Goal: Transaction & Acquisition: Purchase product/service

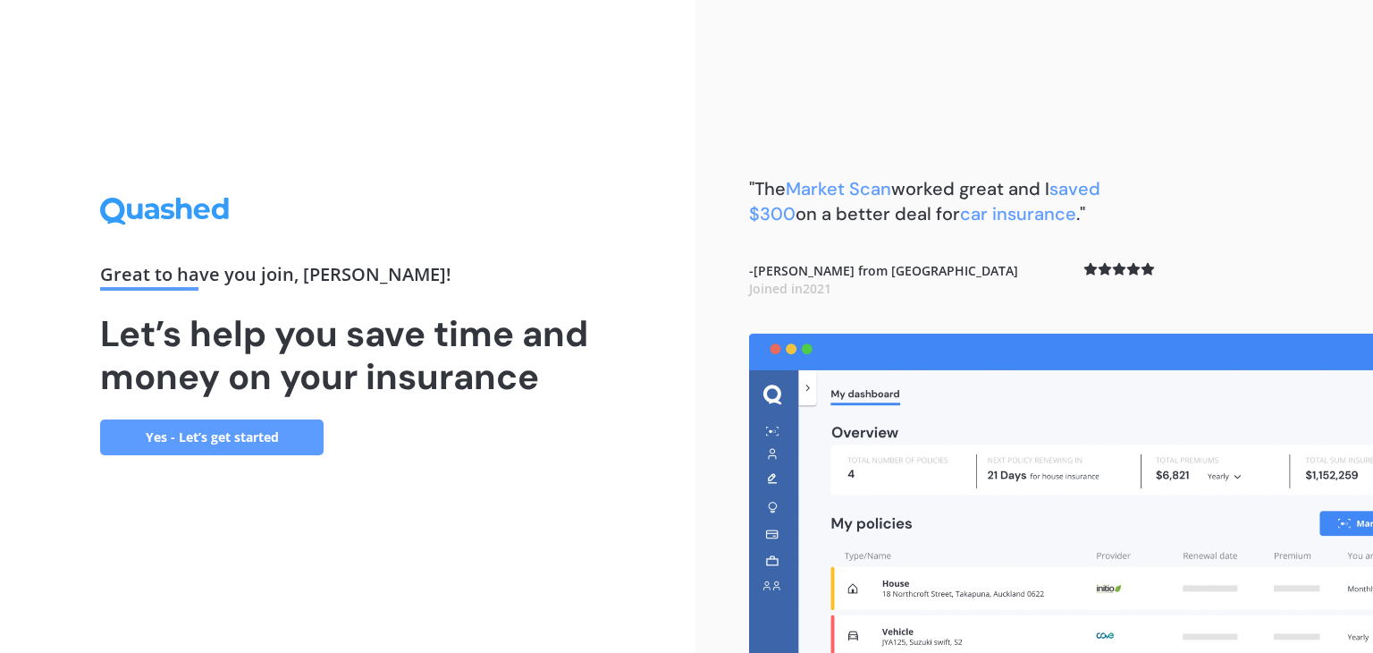
click at [245, 445] on link "Yes - Let’s get started" at bounding box center [212, 437] width 224 height 36
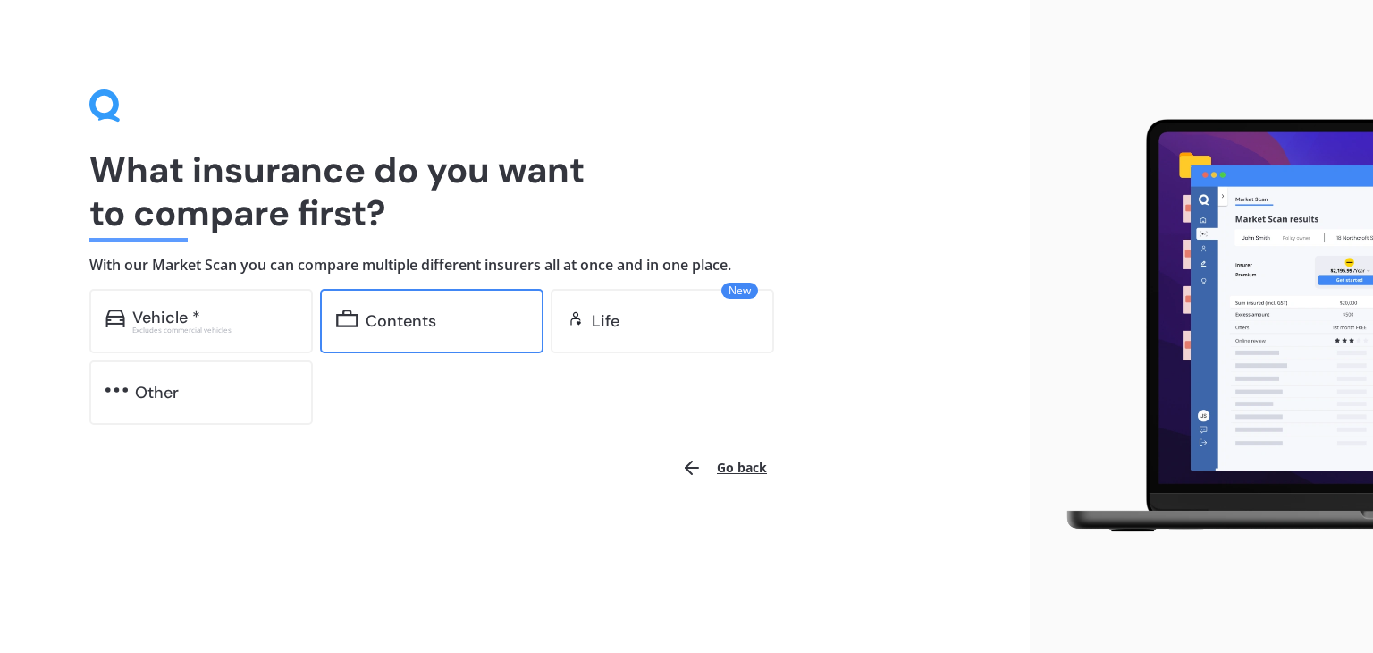
click at [390, 330] on div "Contents" at bounding box center [401, 321] width 71 height 18
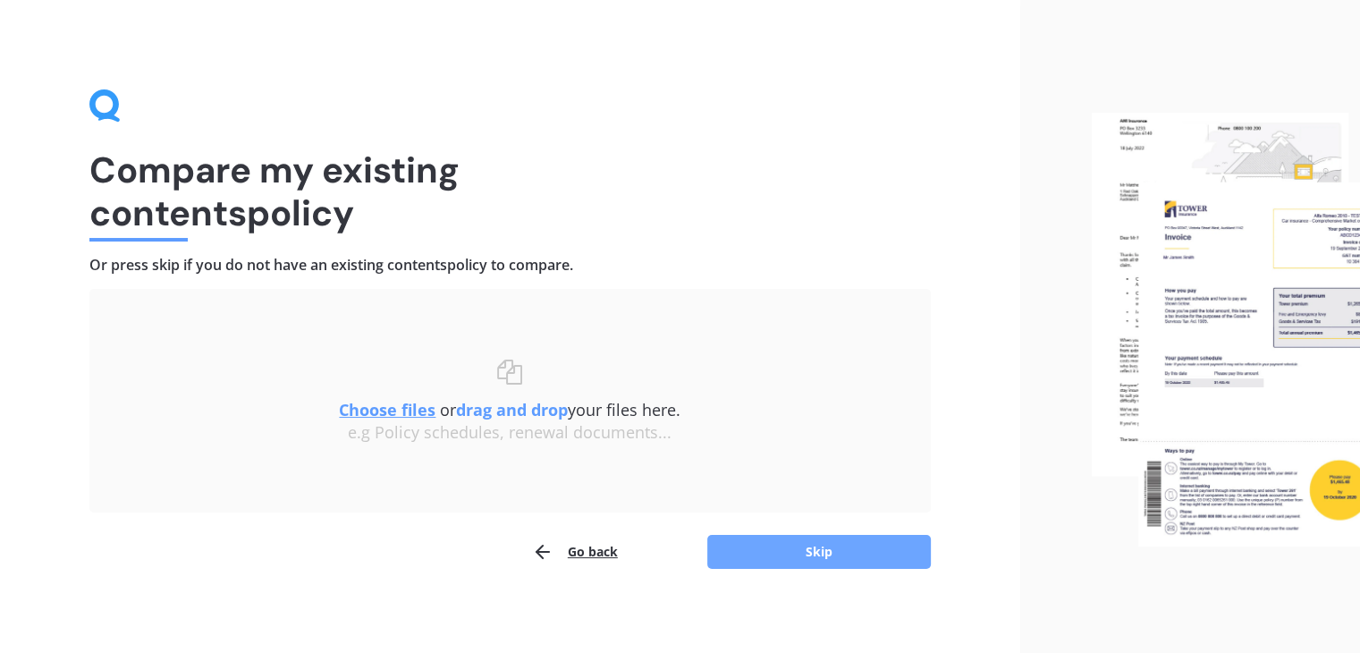
click at [776, 556] on button "Skip" at bounding box center [819, 552] width 224 height 34
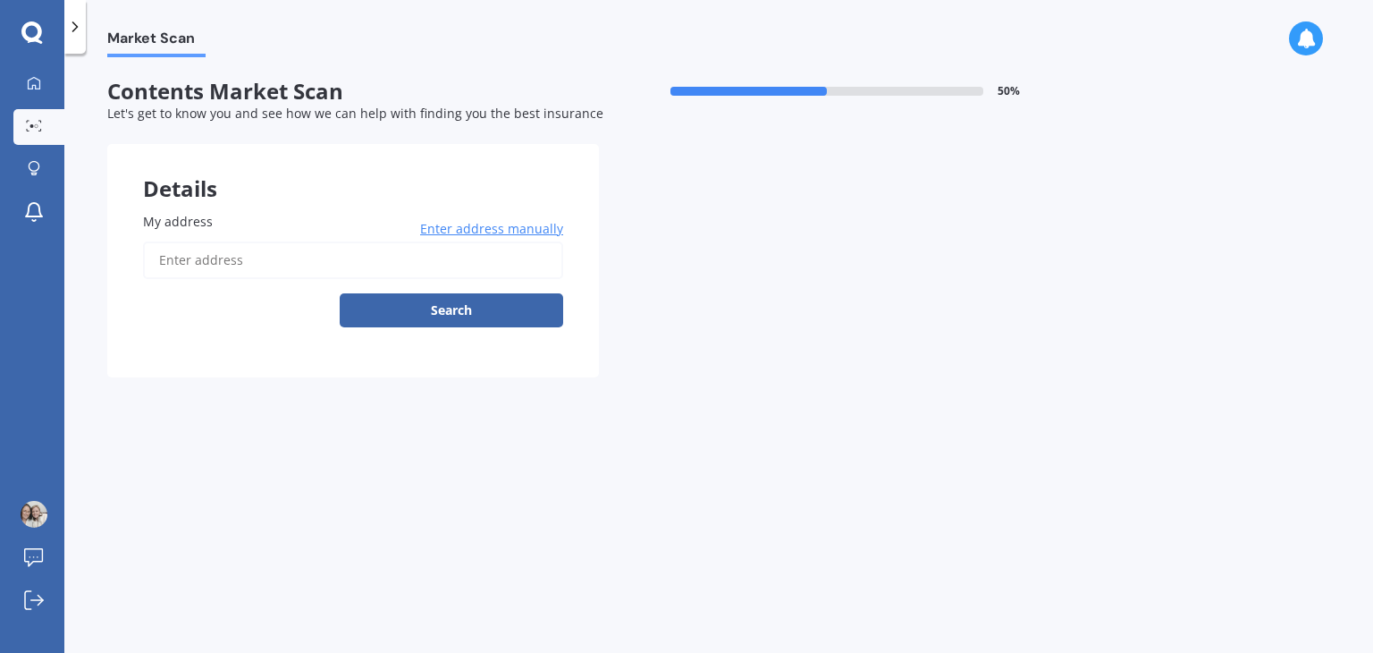
click at [291, 265] on input "My address" at bounding box center [353, 260] width 420 height 38
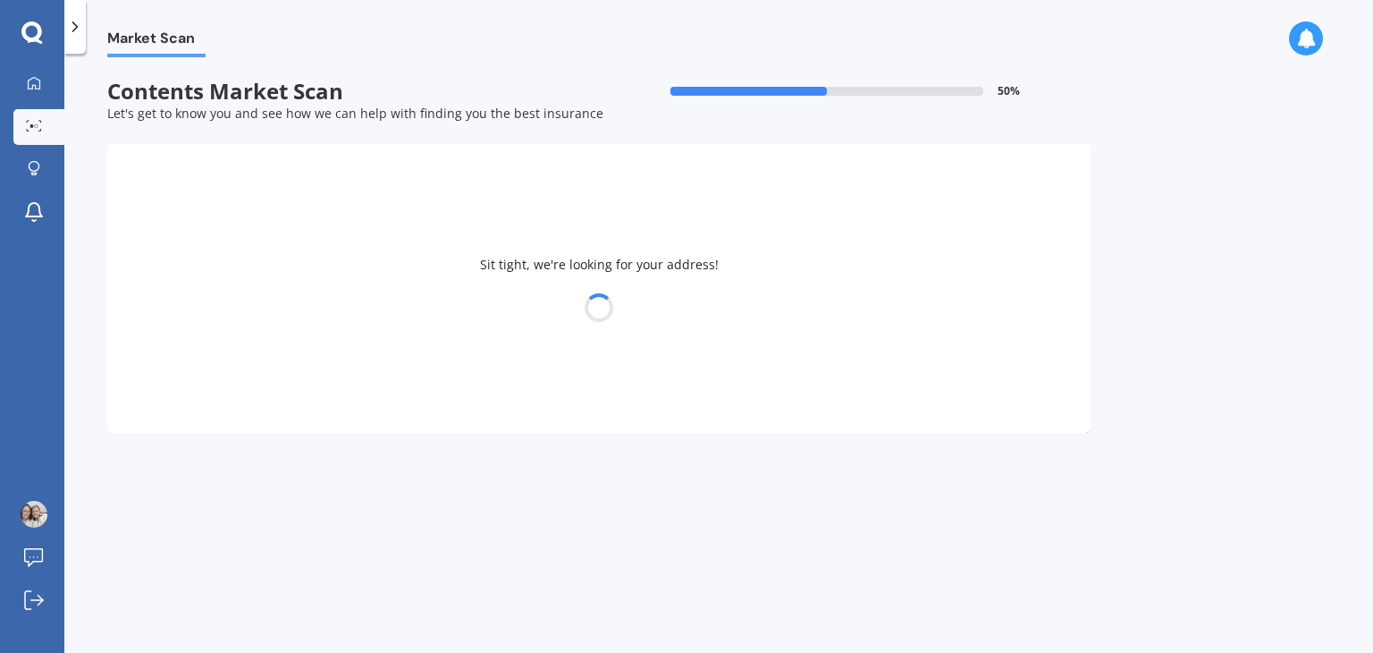
type input "[STREET_ADDRESS][PERSON_NAME][PERSON_NAME]"
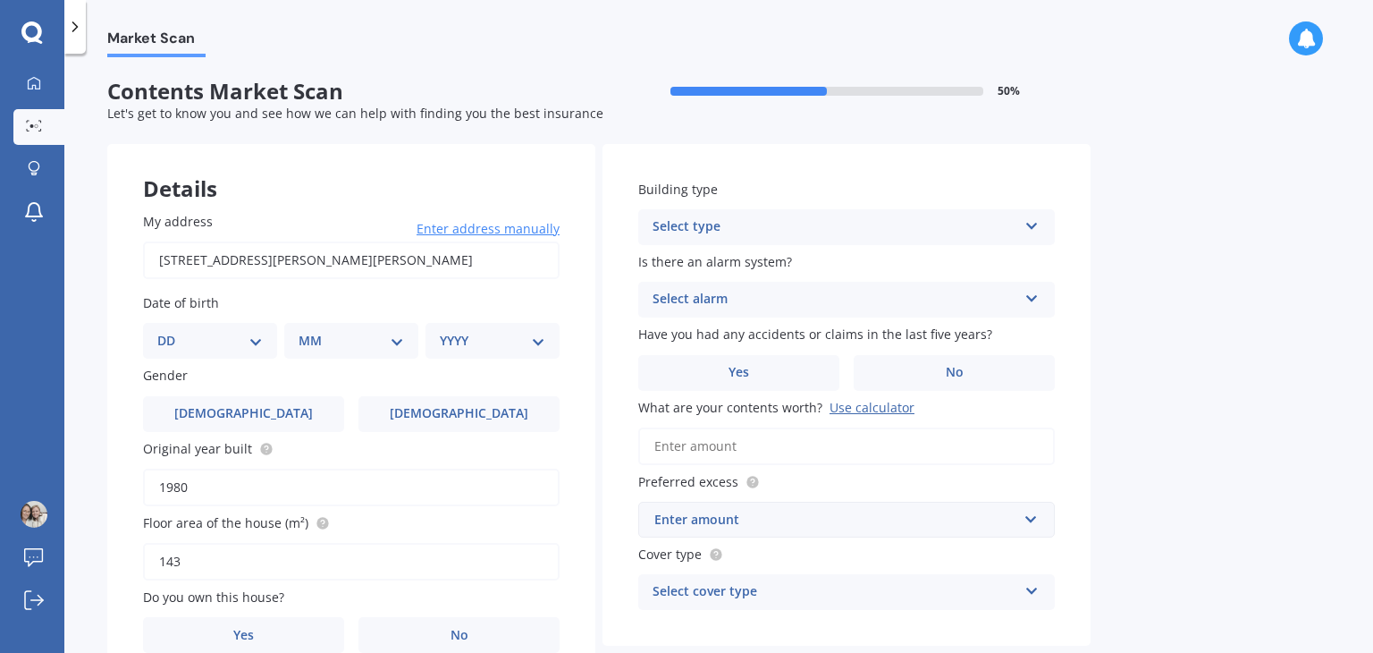
click at [246, 344] on select "DD 01 02 03 04 05 06 07 08 09 10 11 12 13 14 15 16 17 18 19 20 21 22 23 24 25 2…" at bounding box center [210, 341] width 106 height 20
select select "02"
click at [172, 331] on select "DD 01 02 03 04 05 06 07 08 09 10 11 12 13 14 15 16 17 18 19 20 21 22 23 24 25 2…" at bounding box center [210, 341] width 106 height 20
click at [351, 344] on select "MM 01 02 03 04 05 06 07 08 09 10 11 12" at bounding box center [355, 341] width 98 height 20
select select "05"
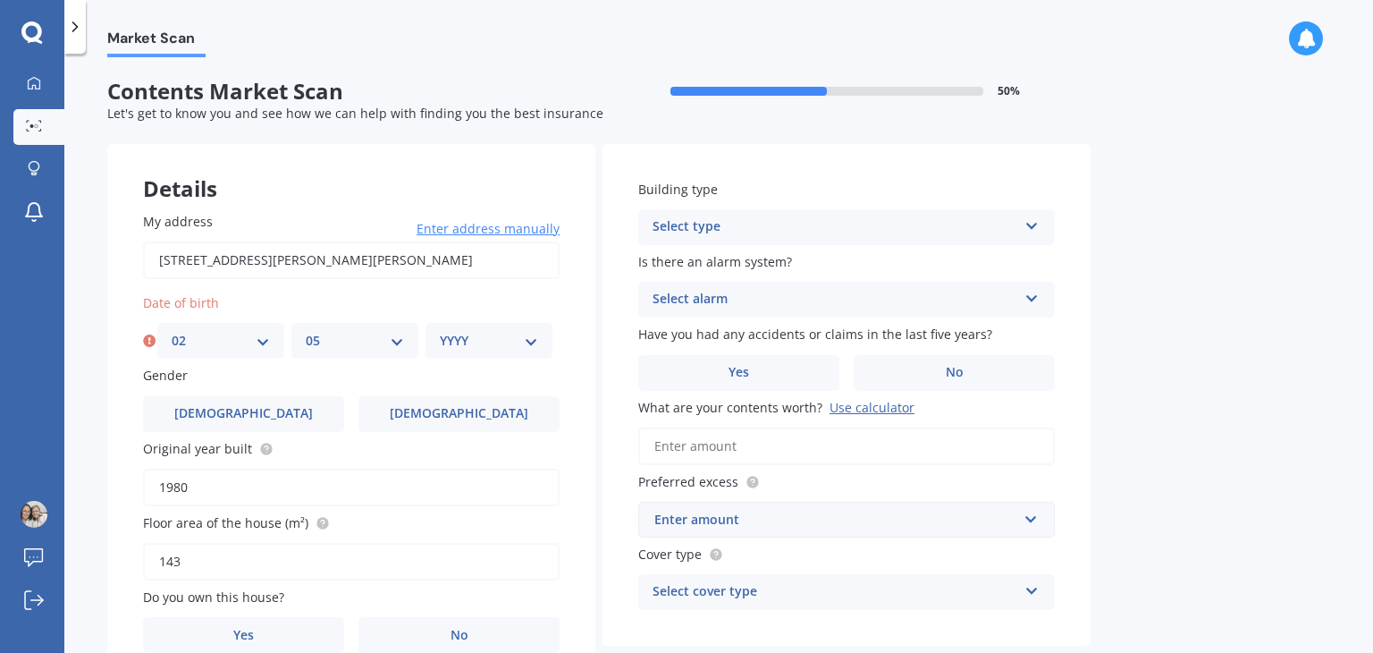
click at [306, 331] on select "MM 01 02 03 04 05 06 07 08 09 10 11 12" at bounding box center [355, 341] width 98 height 20
click at [473, 337] on select "YYYY 2009 2008 2007 2006 2005 2004 2003 2002 2001 2000 1999 1998 1997 1996 1995…" at bounding box center [489, 341] width 98 height 20
select select "1986"
click at [440, 331] on select "YYYY 2009 2008 2007 2006 2005 2004 2003 2002 2001 2000 1999 1998 1997 1996 1995…" at bounding box center [489, 341] width 98 height 20
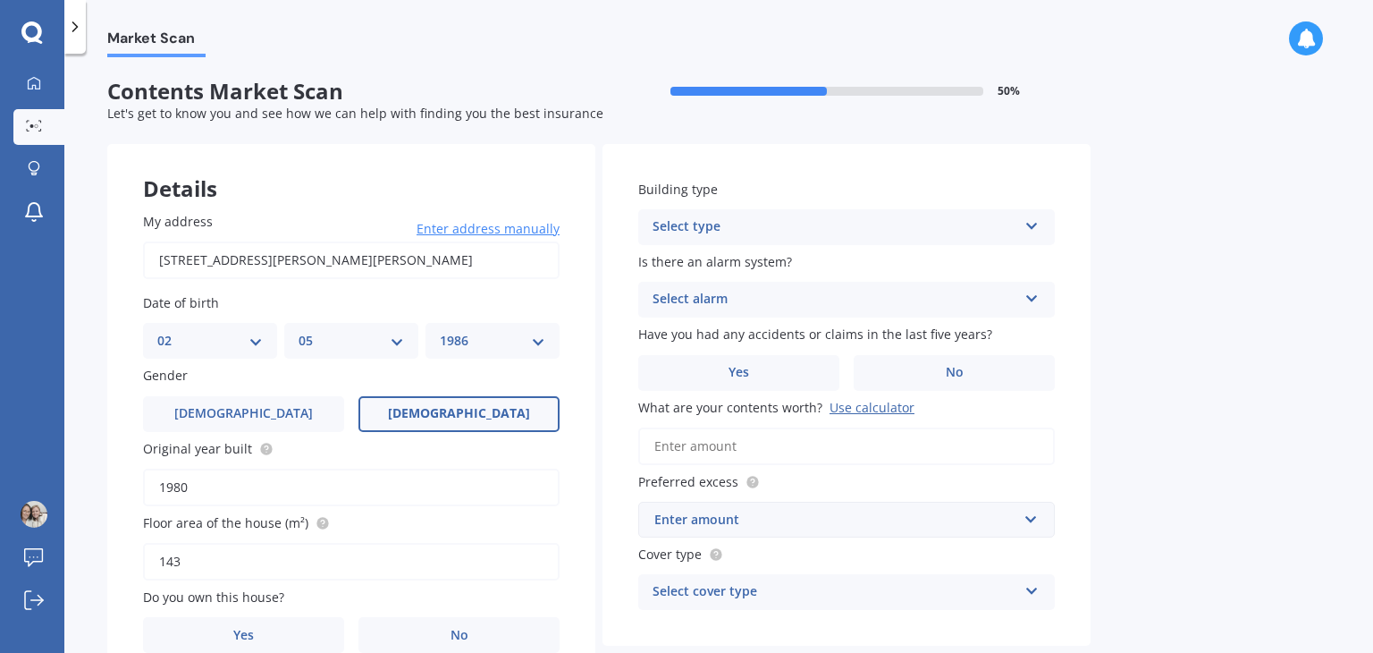
click at [373, 410] on label "[DEMOGRAPHIC_DATA]" at bounding box center [459, 414] width 201 height 36
click at [0, 0] on input "[DEMOGRAPHIC_DATA]" at bounding box center [0, 0] width 0 height 0
click at [902, 232] on div "Select type" at bounding box center [835, 226] width 365 height 21
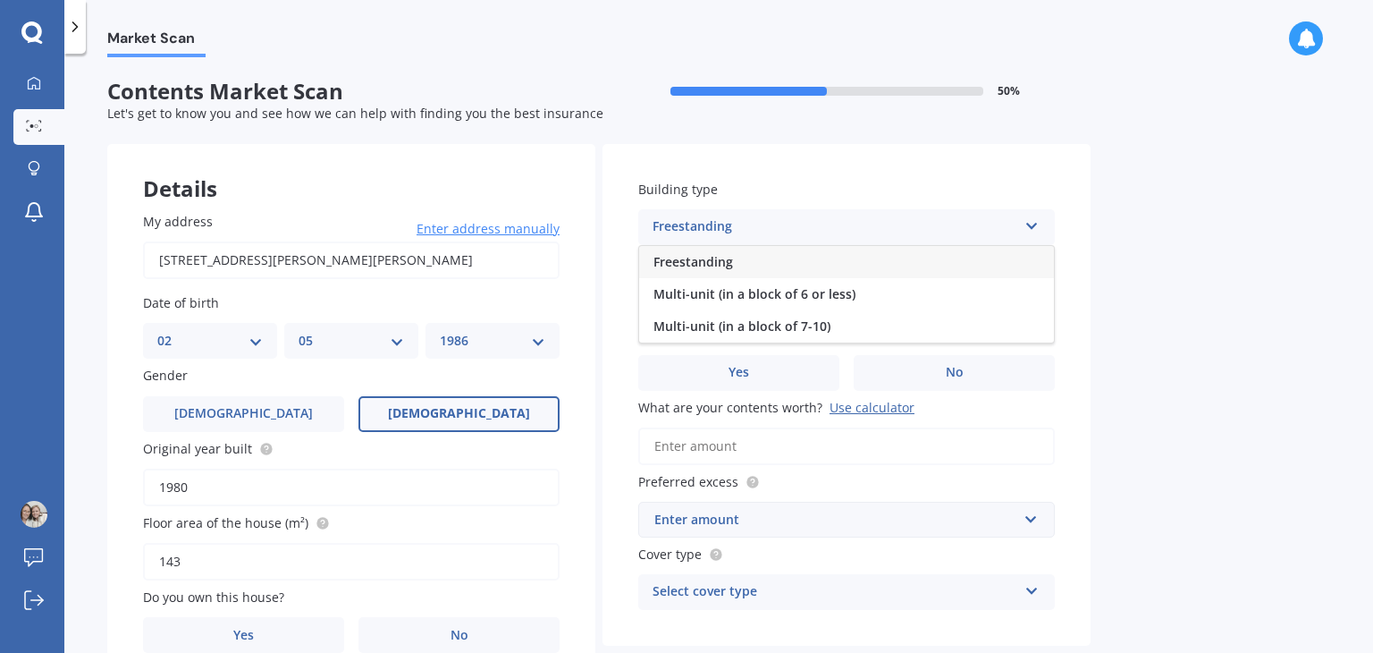
click at [891, 258] on div "Freestanding" at bounding box center [846, 262] width 415 height 32
click at [872, 291] on div "Select alarm" at bounding box center [835, 299] width 365 height 21
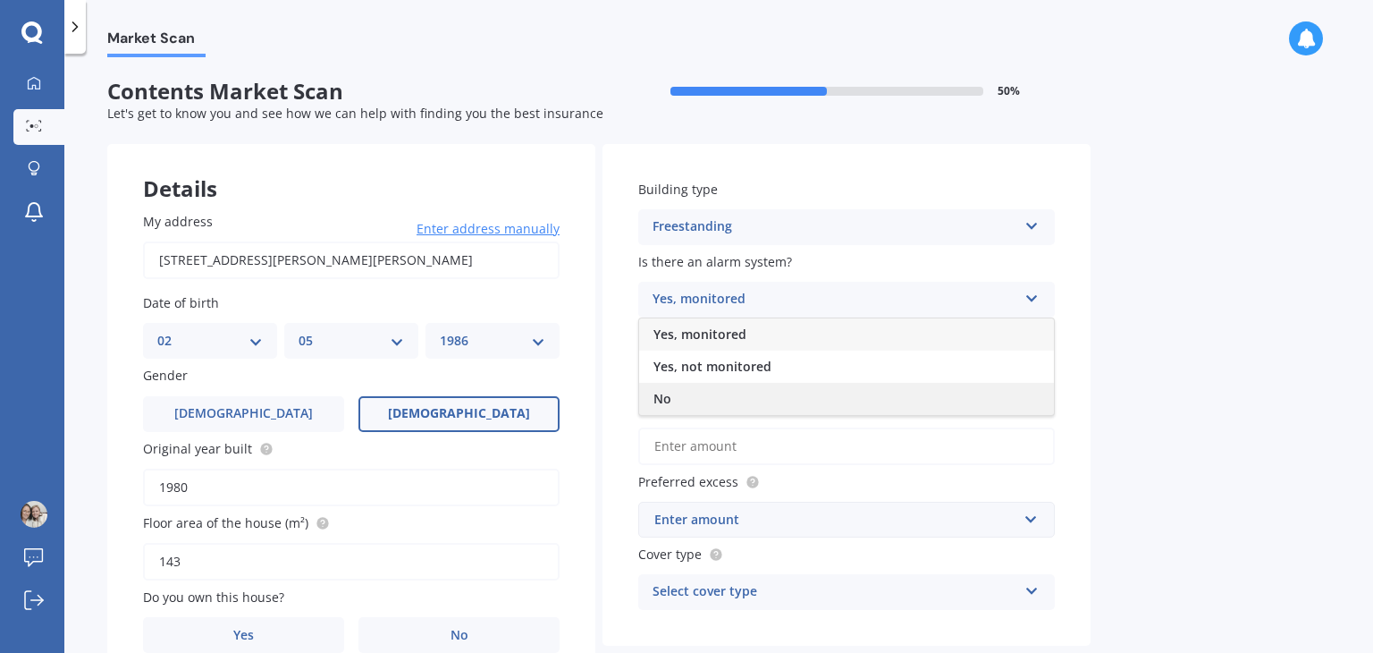
click at [776, 393] on div "No" at bounding box center [846, 399] width 415 height 32
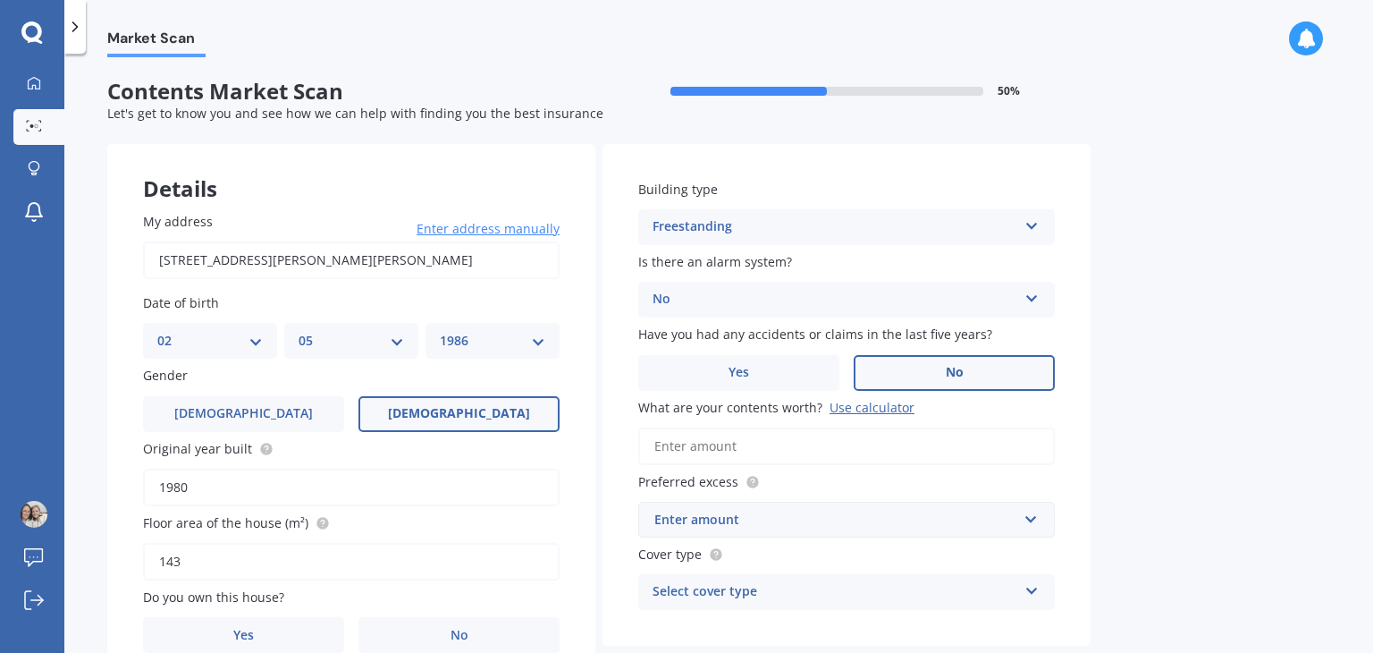
click at [906, 380] on label "No" at bounding box center [954, 373] width 201 height 36
click at [0, 0] on input "No" at bounding box center [0, 0] width 0 height 0
click at [879, 406] on div "Use calculator" at bounding box center [872, 407] width 85 height 17
click at [879, 427] on input "What are your contents worth? Use calculator" at bounding box center [846, 446] width 417 height 38
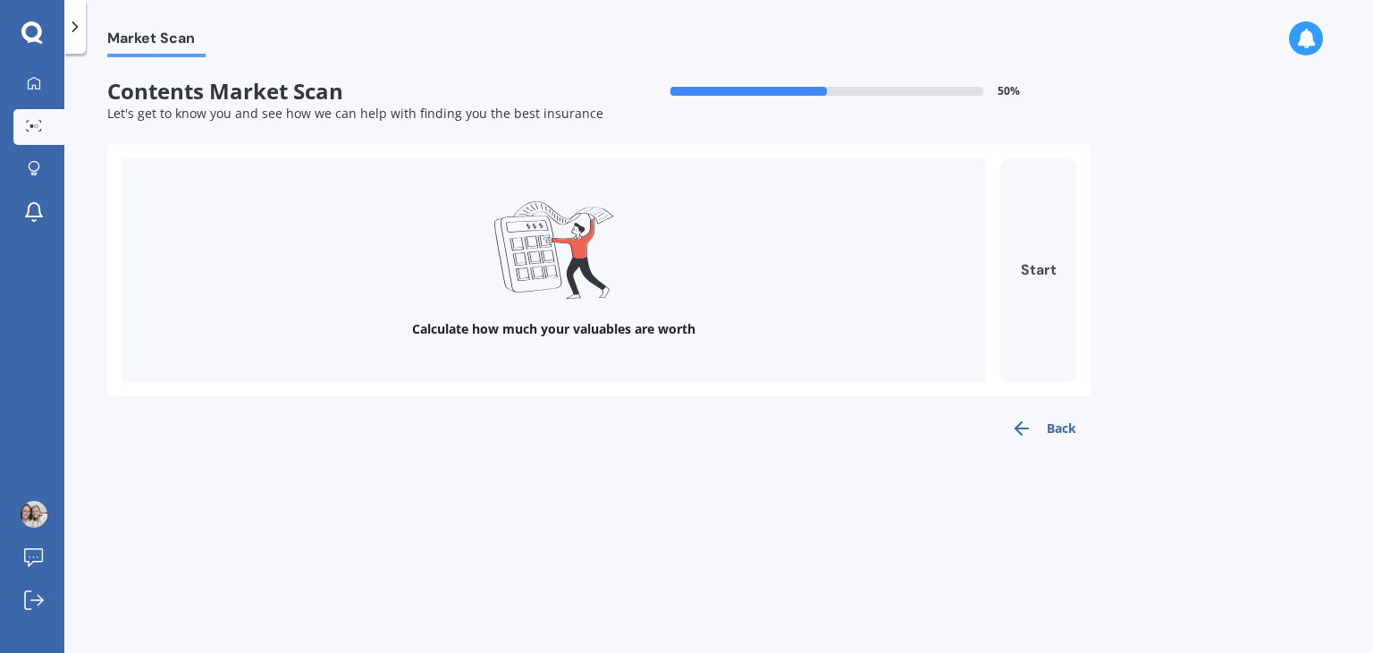
click at [1026, 302] on button "Start" at bounding box center [1039, 270] width 76 height 224
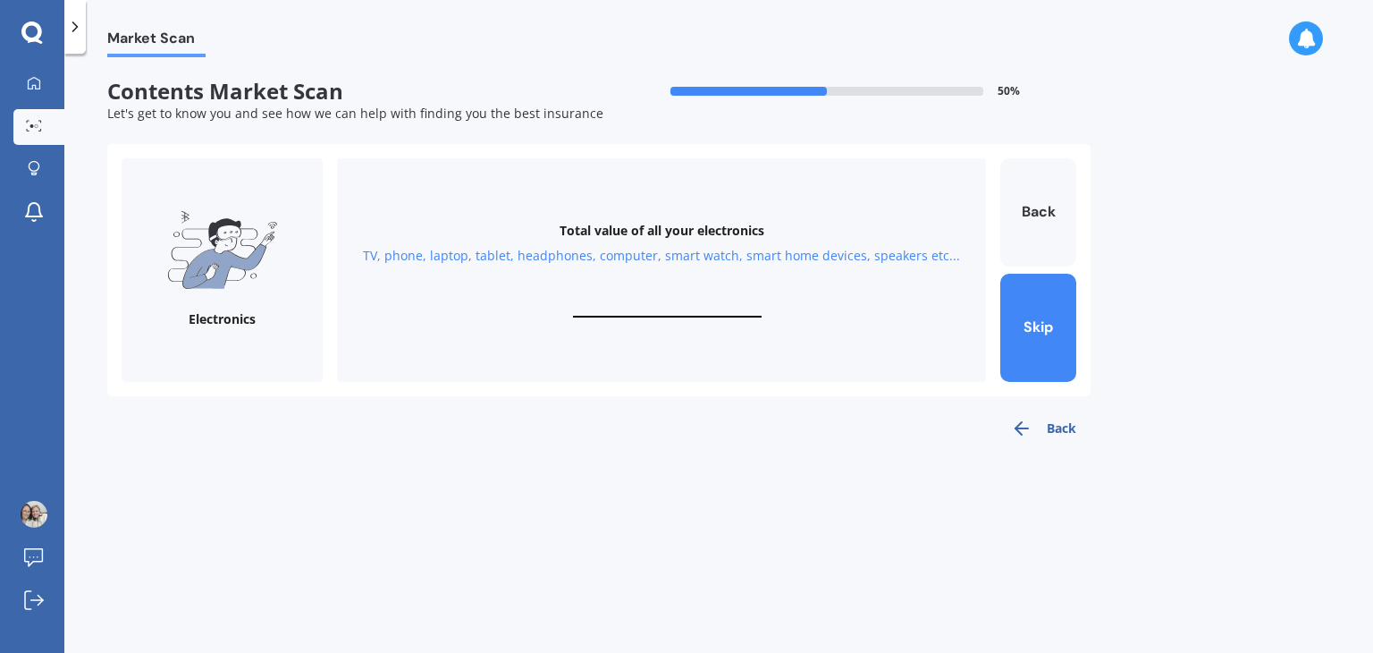
click at [697, 318] on div "Total value of all your electronics TV, phone, laptop, tablet, headphones, comp…" at bounding box center [661, 270] width 649 height 224
click at [697, 310] on input "text" at bounding box center [667, 308] width 189 height 17
type input "$3,500"
click at [1043, 332] on button "Next" at bounding box center [1039, 328] width 76 height 108
click at [714, 304] on input "text" at bounding box center [667, 308] width 189 height 17
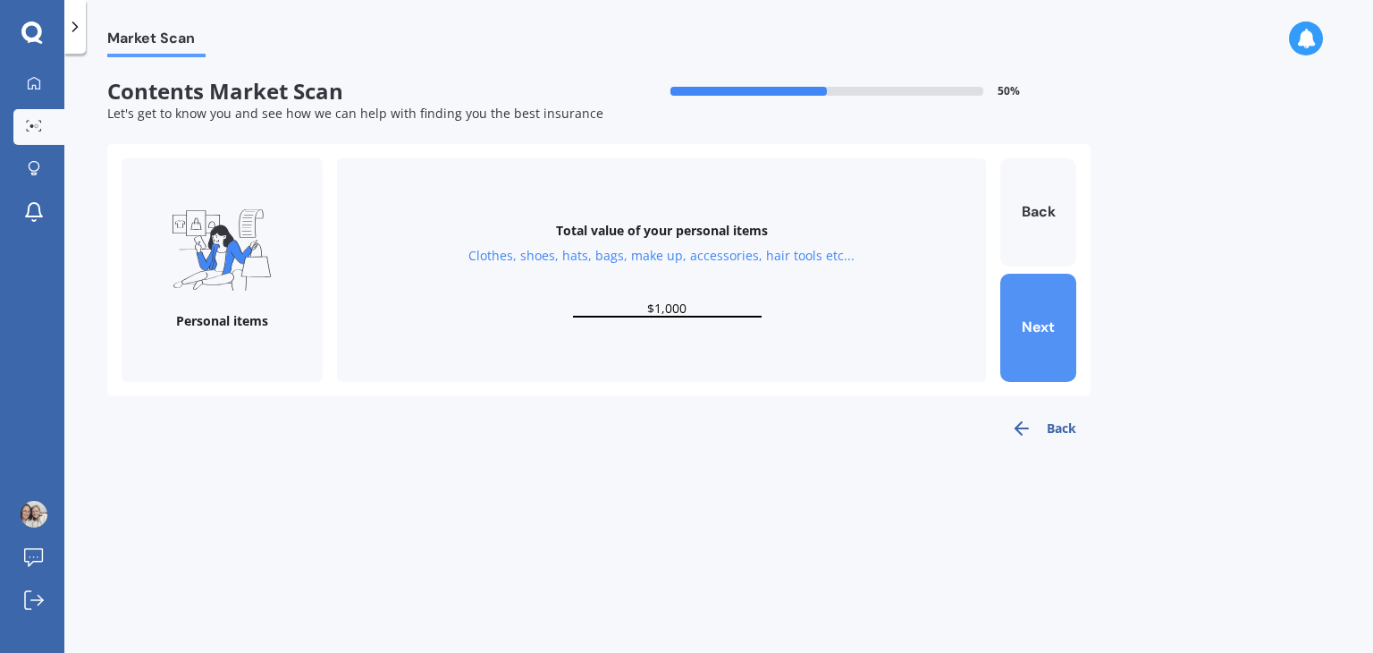
type input "$1,000"
click at [1033, 342] on button "Next" at bounding box center [1039, 328] width 76 height 108
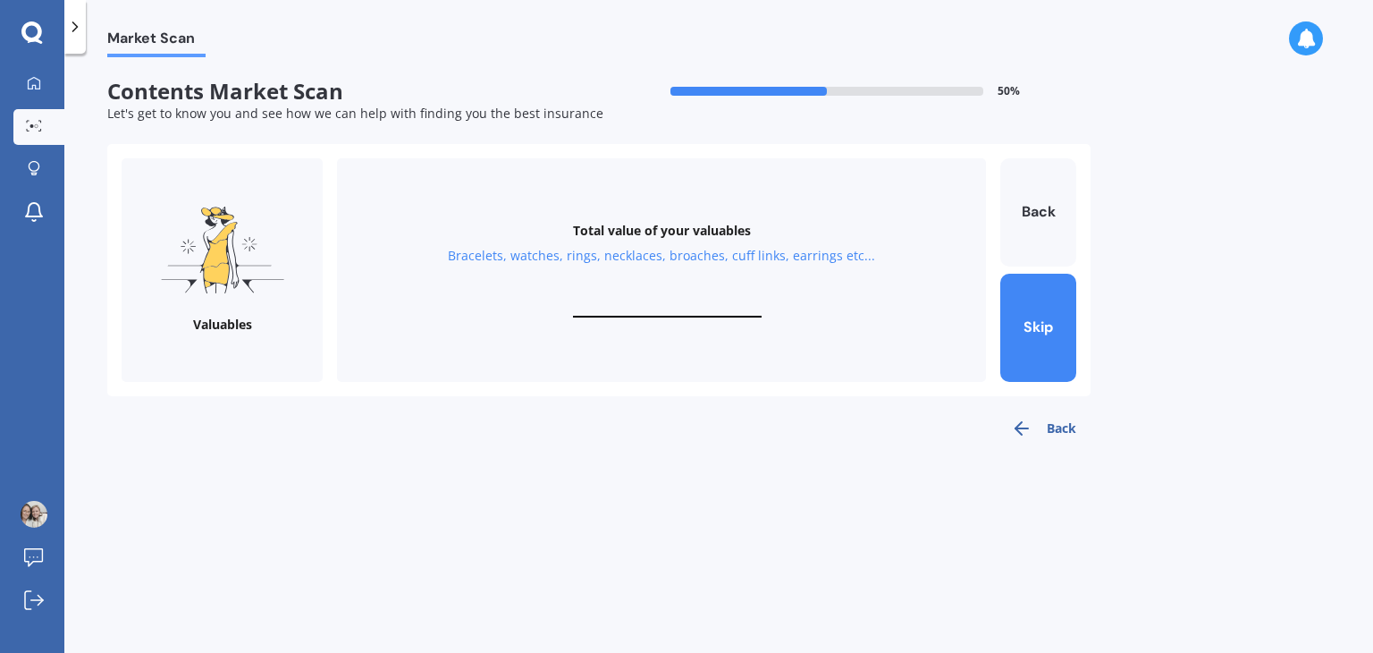
click at [718, 302] on input "text" at bounding box center [667, 308] width 189 height 17
type input "$500"
click at [1059, 329] on button "Next" at bounding box center [1039, 328] width 76 height 108
click at [714, 298] on div "Total value of your kitchen items Kitchen appliances, utensils, china, glasswar…" at bounding box center [661, 270] width 649 height 224
click at [705, 308] on input "text" at bounding box center [667, 308] width 189 height 17
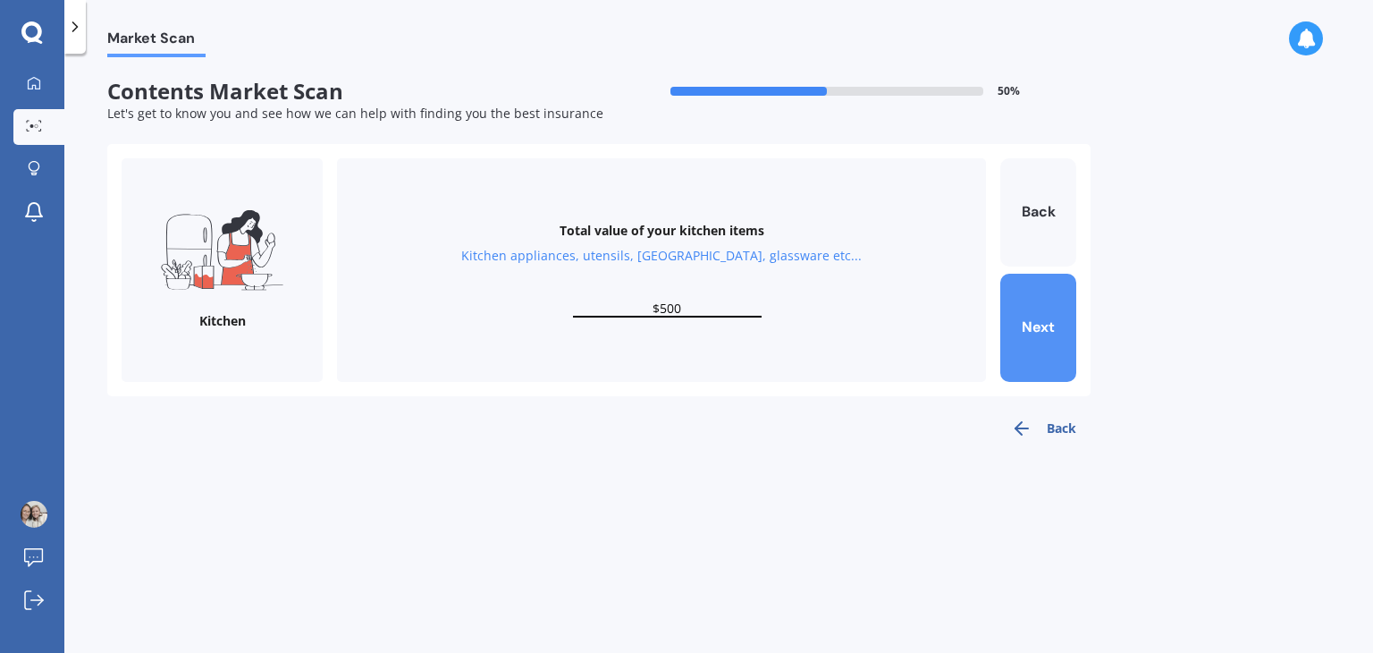
type input "$500"
click at [1044, 337] on button "Next" at bounding box center [1039, 328] width 76 height 108
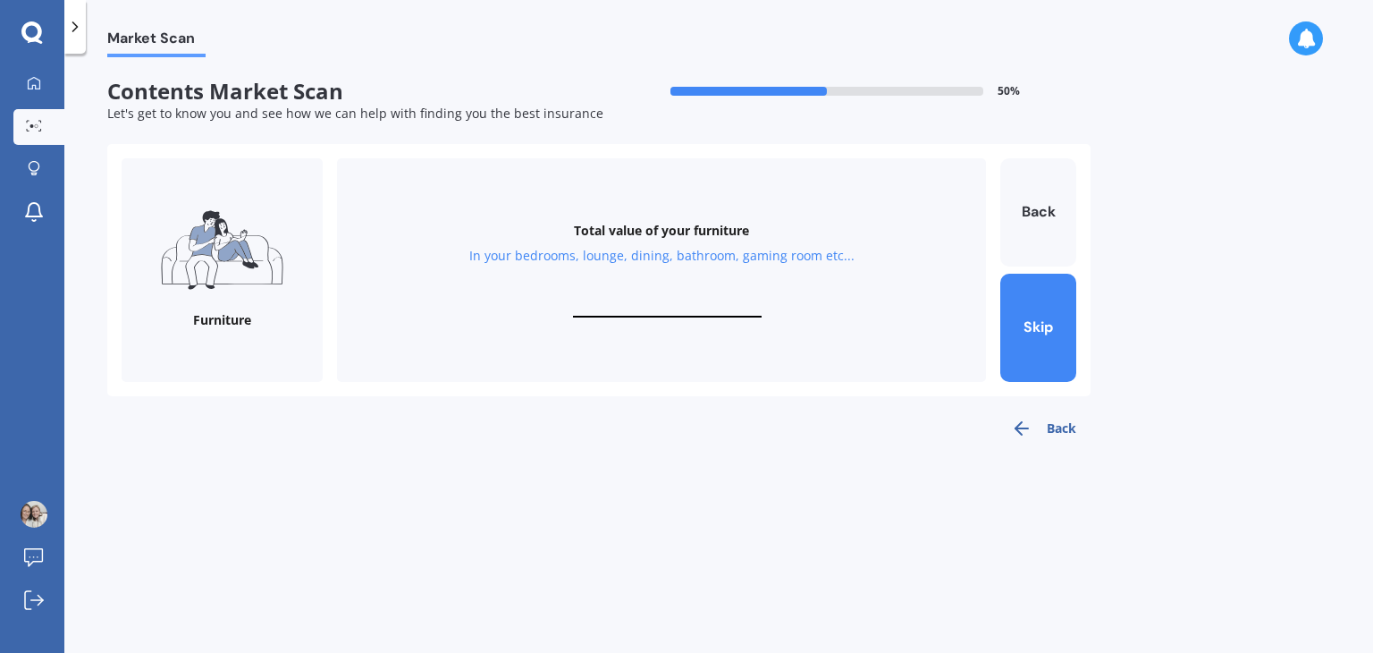
click at [692, 305] on input "text" at bounding box center [667, 308] width 189 height 17
type input "$2,000"
click at [1057, 342] on button "Next" at bounding box center [1039, 328] width 76 height 108
click at [683, 308] on input "text" at bounding box center [667, 308] width 189 height 17
type input "$2"
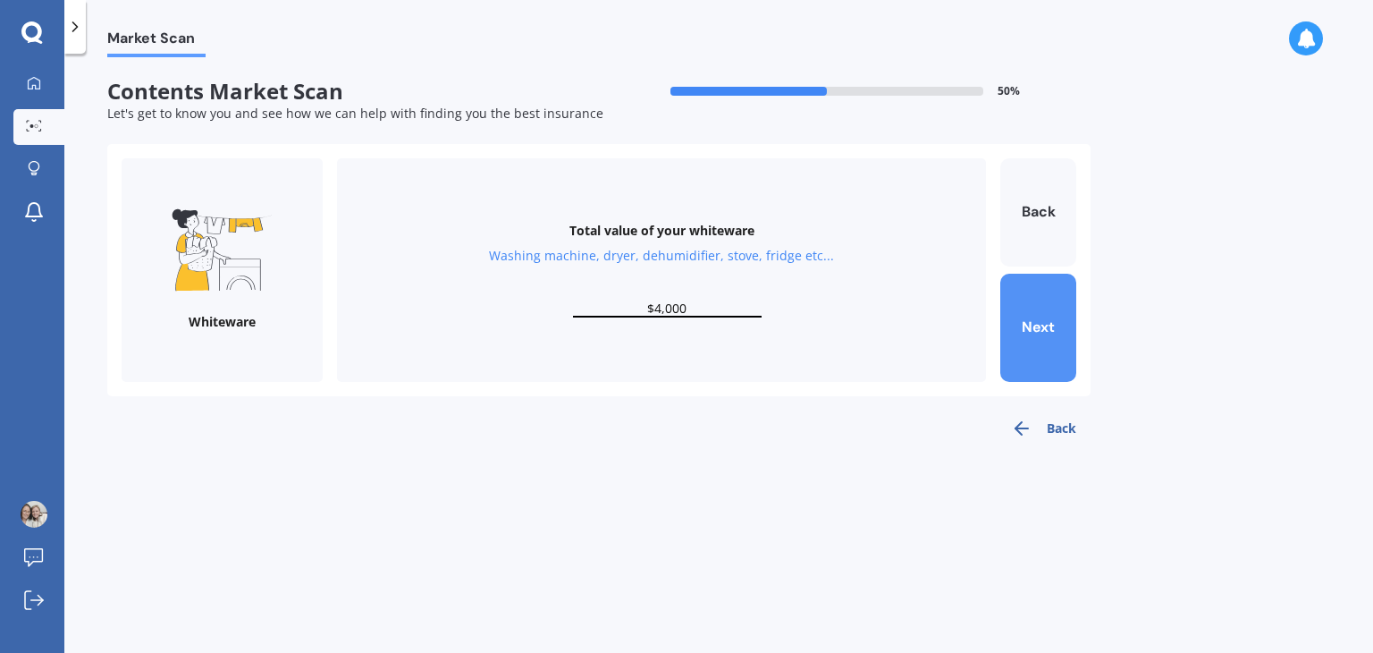
type input "$4,000"
click at [1038, 327] on button "Next" at bounding box center [1039, 328] width 76 height 108
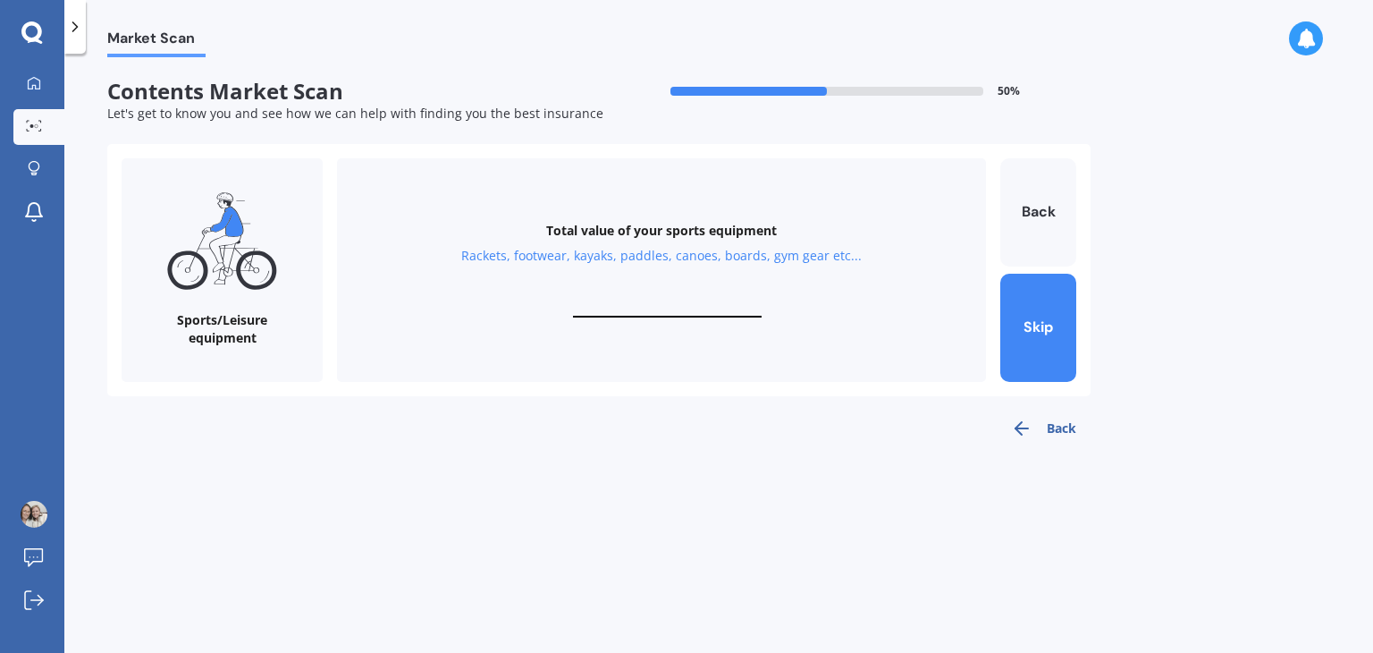
click at [703, 310] on input "text" at bounding box center [667, 308] width 189 height 17
type input "$0"
click at [1035, 306] on button "Skip" at bounding box center [1039, 328] width 76 height 108
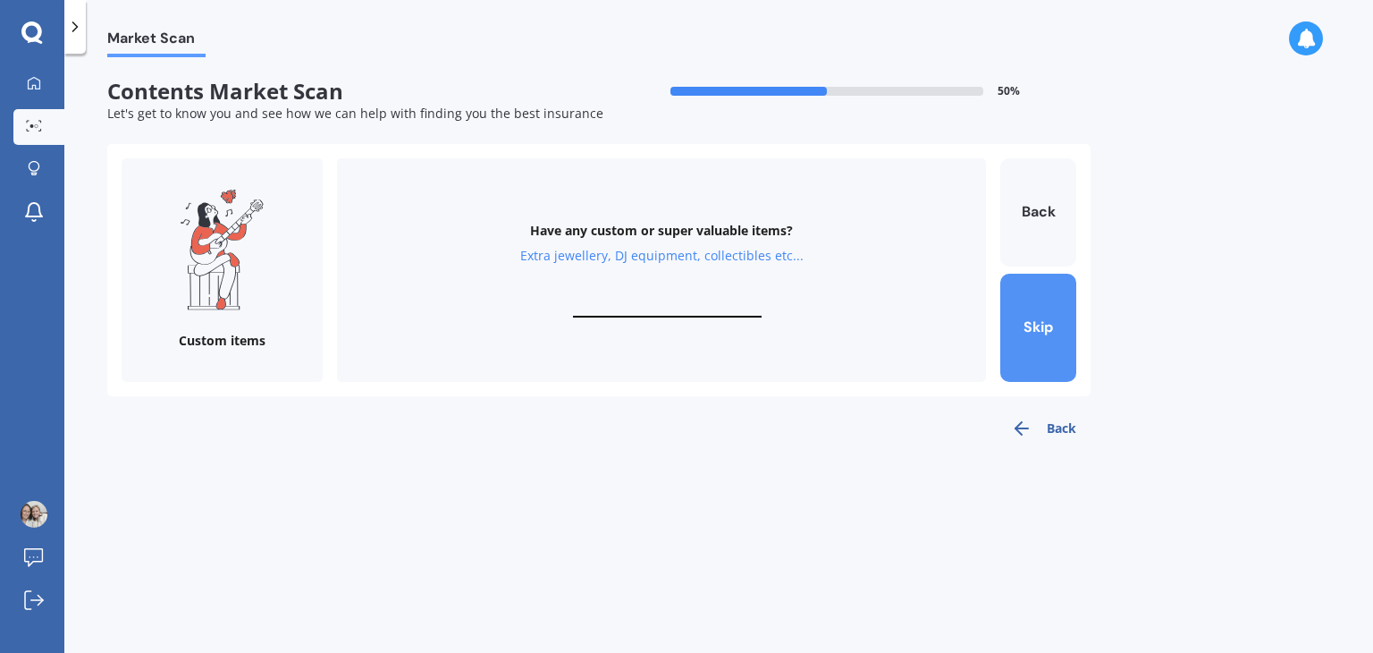
click at [1028, 345] on button "Skip" at bounding box center [1039, 328] width 76 height 108
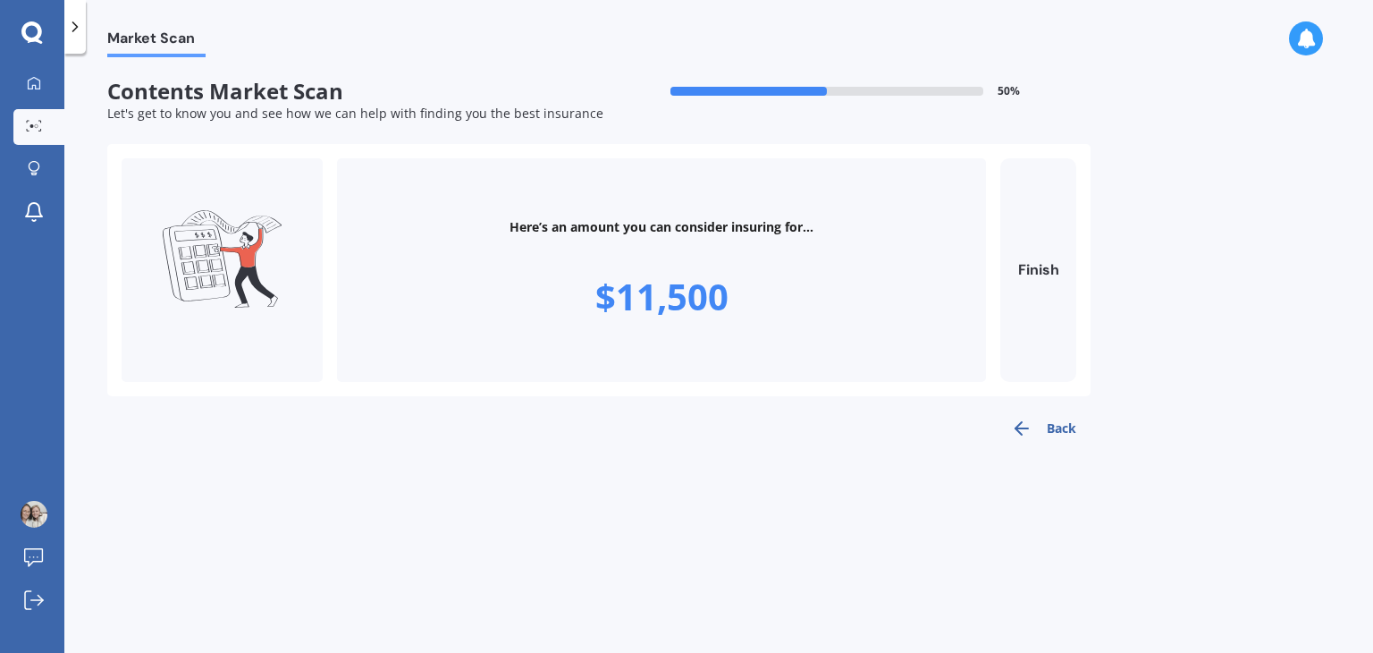
click at [1028, 345] on button "Finish" at bounding box center [1039, 270] width 76 height 224
type input "$11,500"
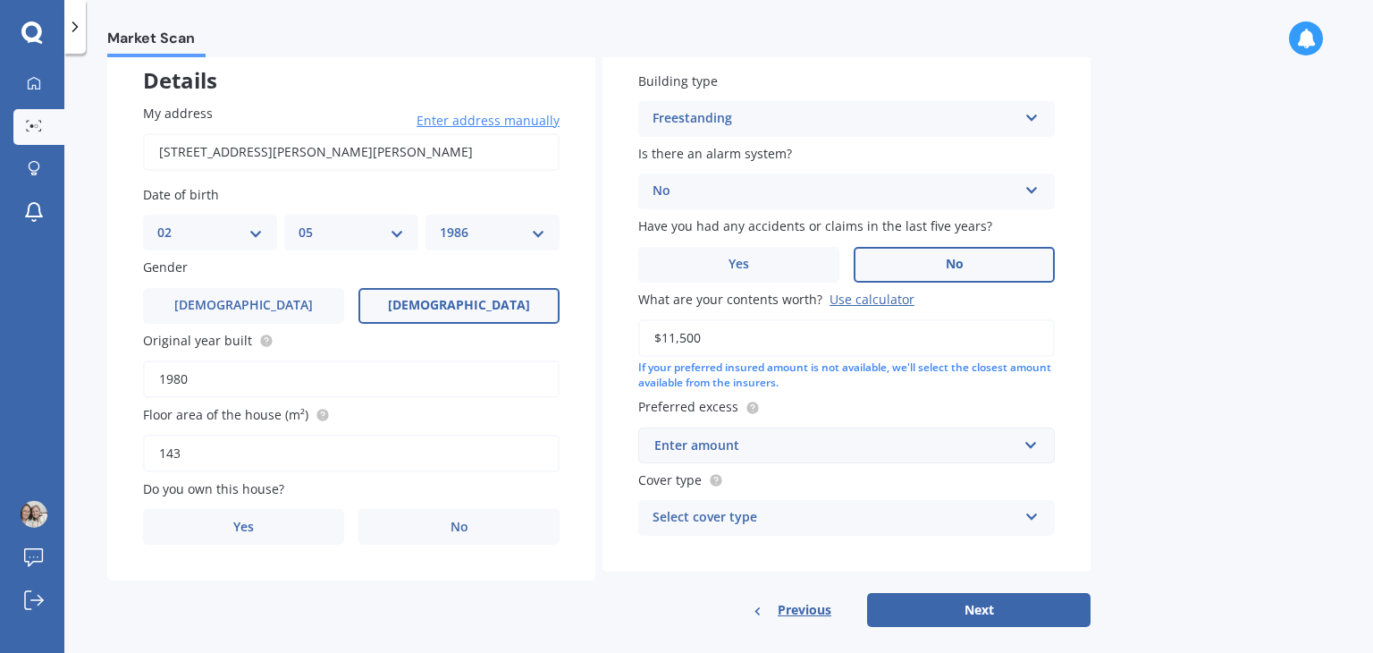
scroll to position [129, 0]
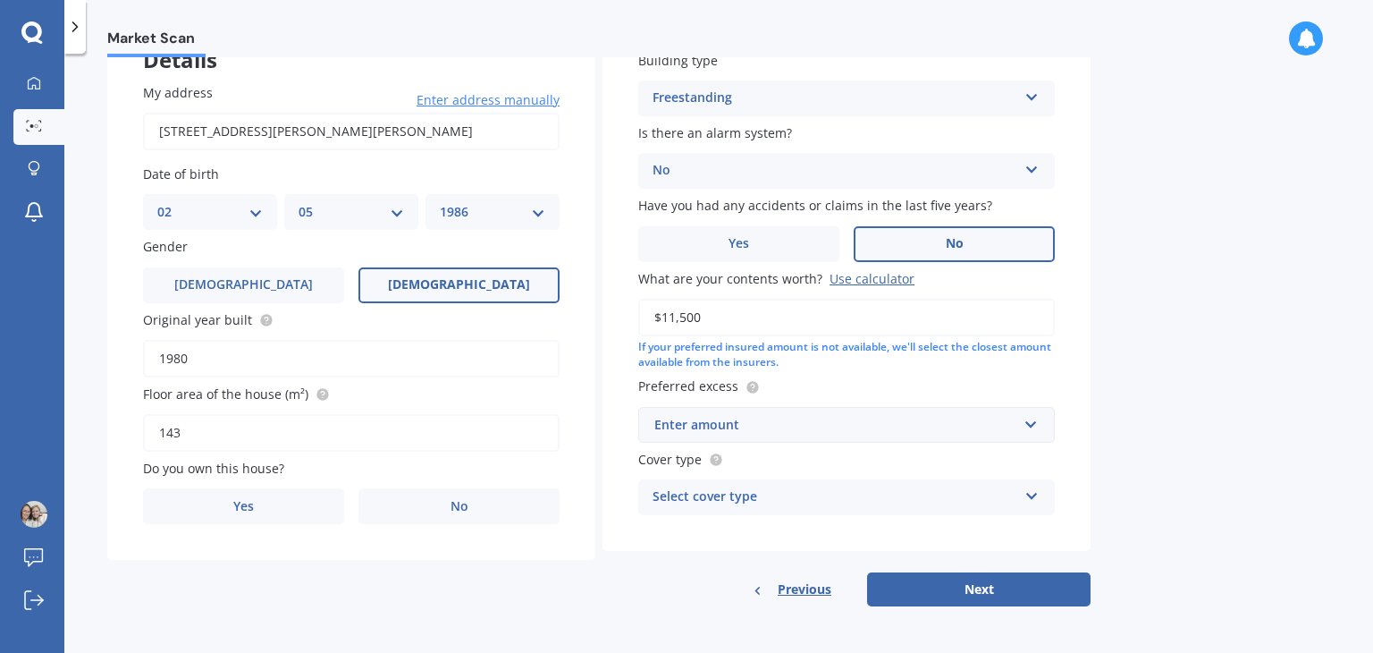
click at [765, 419] on div "Enter amount" at bounding box center [836, 425] width 363 height 20
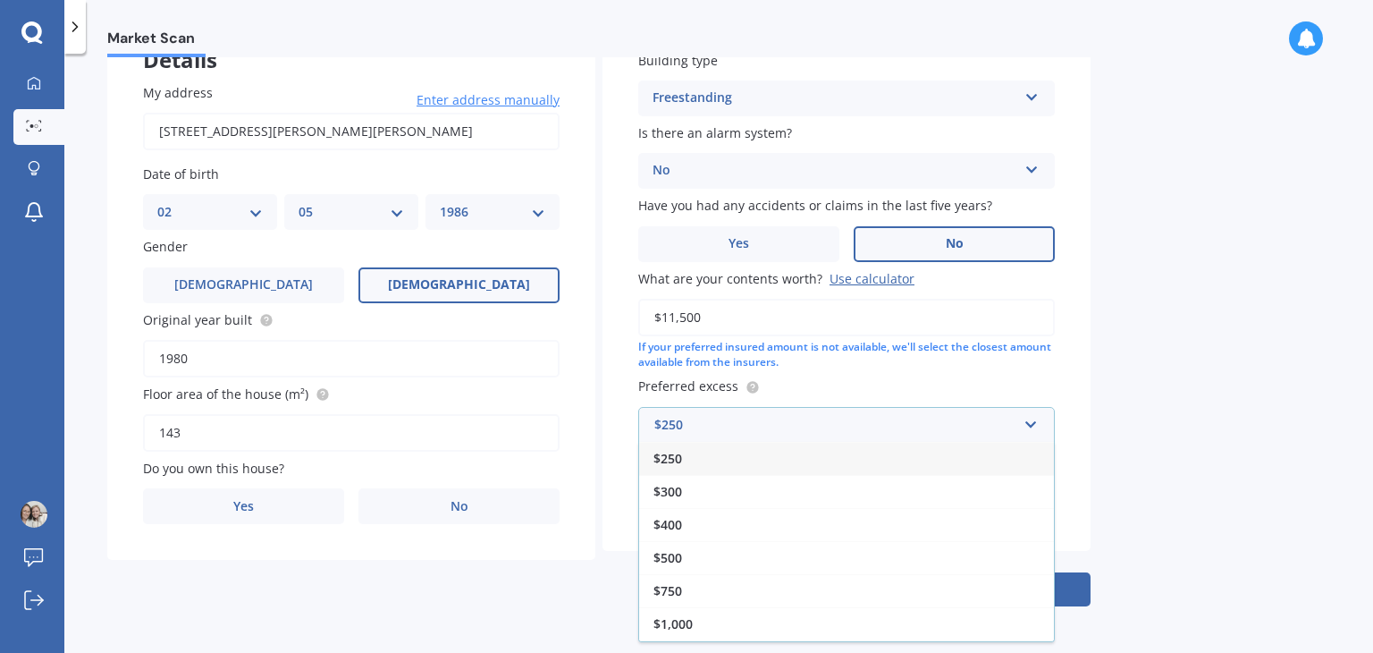
click at [674, 466] on span "$250" at bounding box center [668, 458] width 29 height 17
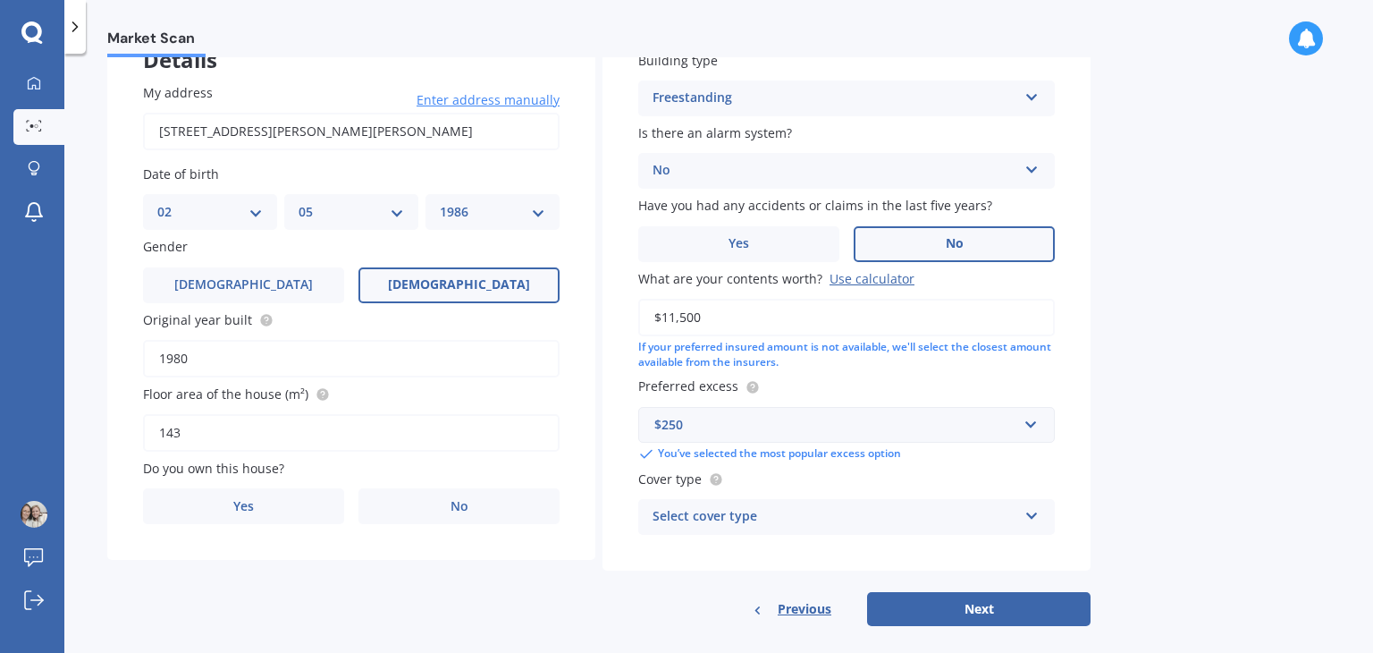
click at [759, 512] on div "Select cover type" at bounding box center [835, 516] width 365 height 21
click at [715, 552] on div "High" at bounding box center [846, 552] width 415 height 32
click at [393, 515] on label "No" at bounding box center [459, 506] width 201 height 36
click at [0, 0] on input "No" at bounding box center [0, 0] width 0 height 0
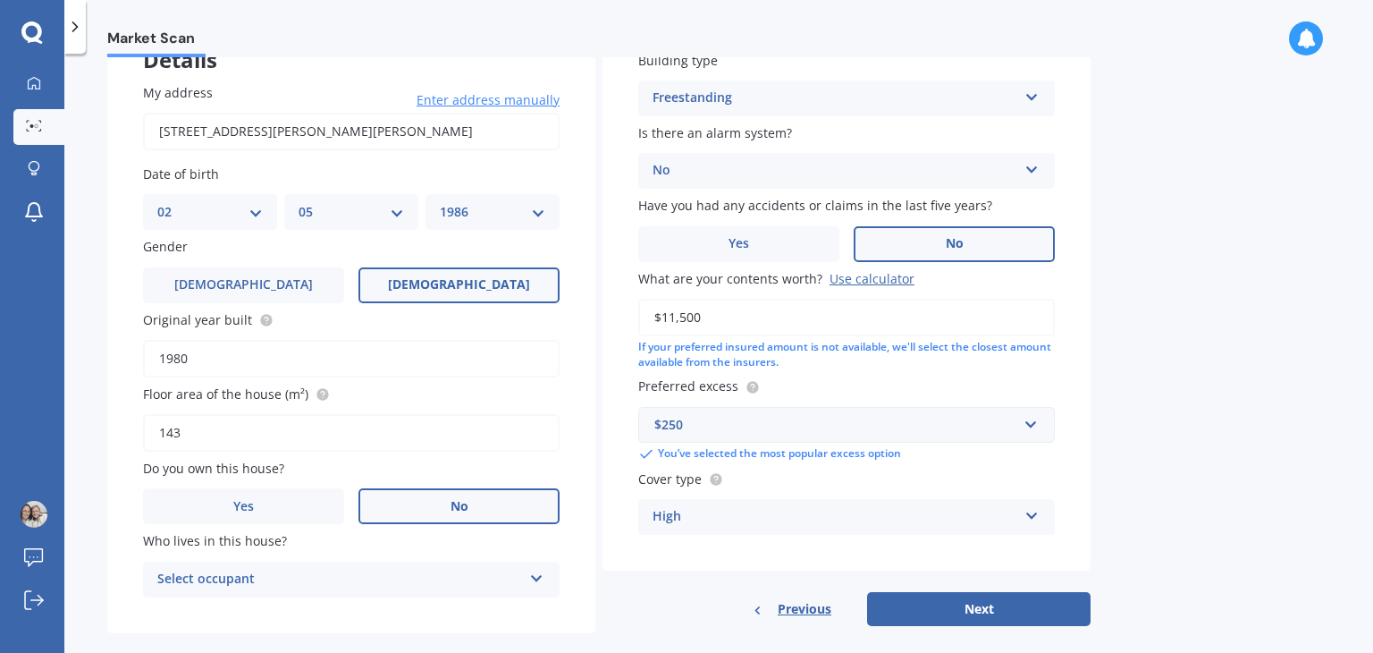
click at [370, 577] on div "Select occupant" at bounding box center [339, 579] width 365 height 21
click at [354, 604] on div "Tenant" at bounding box center [351, 614] width 415 height 32
click at [926, 612] on button "Next" at bounding box center [979, 609] width 224 height 34
select select "02"
select select "05"
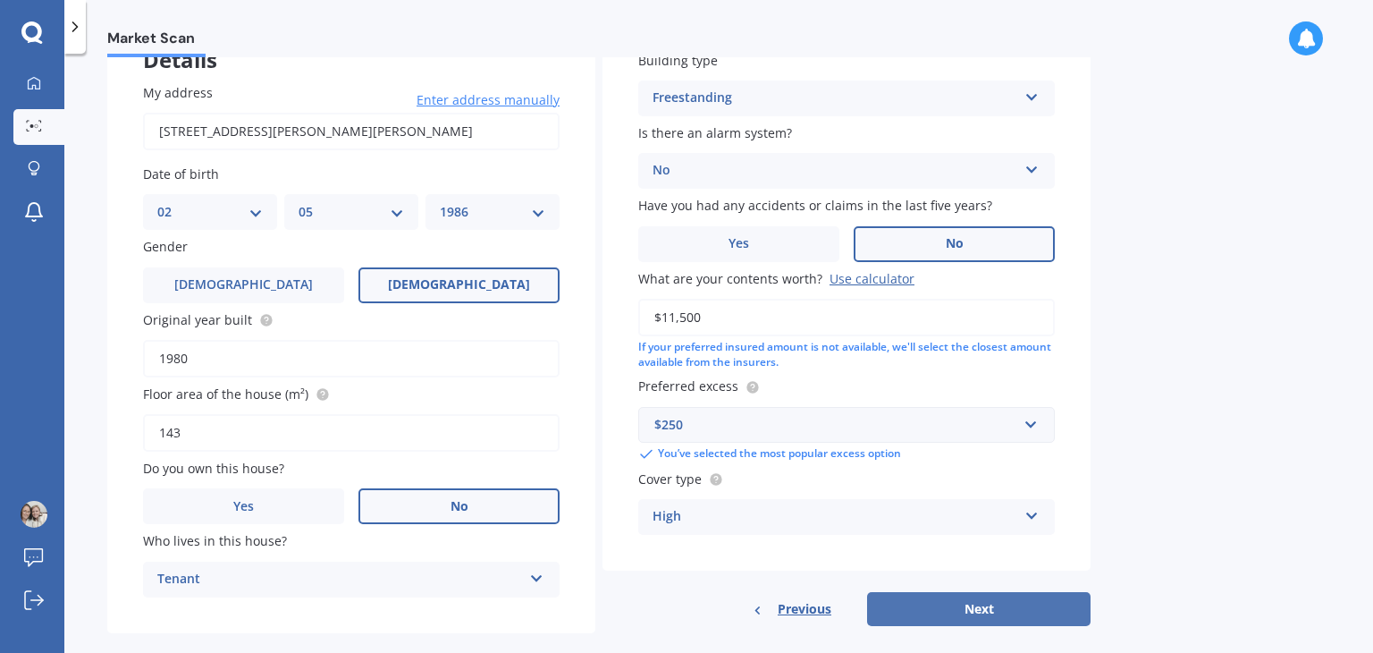
select select "1986"
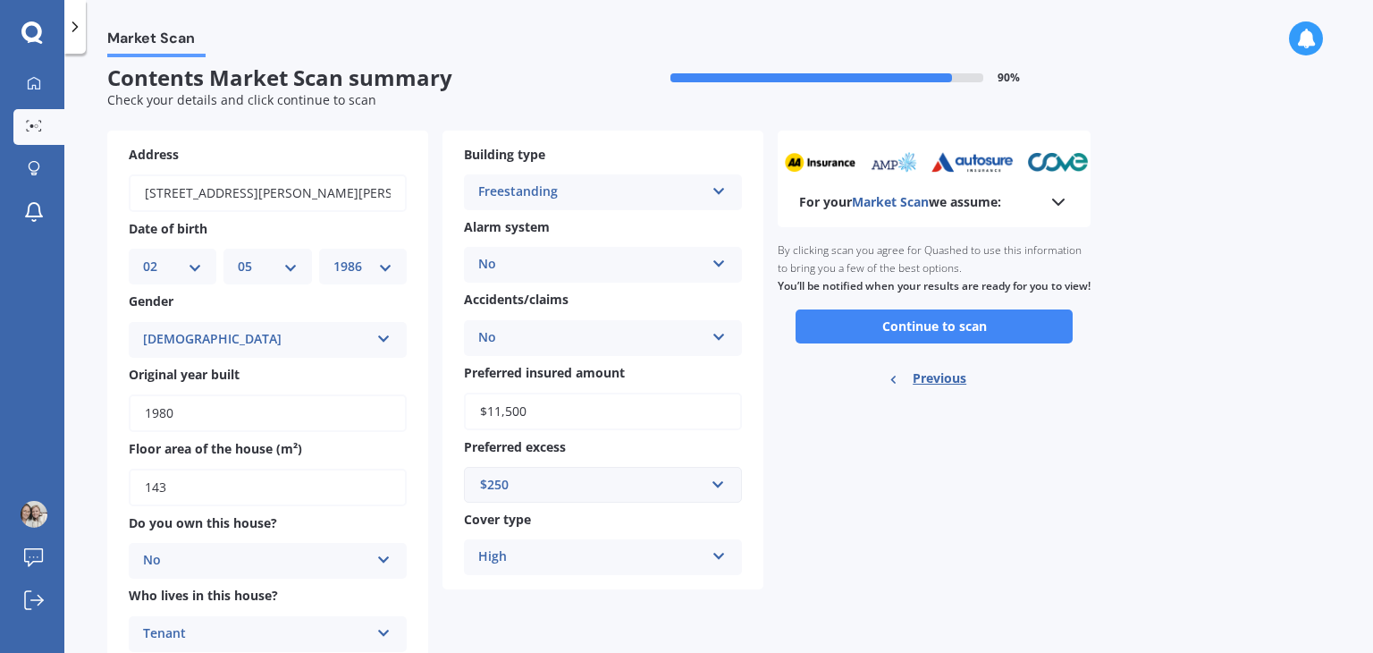
scroll to position [0, 0]
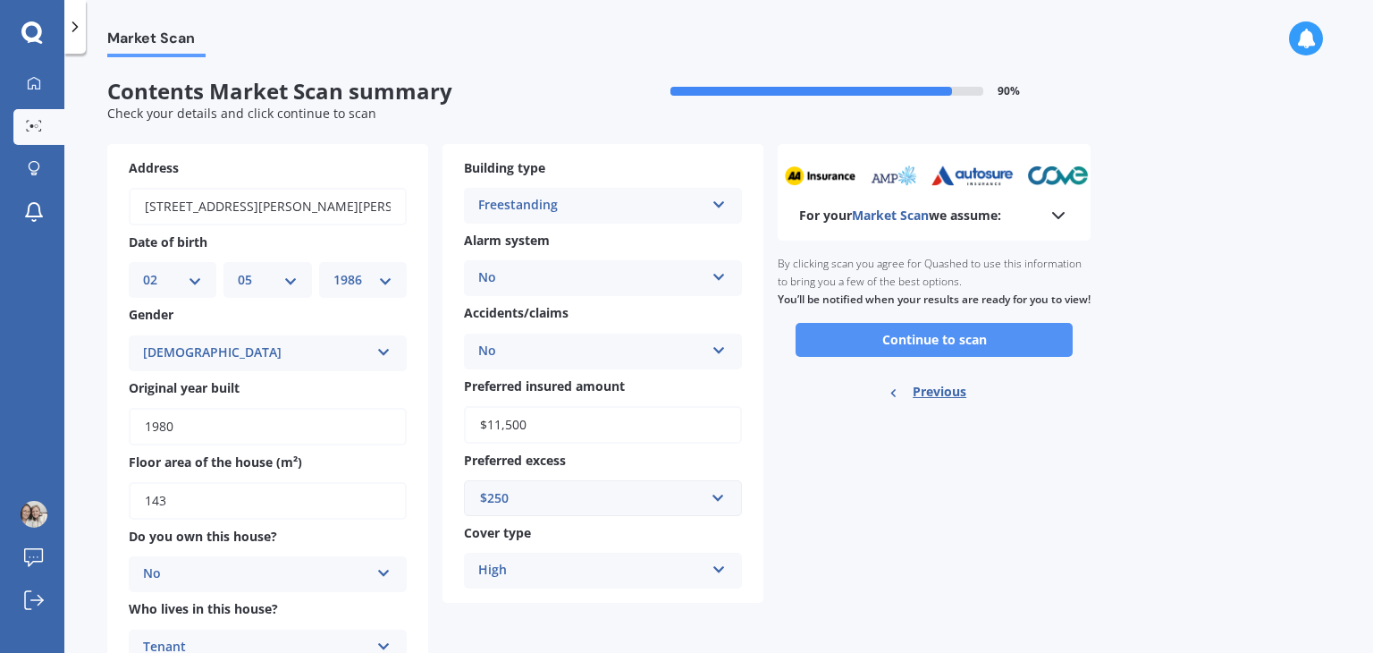
click at [982, 357] on button "Continue to scan" at bounding box center [934, 340] width 277 height 34
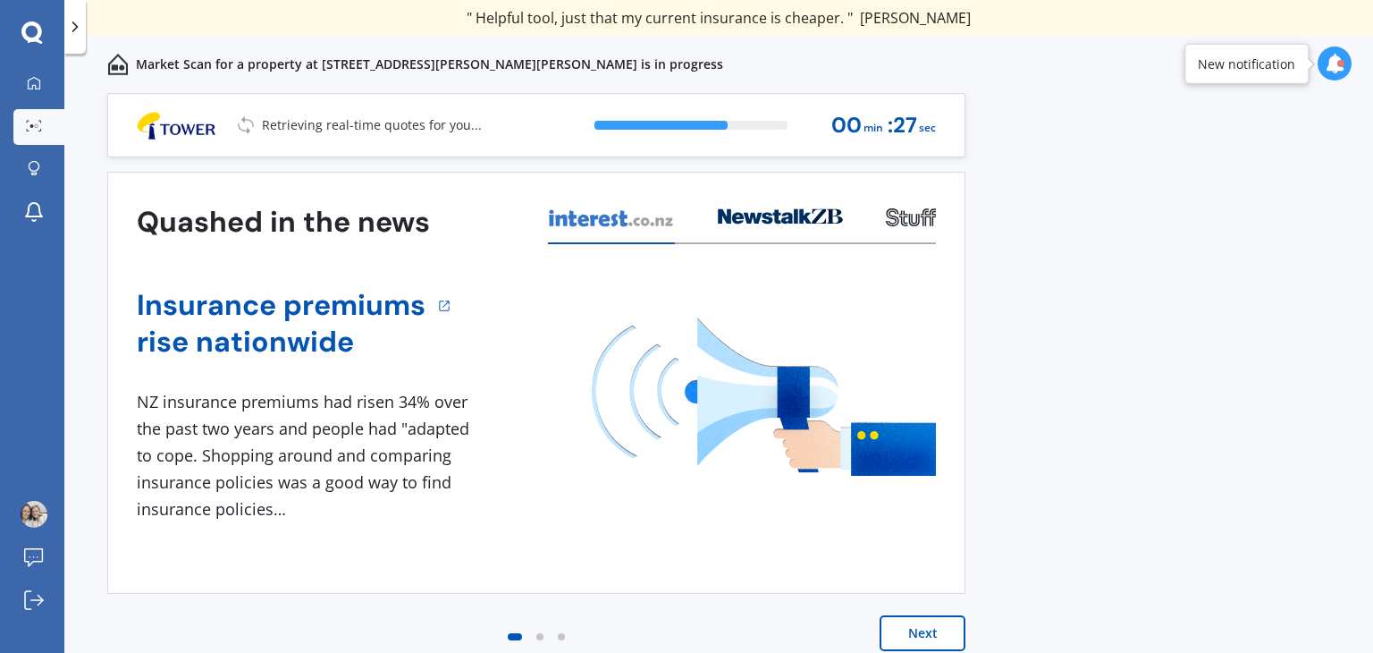
click at [926, 625] on button "Next" at bounding box center [923, 633] width 86 height 36
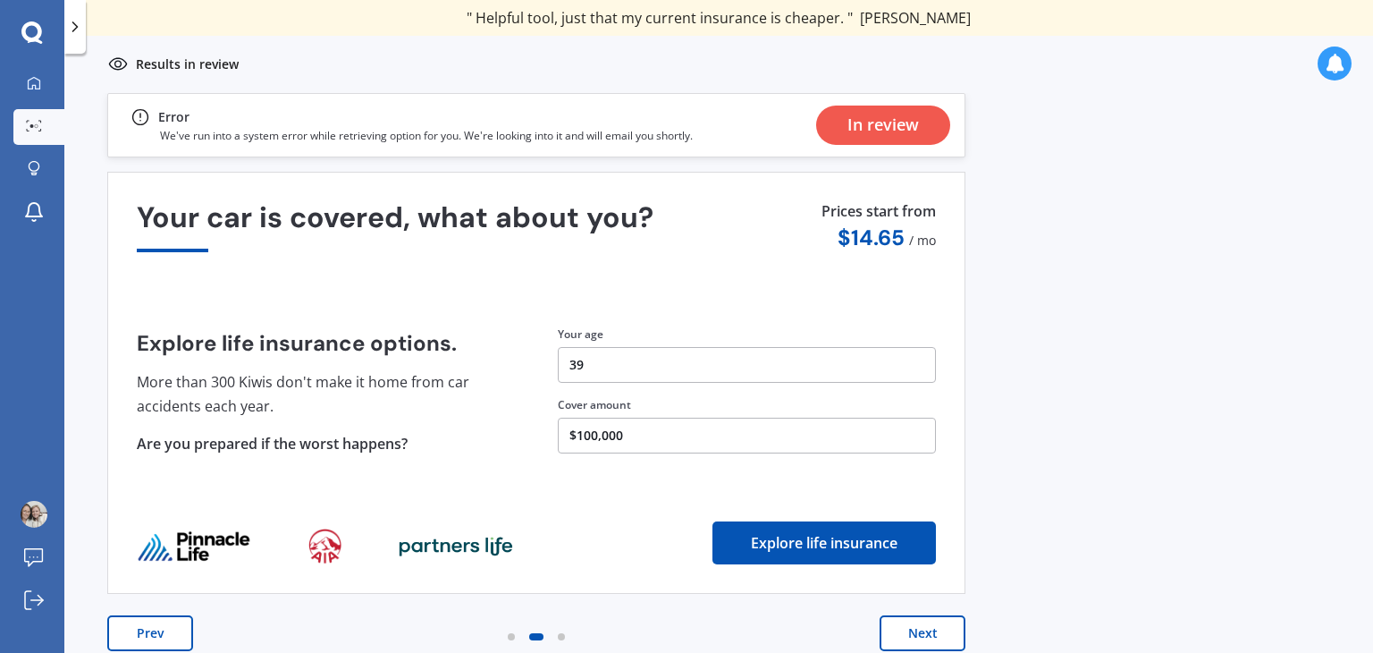
click at [594, 438] on button "$100,000" at bounding box center [747, 436] width 378 height 36
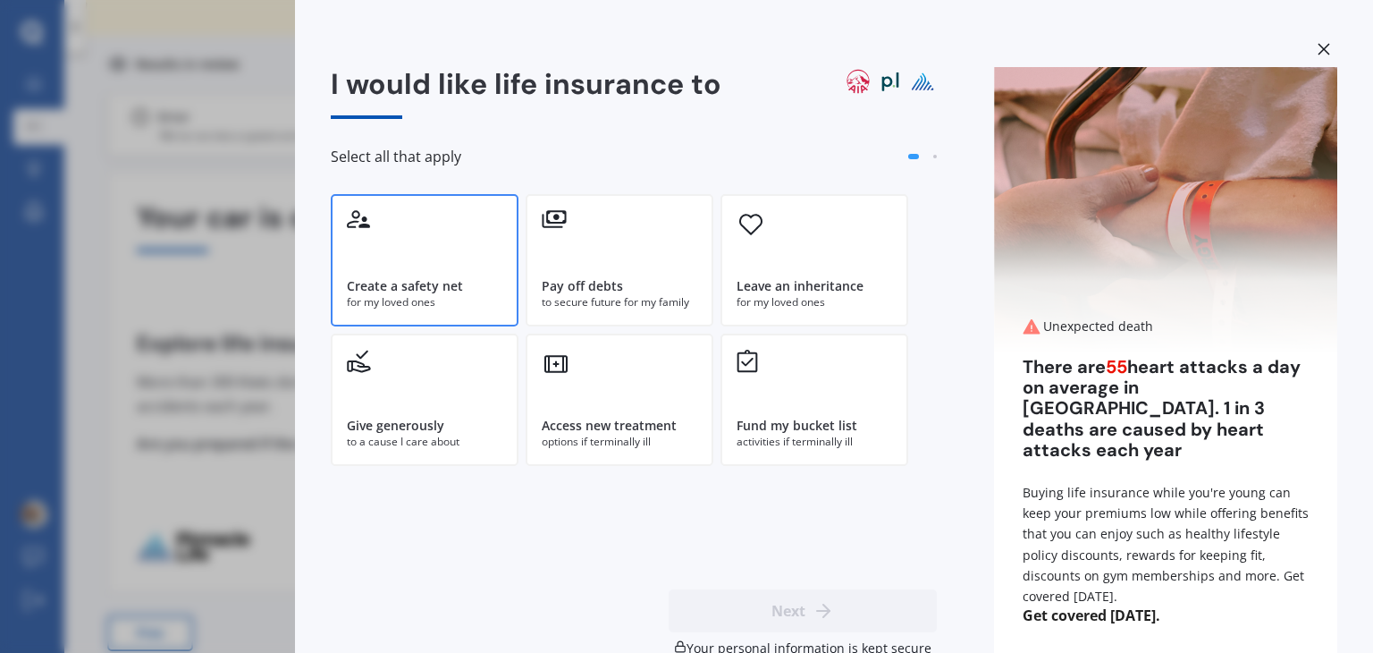
click at [486, 286] on div "Create a safety net" at bounding box center [425, 286] width 156 height 18
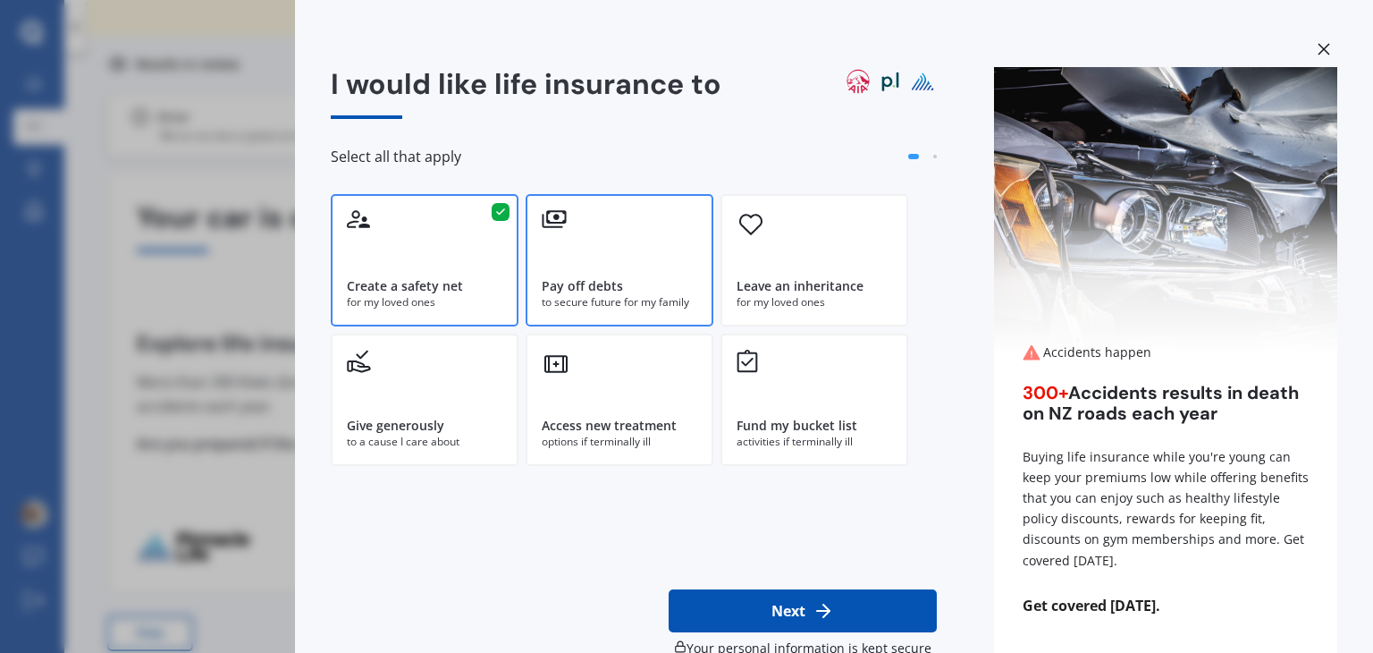
click at [664, 285] on div "Pay off debts" at bounding box center [620, 286] width 156 height 18
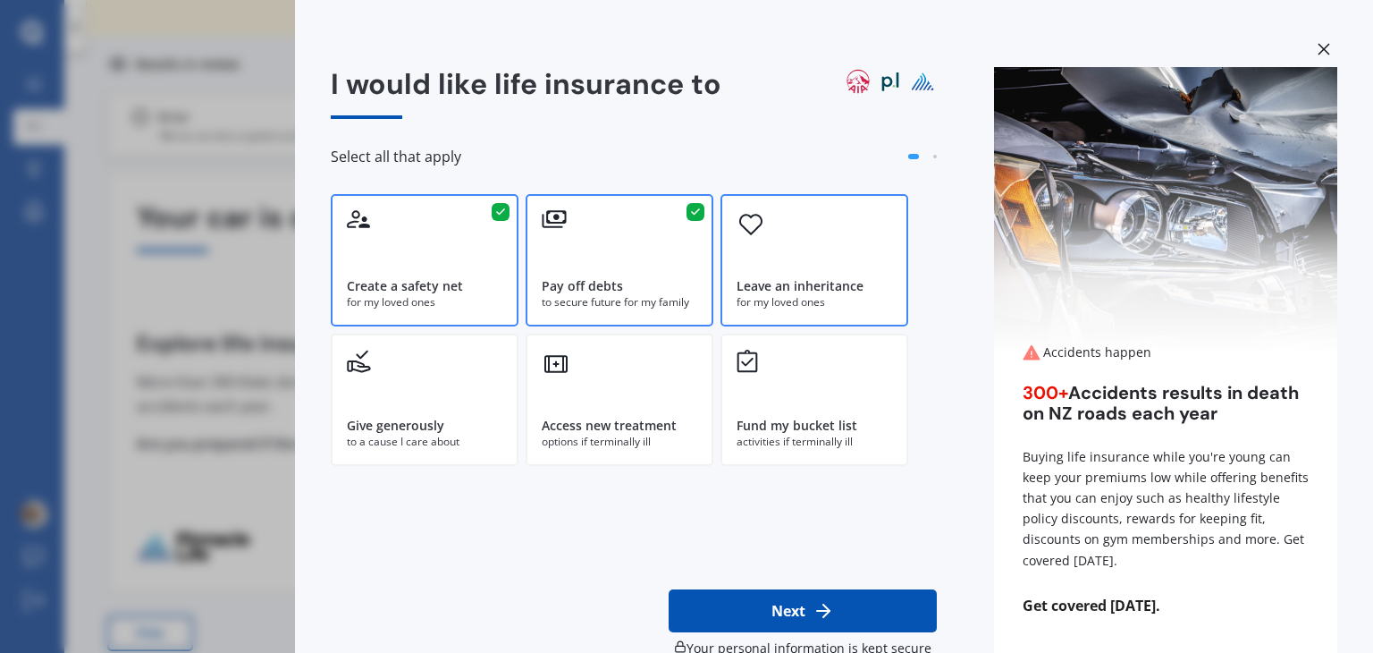
click at [789, 290] on div "Leave an inheritance" at bounding box center [800, 286] width 127 height 18
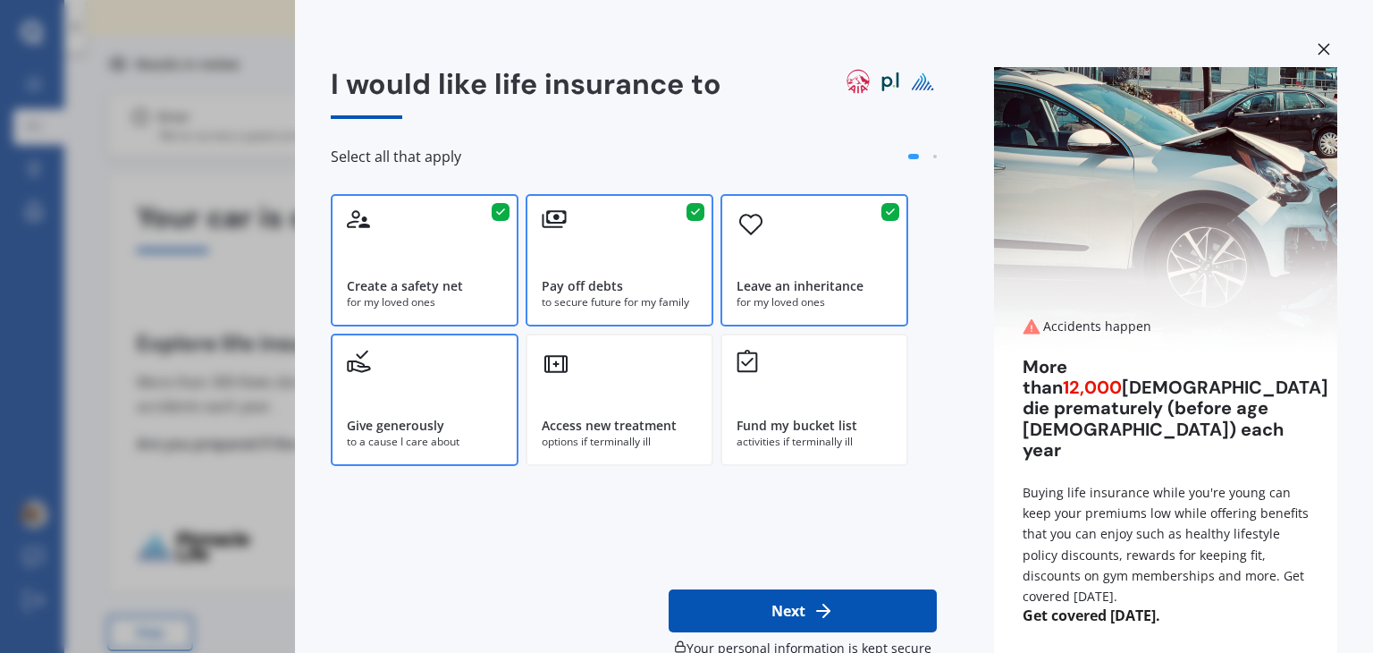
click at [448, 417] on div "Give generously" at bounding box center [425, 426] width 156 height 18
click at [601, 417] on div "Access new treatment" at bounding box center [609, 426] width 135 height 18
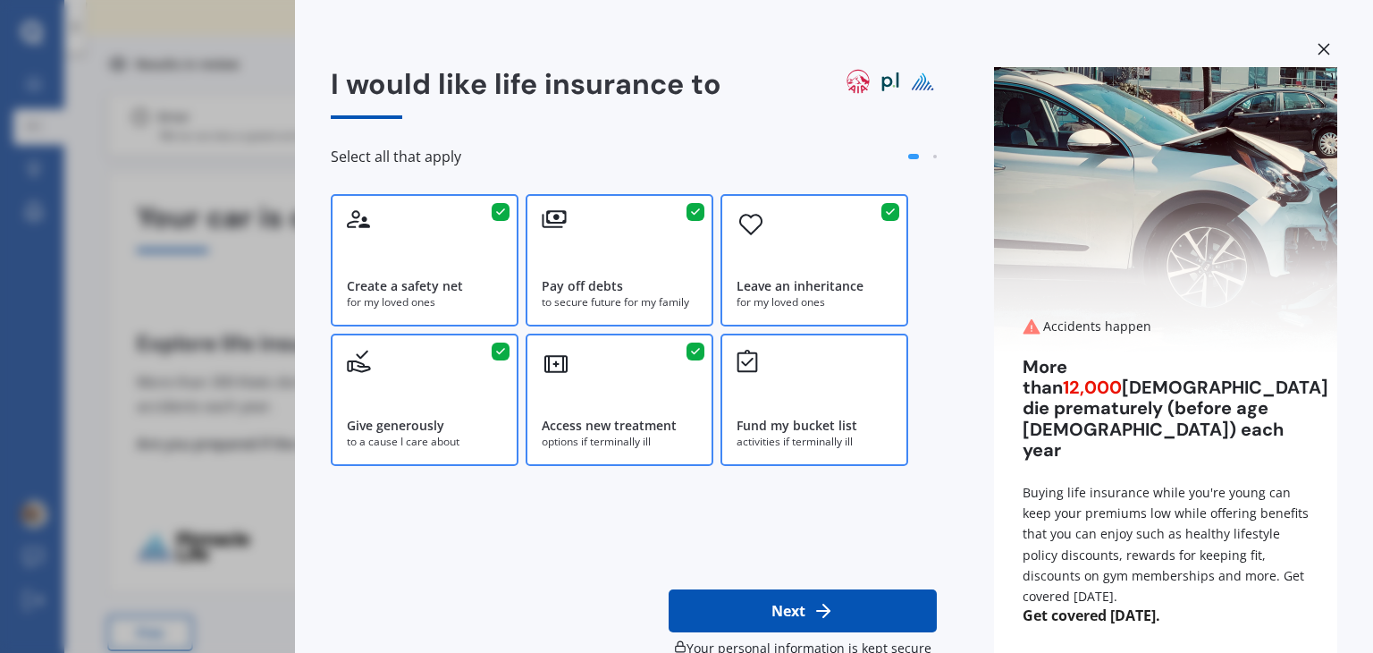
click at [790, 416] on div "Fund my bucket list activities if terminally ill" at bounding box center [815, 400] width 188 height 132
click at [770, 602] on button "Next" at bounding box center [803, 610] width 268 height 43
select select "02"
select select "05"
select select "1986"
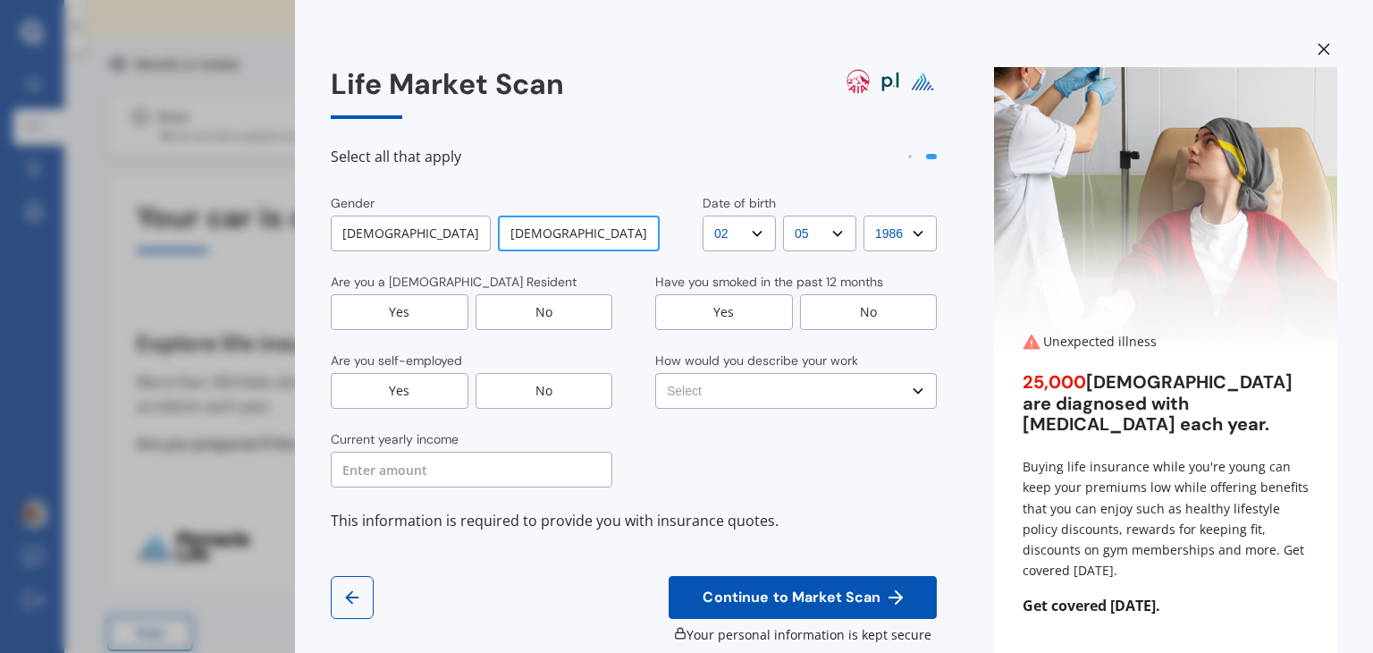
click at [533, 485] on input "text" at bounding box center [472, 470] width 282 height 36
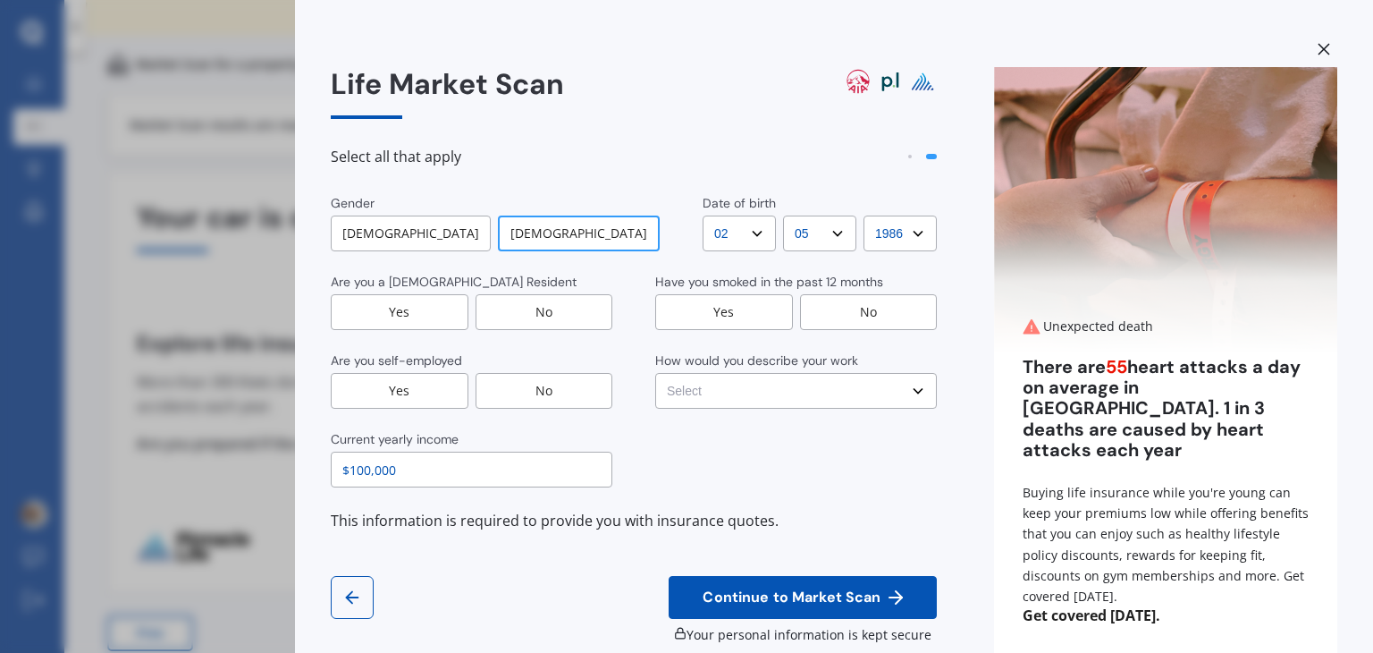
type input "$100,000"
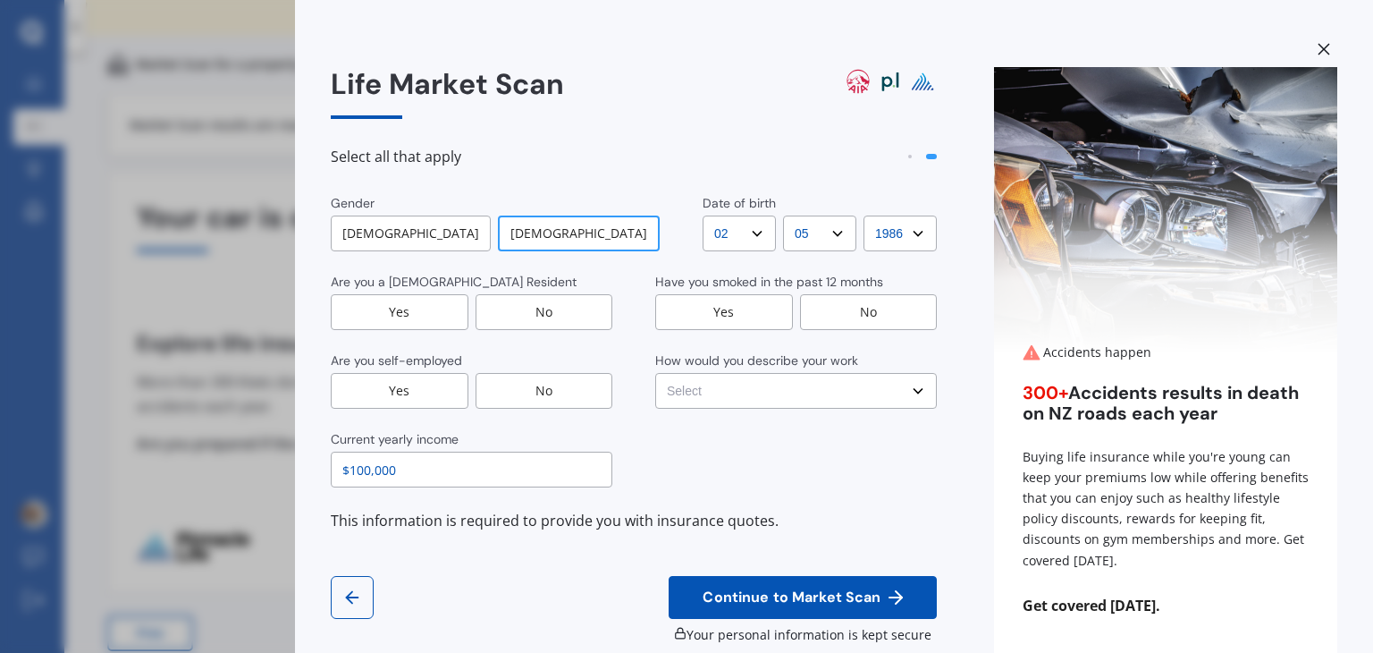
click at [733, 391] on select "Select No manual work e.g. lawyer, consultant, engineer Light manual work [PERS…" at bounding box center [796, 391] width 282 height 36
select select "No manual work e.g. lawyer, consultant, engineer"
click at [655, 373] on select "Select No manual work e.g. lawyer, consultant, engineer Light manual work [PERS…" at bounding box center [796, 391] width 282 height 36
click at [862, 318] on div "No" at bounding box center [869, 312] width 138 height 36
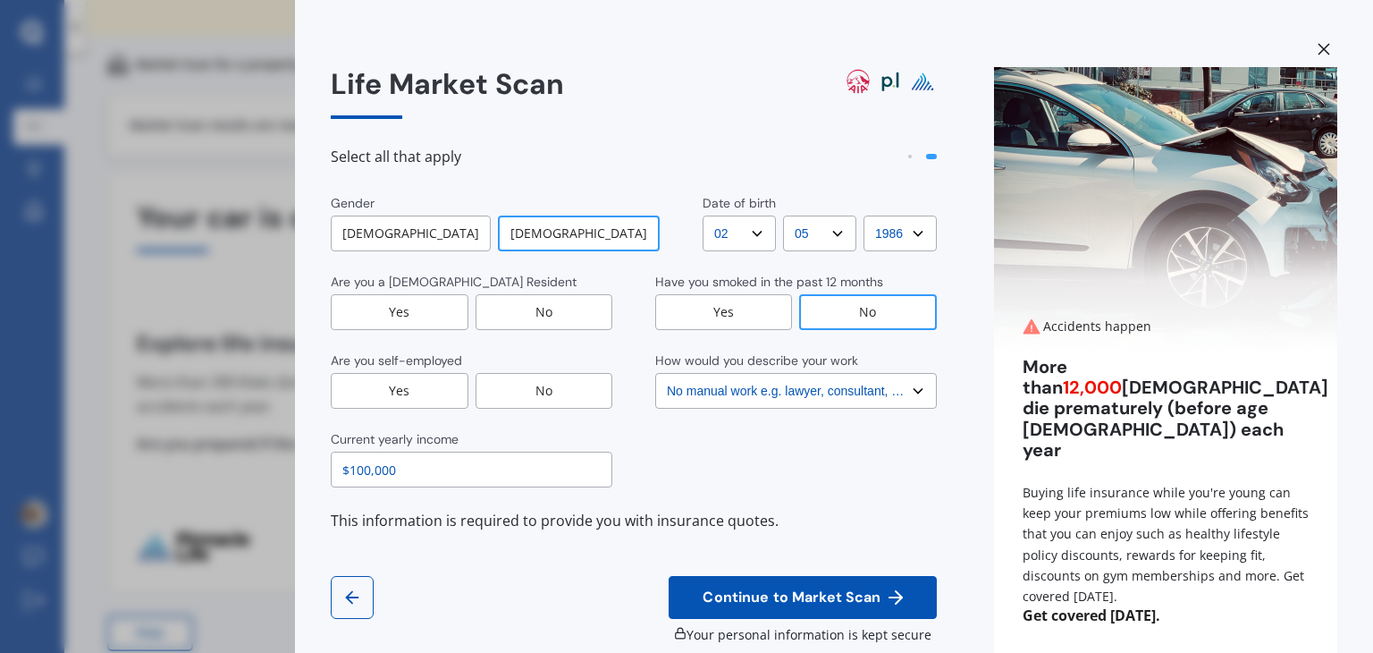
click at [427, 316] on div "Yes" at bounding box center [400, 312] width 138 height 36
click at [418, 391] on div "Yes" at bounding box center [400, 391] width 138 height 36
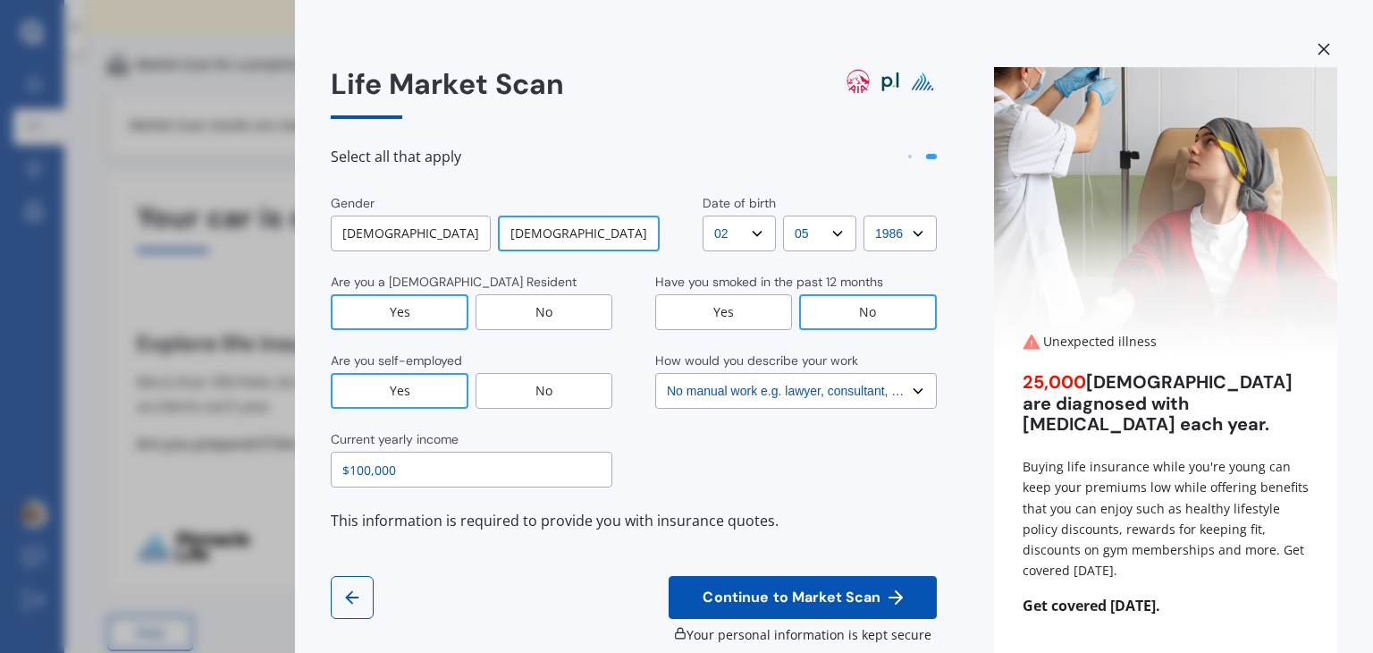
click at [755, 589] on span "Continue to Market Scan" at bounding box center [791, 597] width 185 height 17
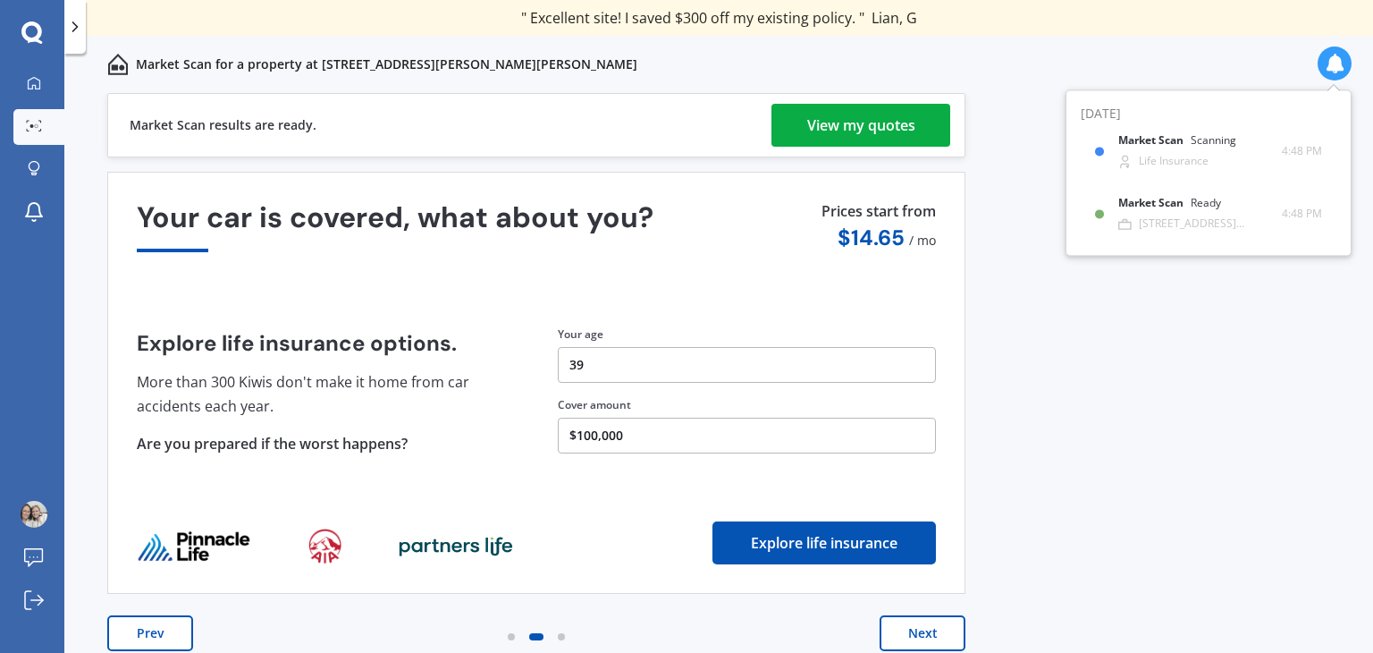
click at [638, 439] on button "$100,000" at bounding box center [747, 436] width 378 height 36
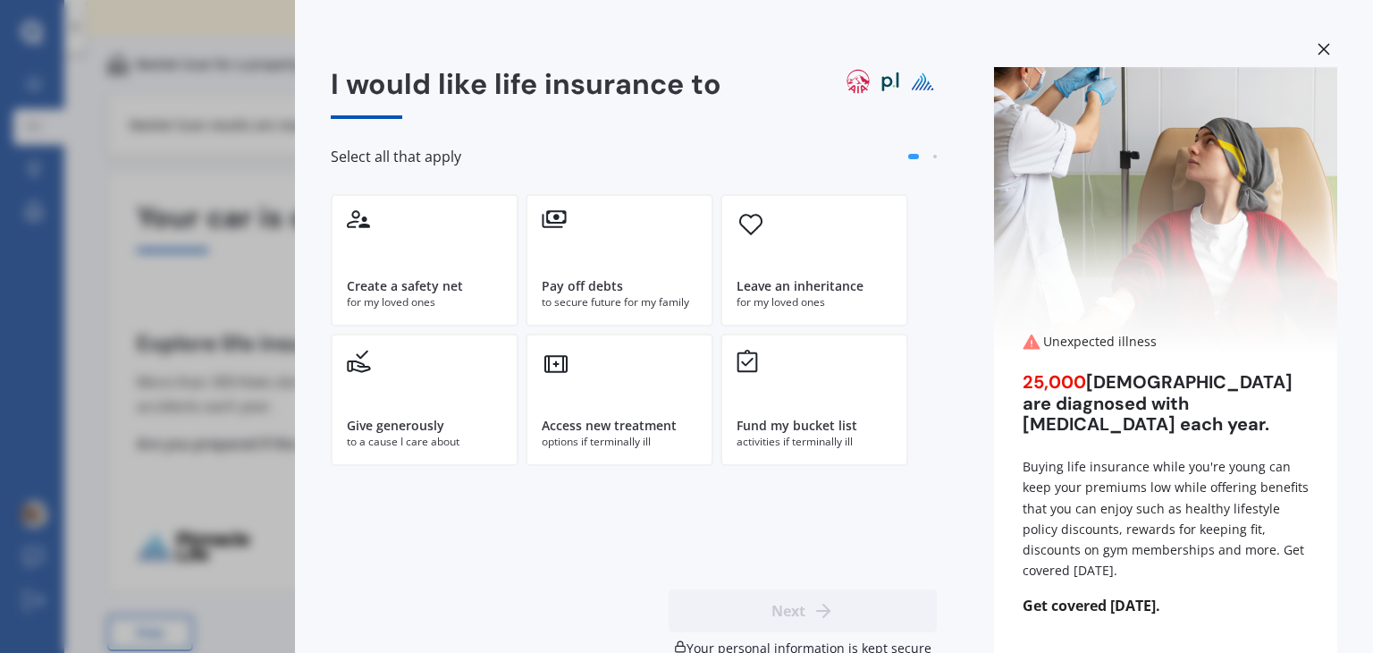
click at [1318, 49] on icon at bounding box center [1324, 49] width 13 height 13
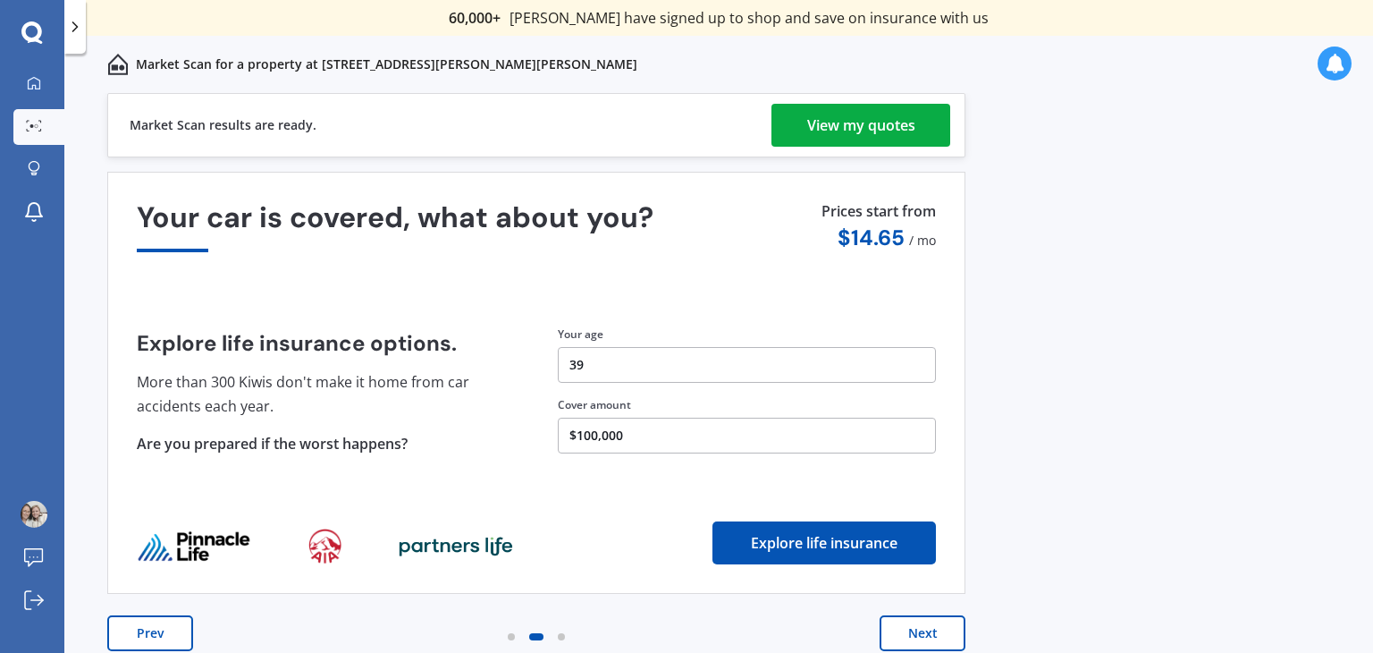
click at [908, 624] on button "Next" at bounding box center [923, 633] width 86 height 36
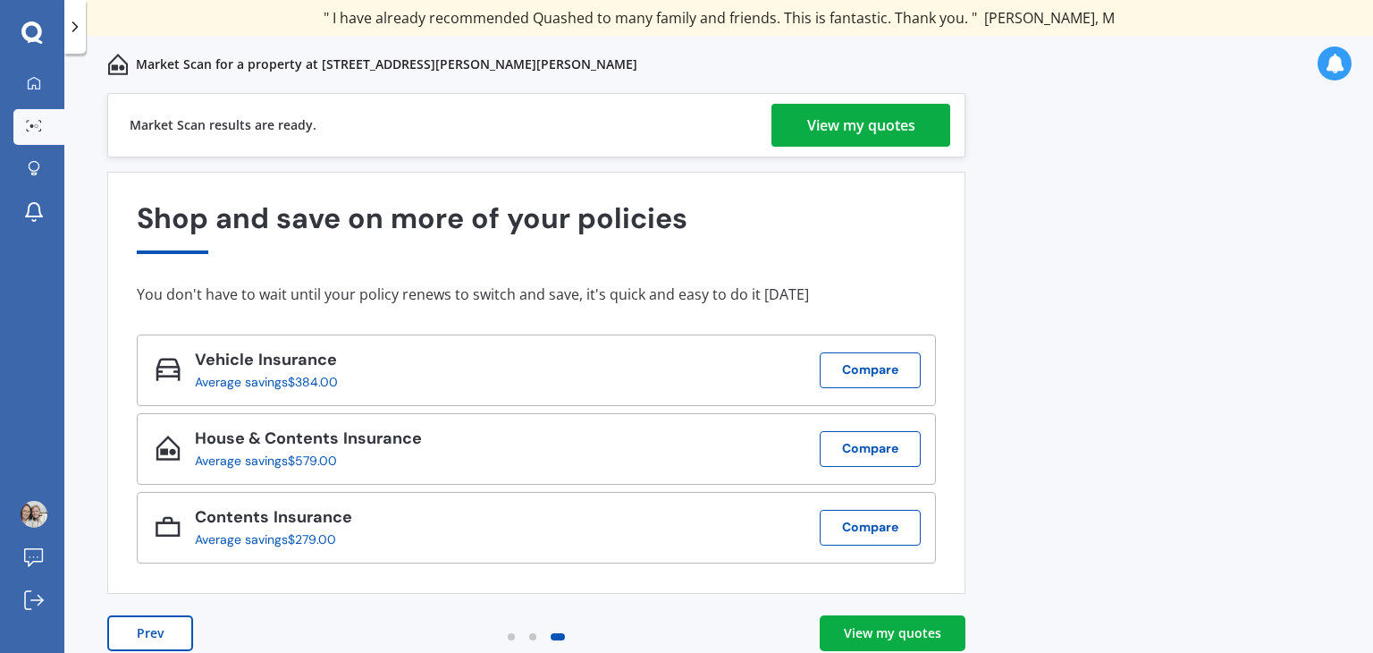
click at [874, 136] on div "View my quotes" at bounding box center [861, 125] width 108 height 43
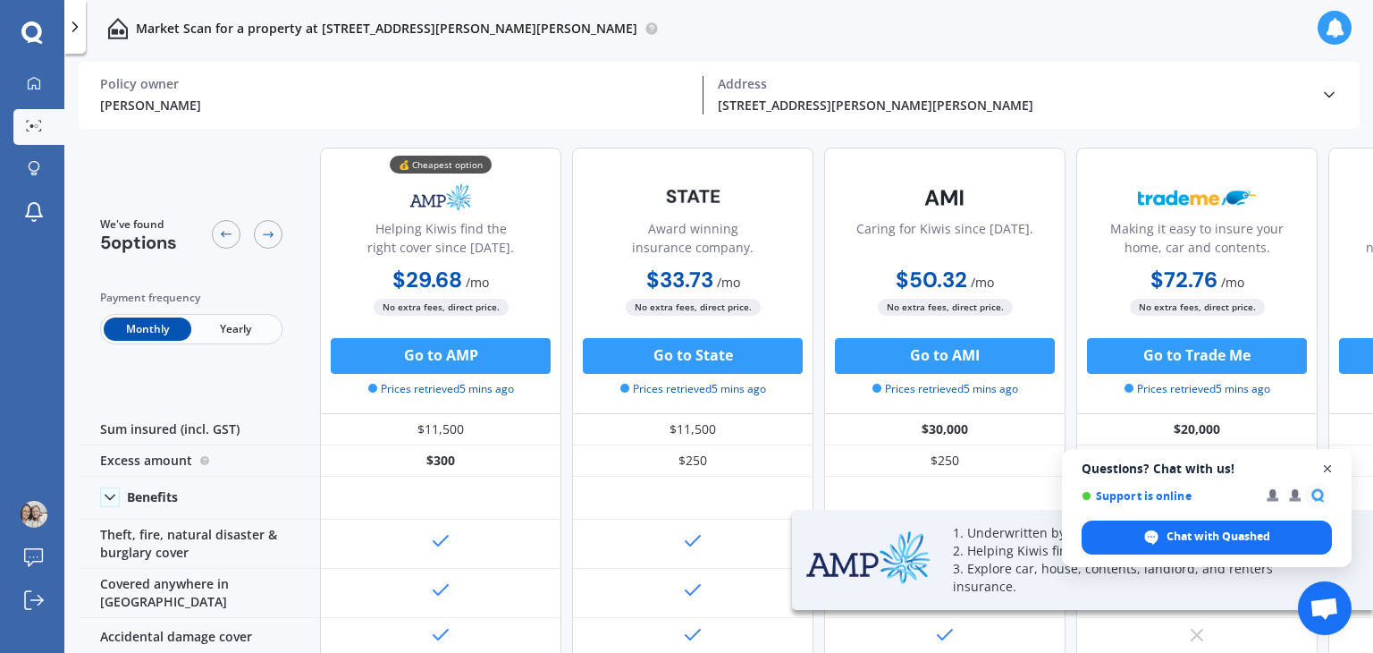
click at [1330, 470] on span "Open chat" at bounding box center [1328, 469] width 22 height 22
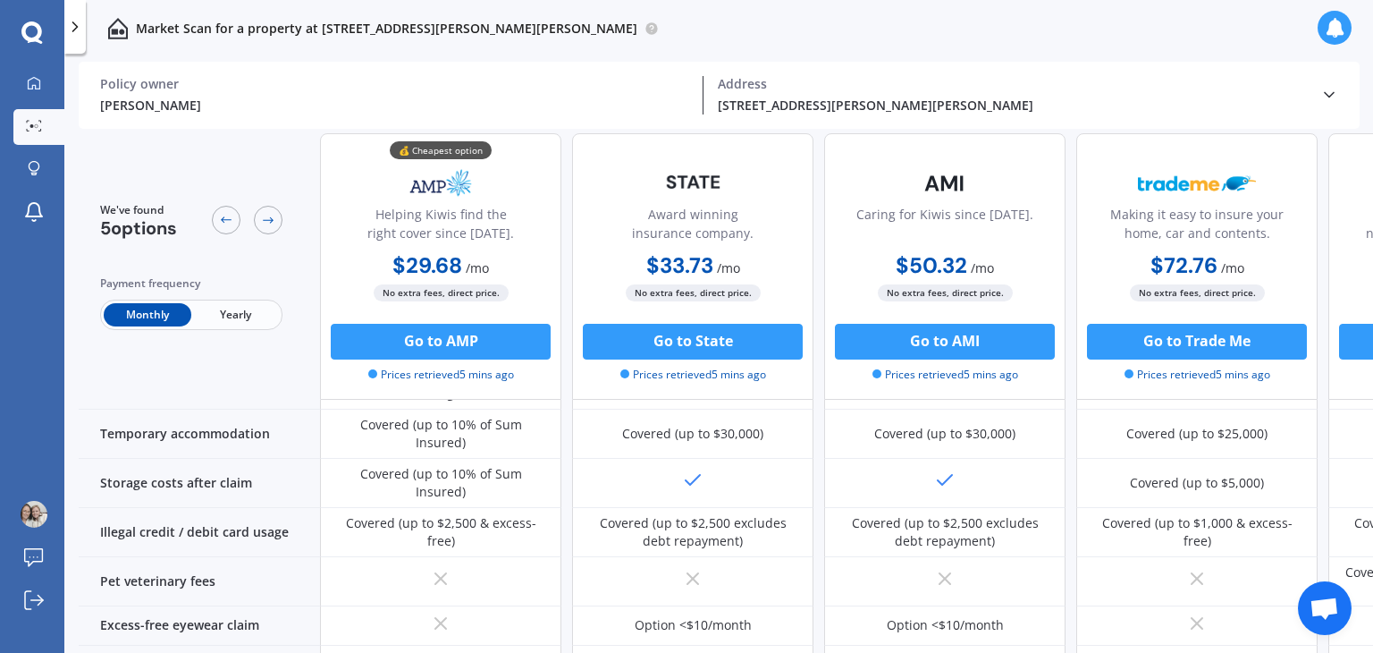
scroll to position [1144, 0]
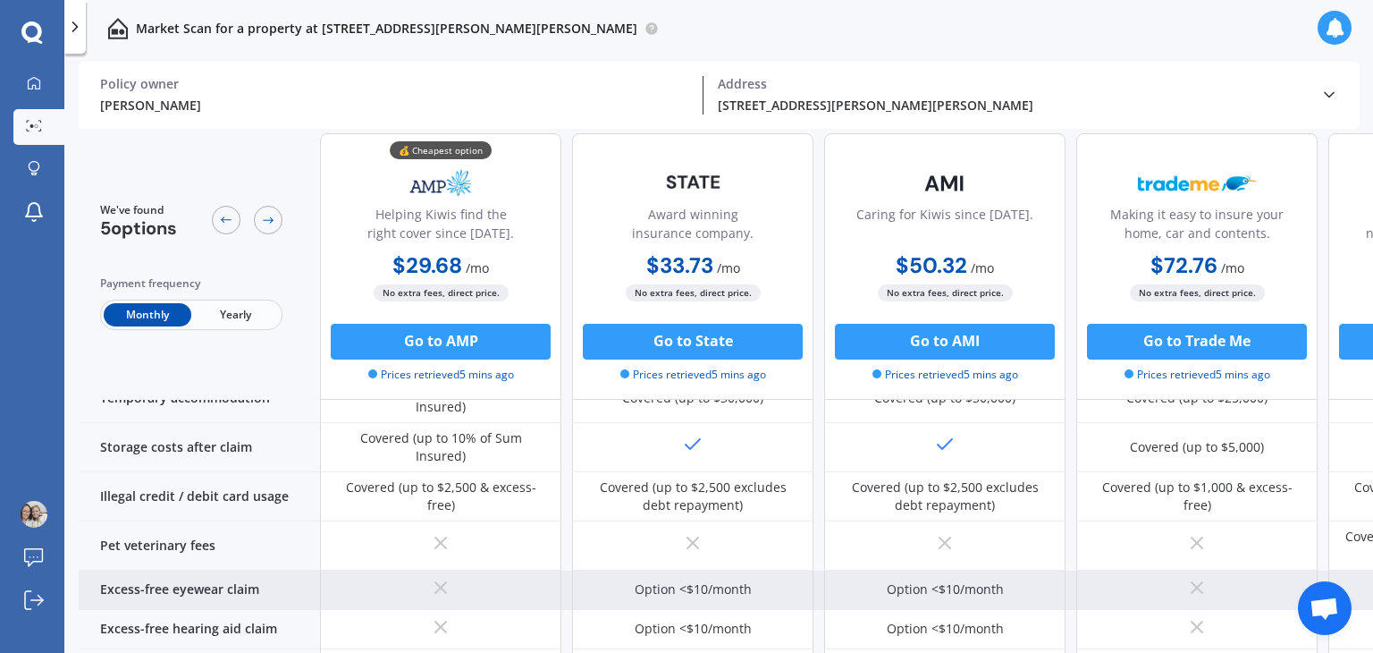
click at [739, 580] on div "Option <$10/month" at bounding box center [693, 589] width 117 height 18
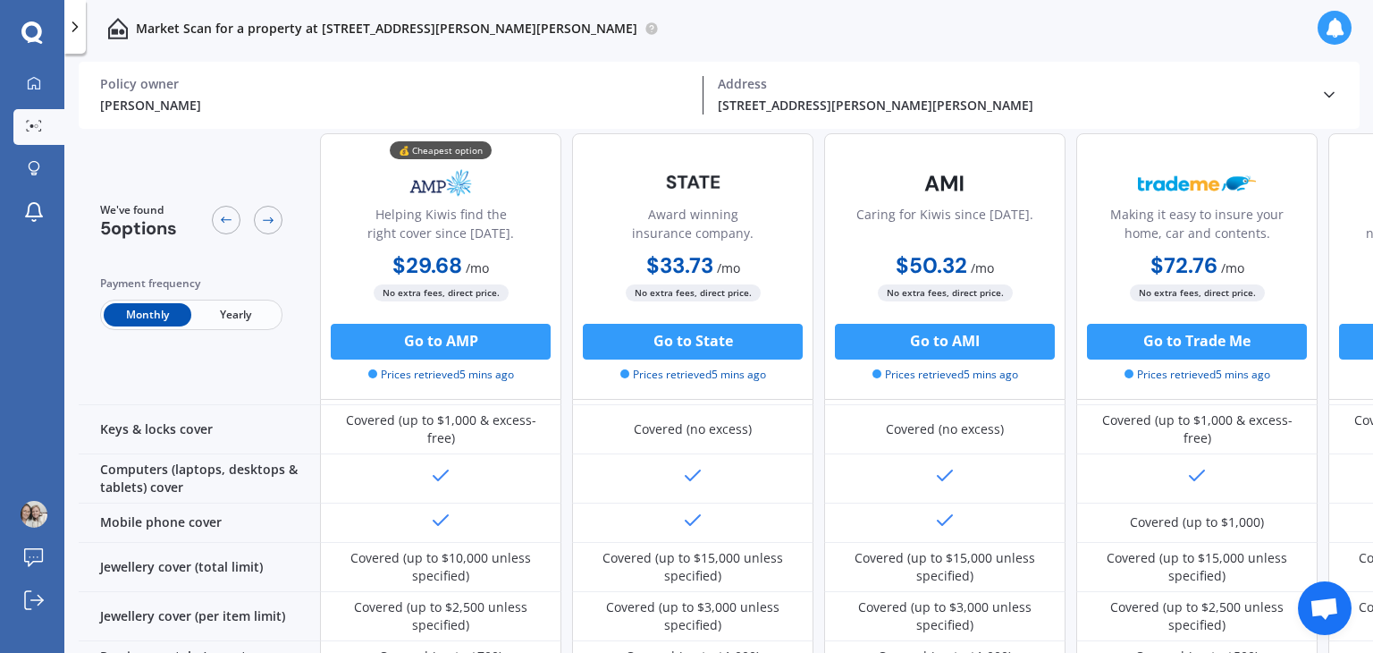
scroll to position [343, 0]
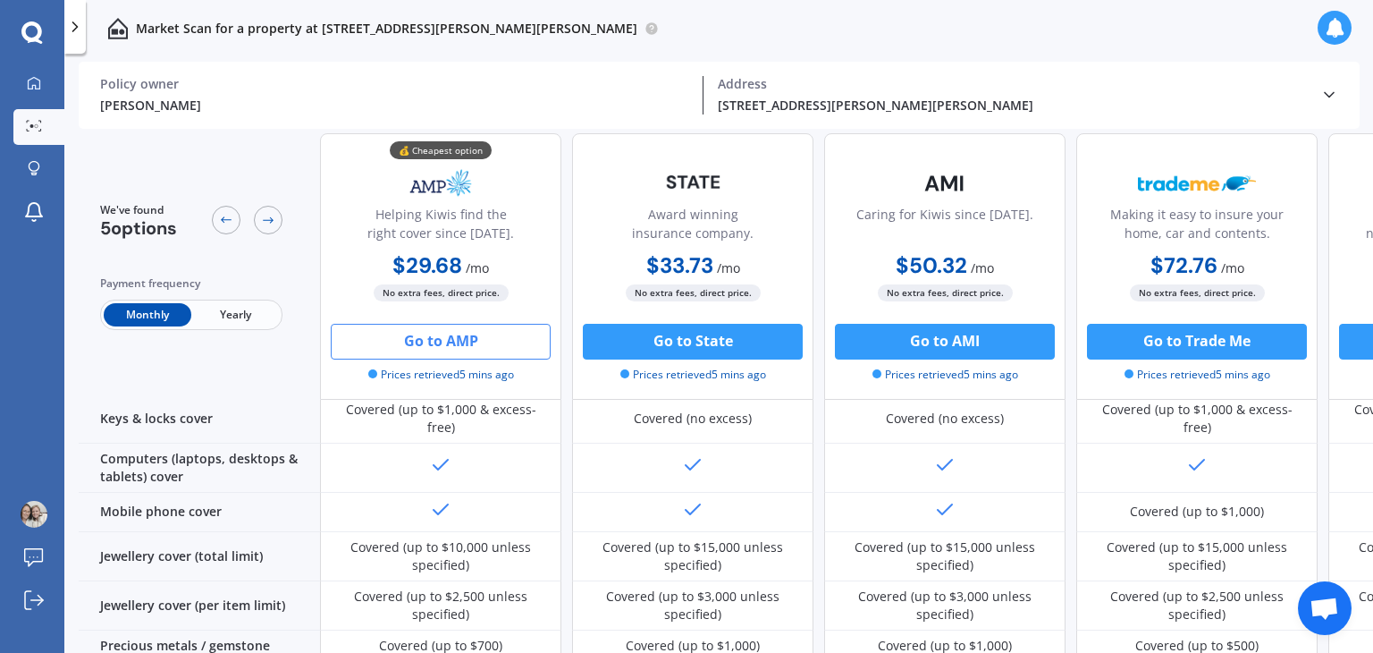
click at [491, 341] on button "Go to AMP" at bounding box center [441, 342] width 220 height 36
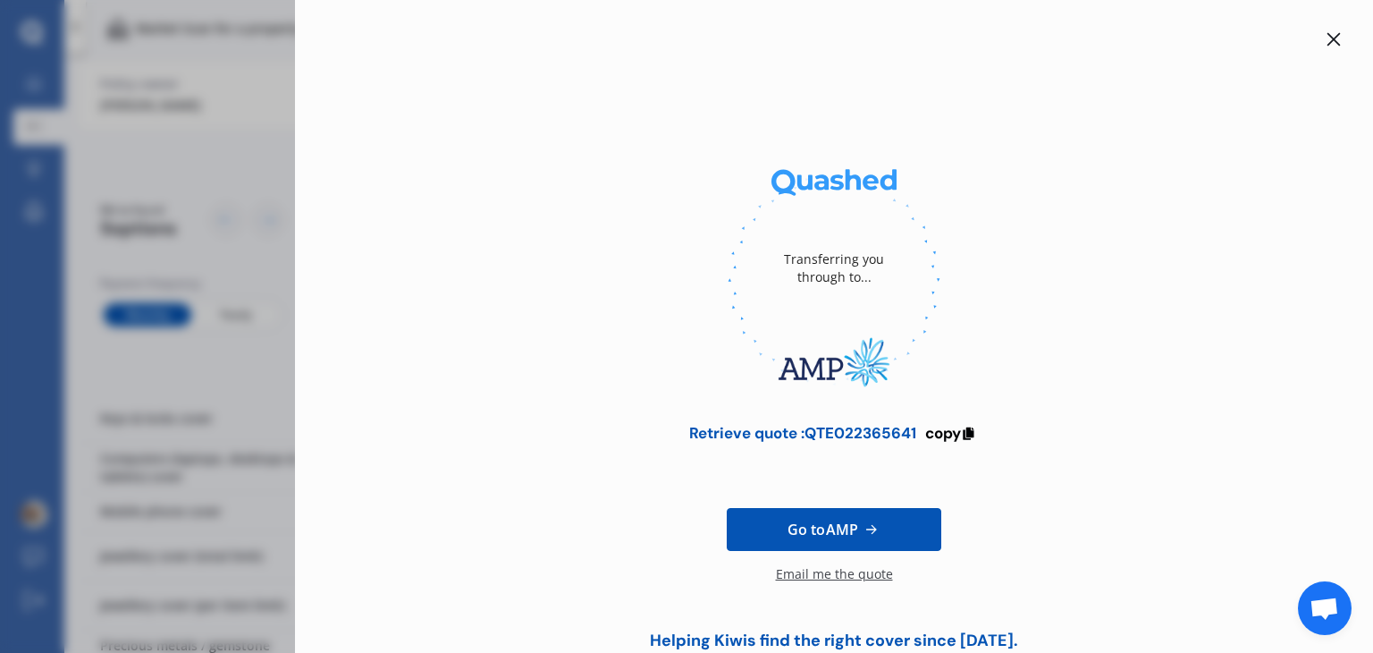
click at [819, 575] on div "Email me the quote" at bounding box center [834, 583] width 117 height 36
click at [1323, 37] on div at bounding box center [1333, 39] width 21 height 21
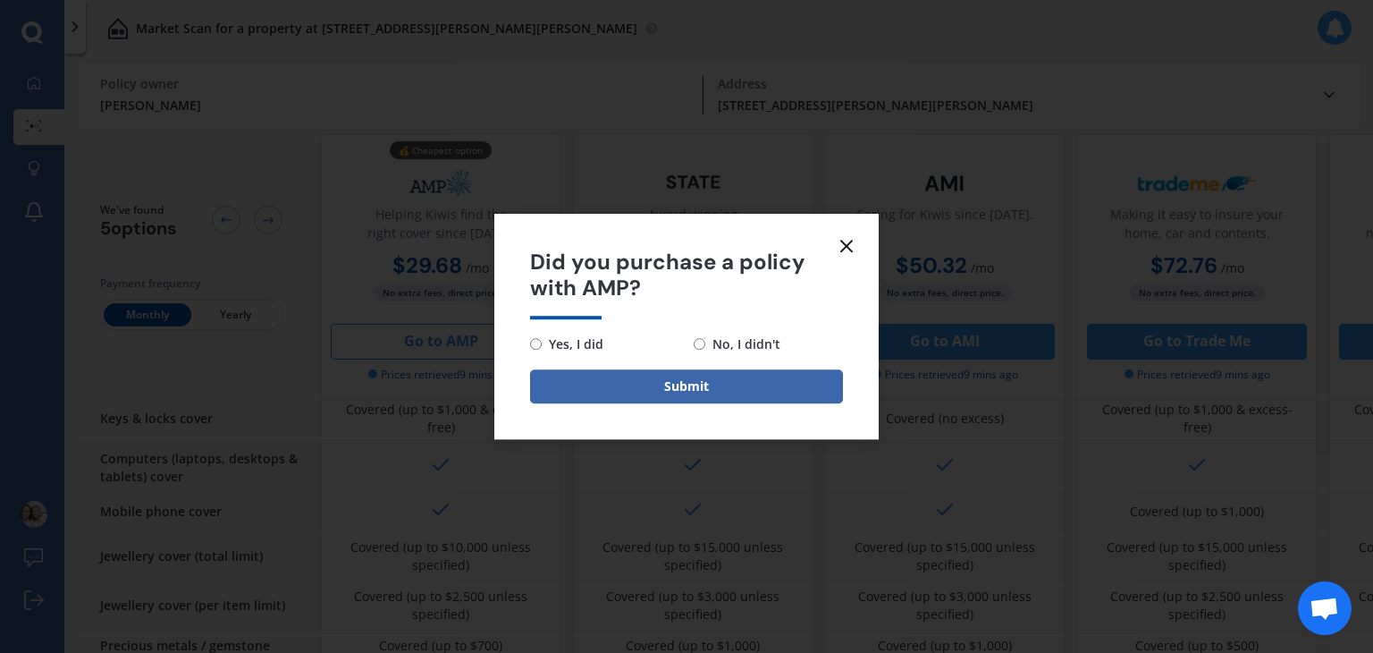
click at [757, 342] on span "No, I didn't" at bounding box center [742, 344] width 75 height 21
click at [705, 342] on input "No, I didn't" at bounding box center [700, 344] width 12 height 12
radio input "true"
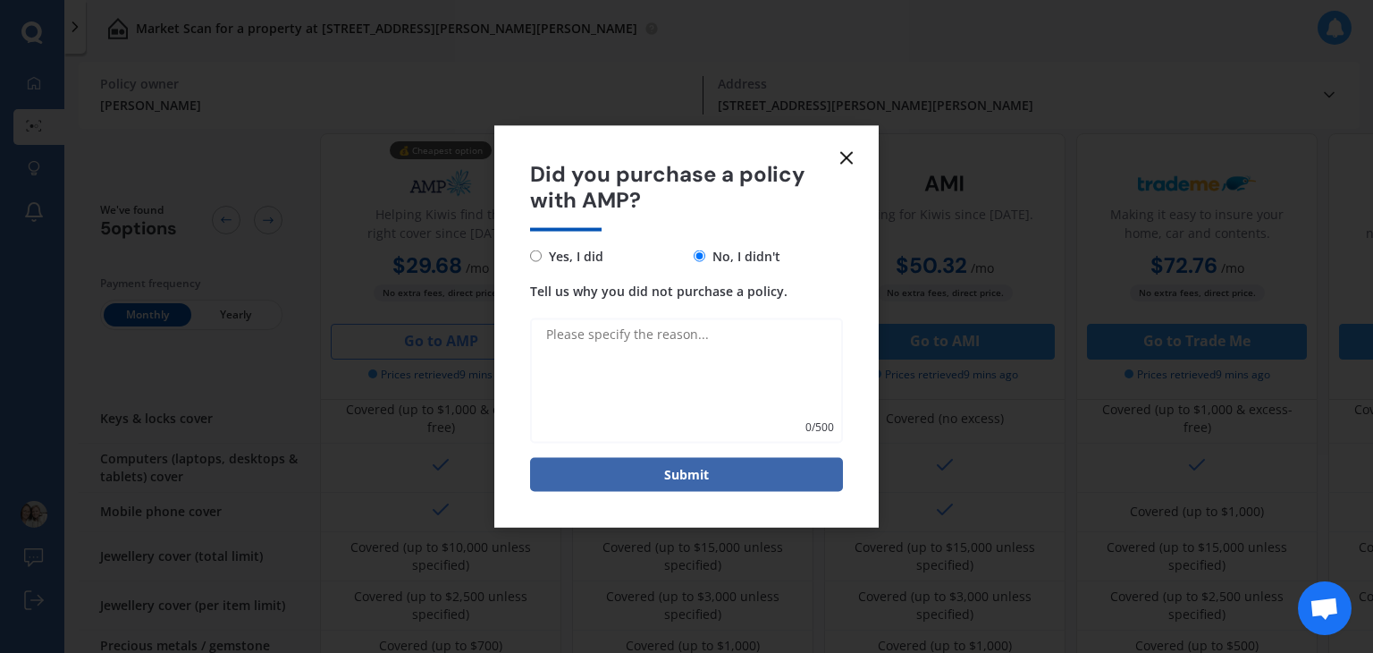
click at [722, 343] on textarea "Tell us why you did not purchase a policy." at bounding box center [686, 379] width 313 height 125
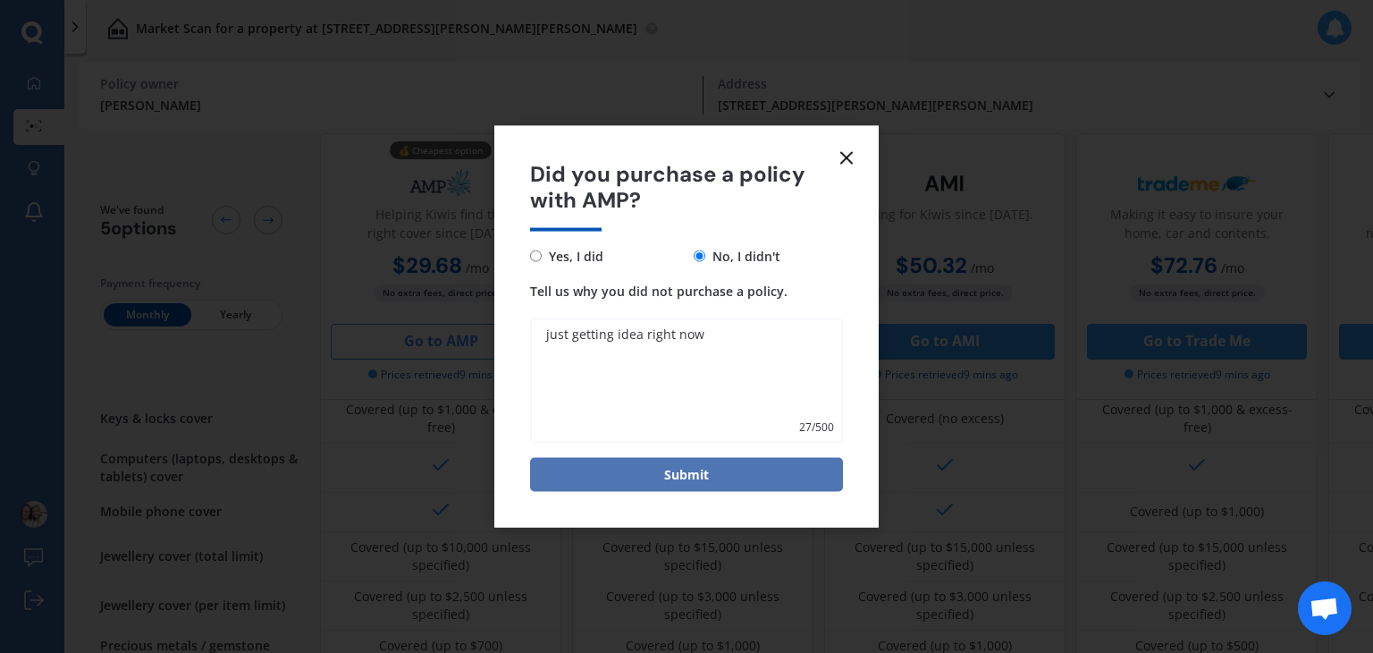
type textarea "just getting idea right now"
click at [643, 468] on button "Submit" at bounding box center [686, 474] width 313 height 34
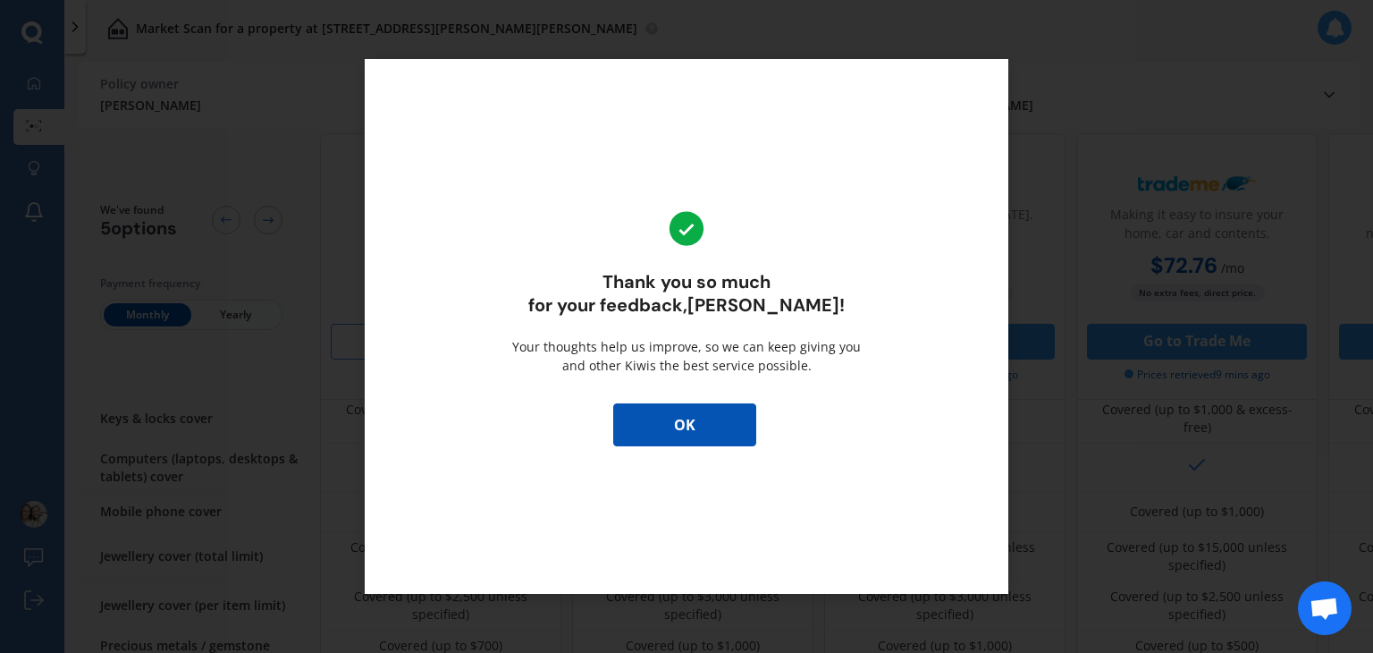
click at [672, 424] on button "OK" at bounding box center [684, 424] width 143 height 43
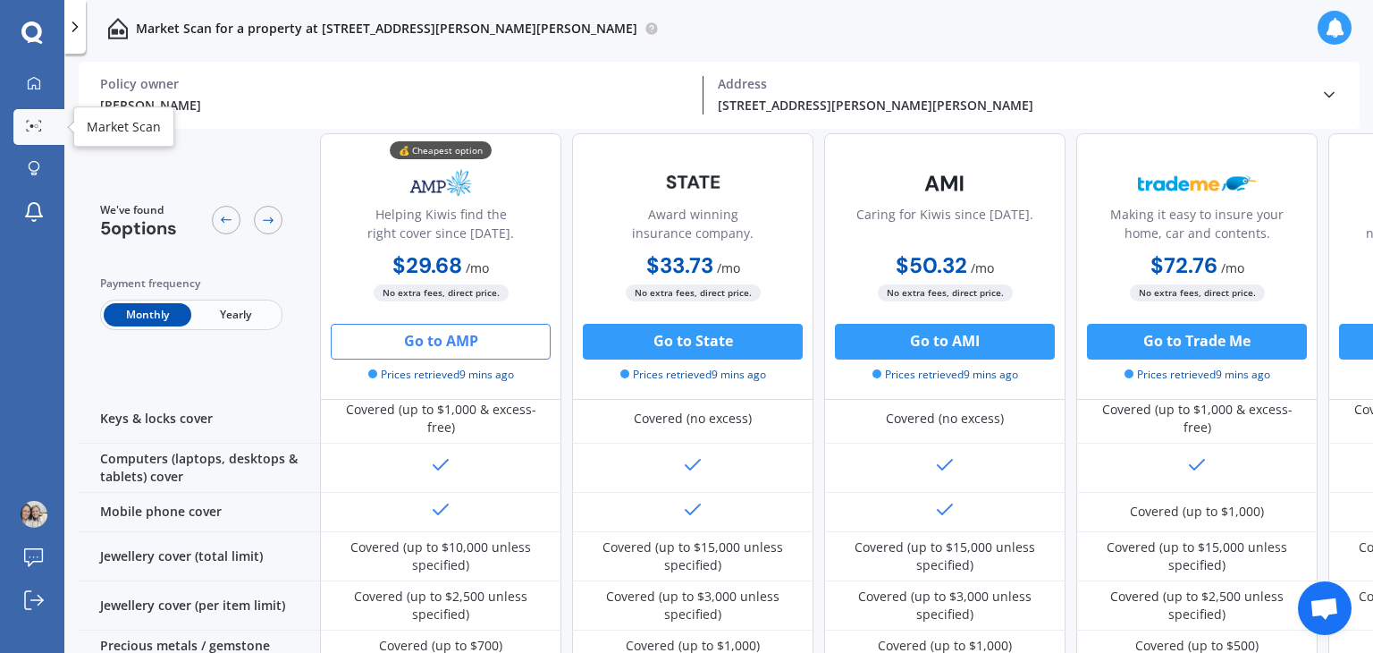
click at [27, 122] on icon at bounding box center [28, 122] width 3 height 2
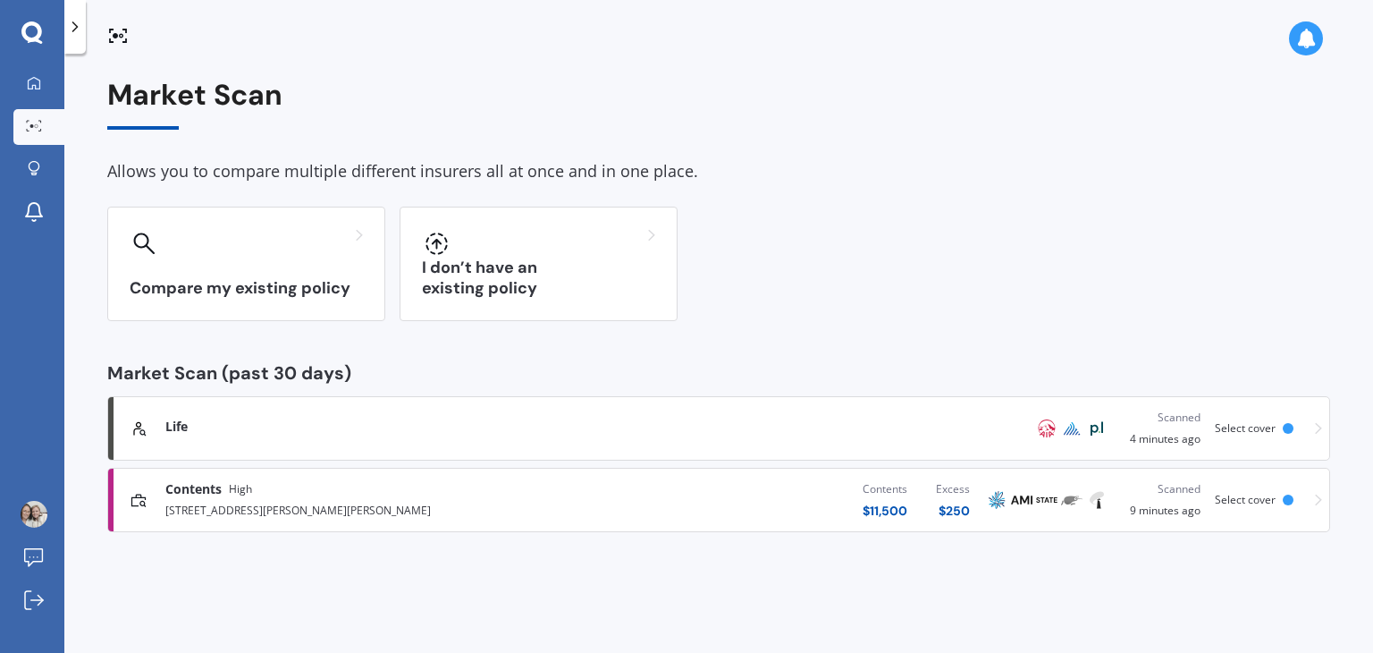
click at [1273, 426] on span "Select cover" at bounding box center [1245, 427] width 61 height 15
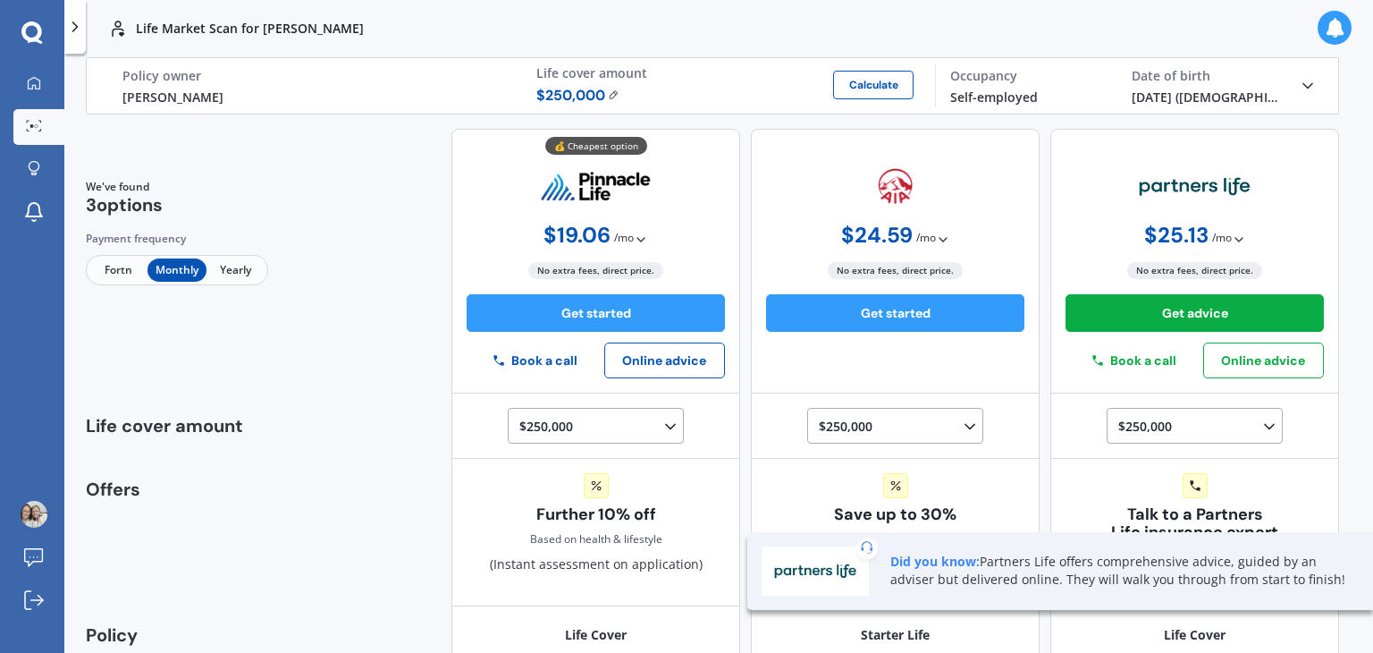
click at [612, 94] on img at bounding box center [614, 94] width 12 height 11
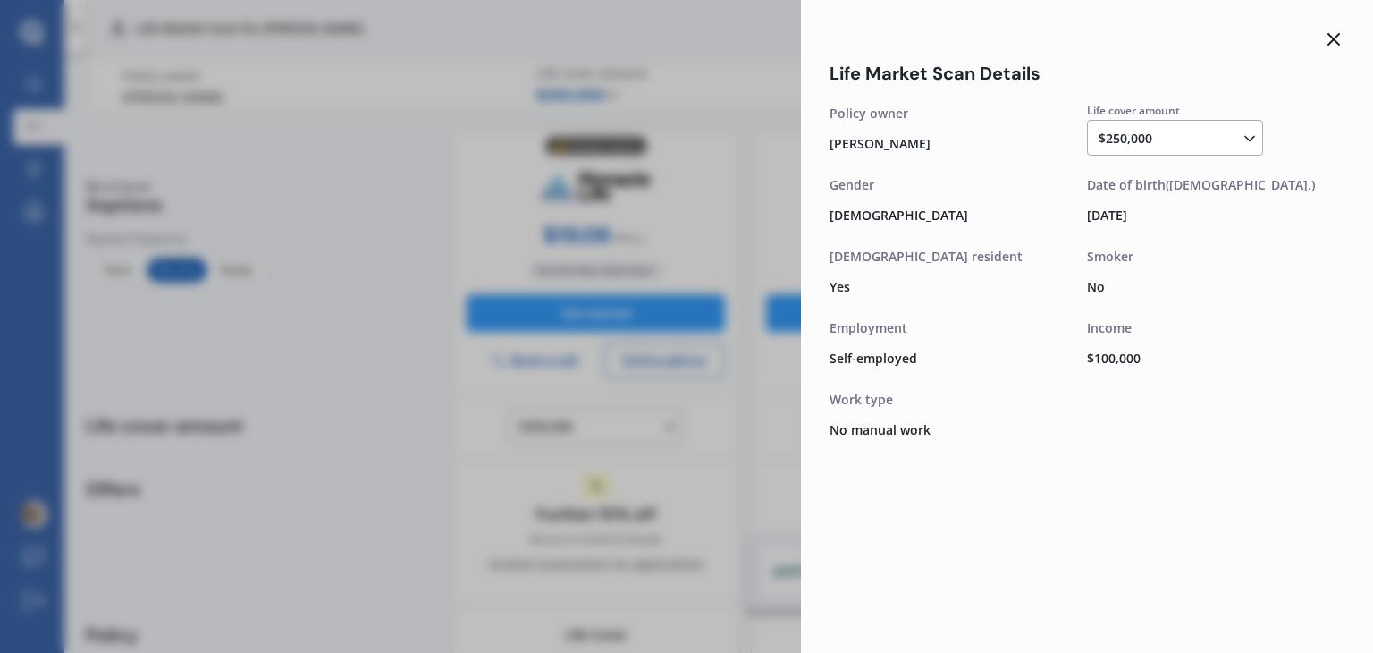
click at [1222, 141] on div "$250,000 $100,000 $150,000 $200,000 $250,000 $300,000 $350,000 $400,000 $500,00…" at bounding box center [1179, 138] width 160 height 21
click at [1160, 183] on span "$500,000" at bounding box center [1141, 179] width 54 height 17
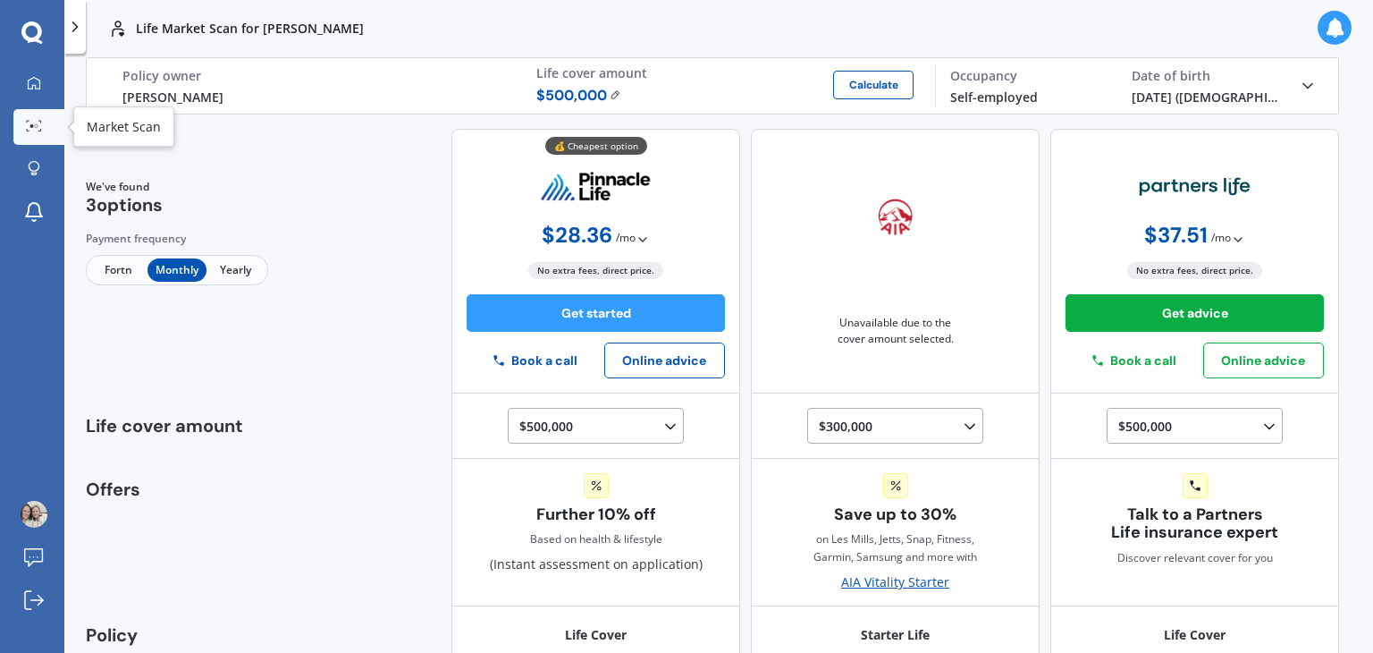
click at [35, 128] on icon at bounding box center [34, 126] width 16 height 12
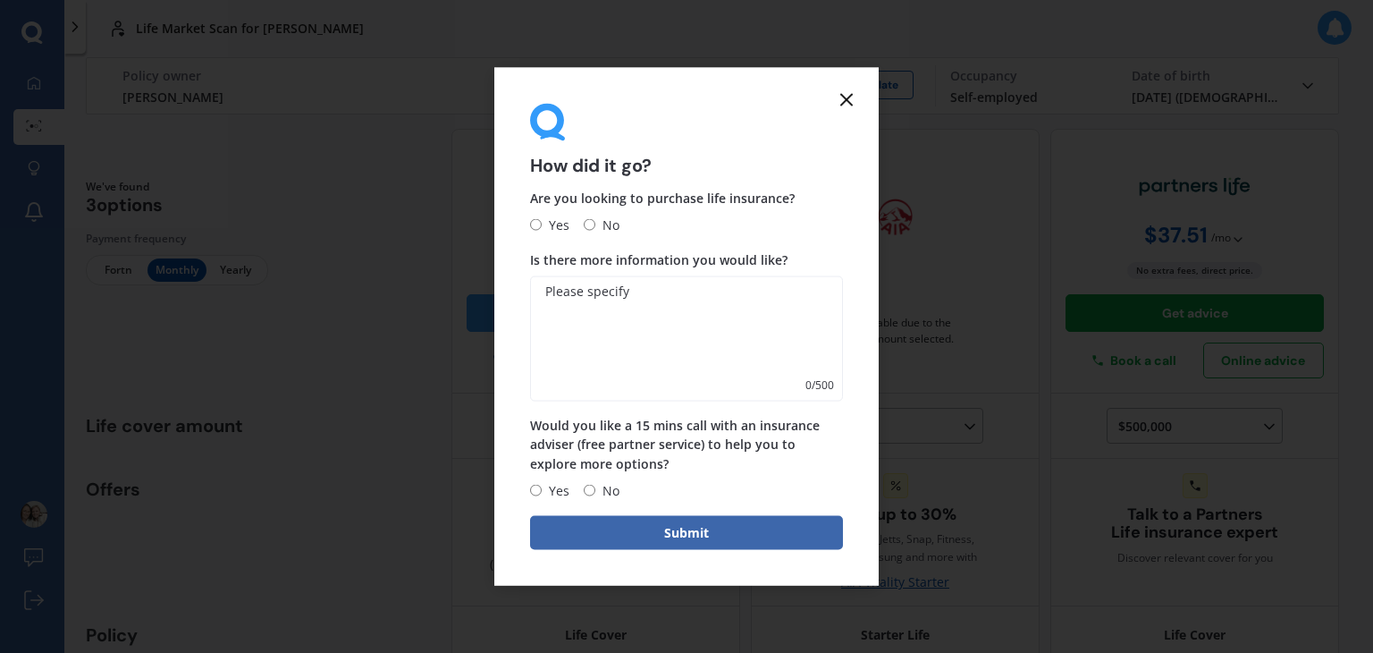
click at [845, 95] on icon at bounding box center [846, 99] width 21 height 21
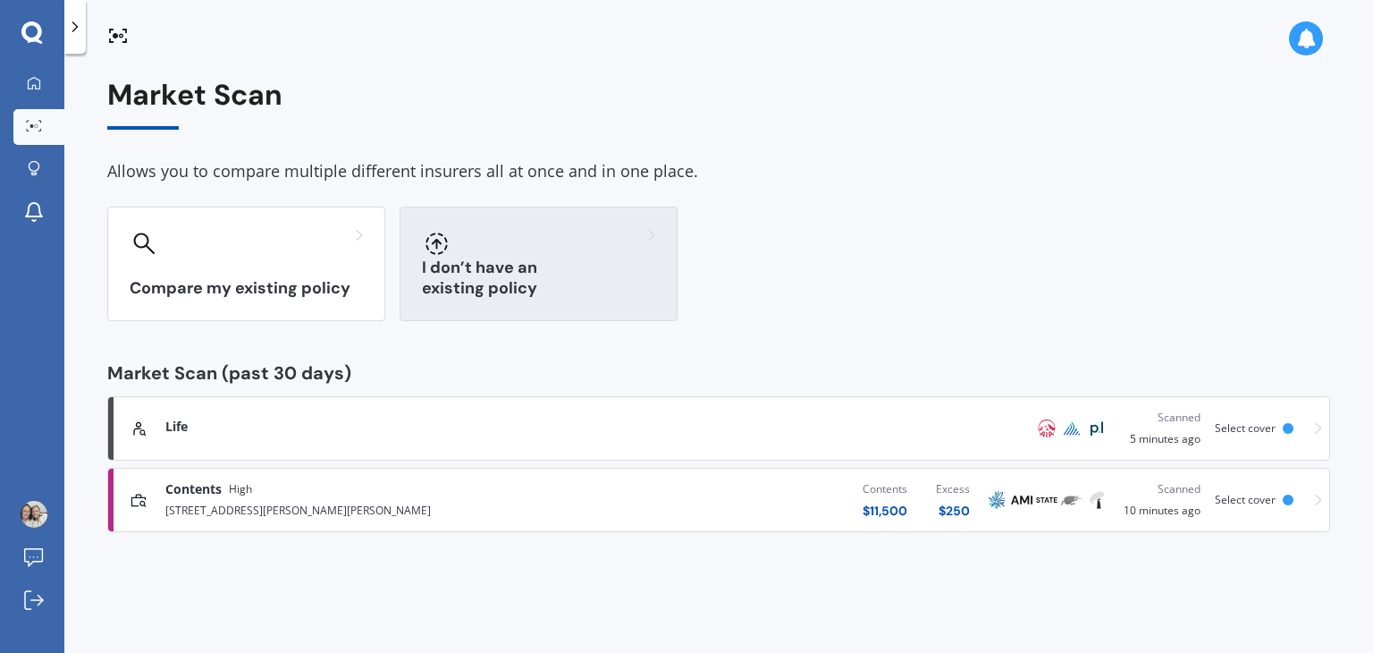
click at [503, 279] on h3 "I don’t have an existing policy" at bounding box center [538, 278] width 233 height 41
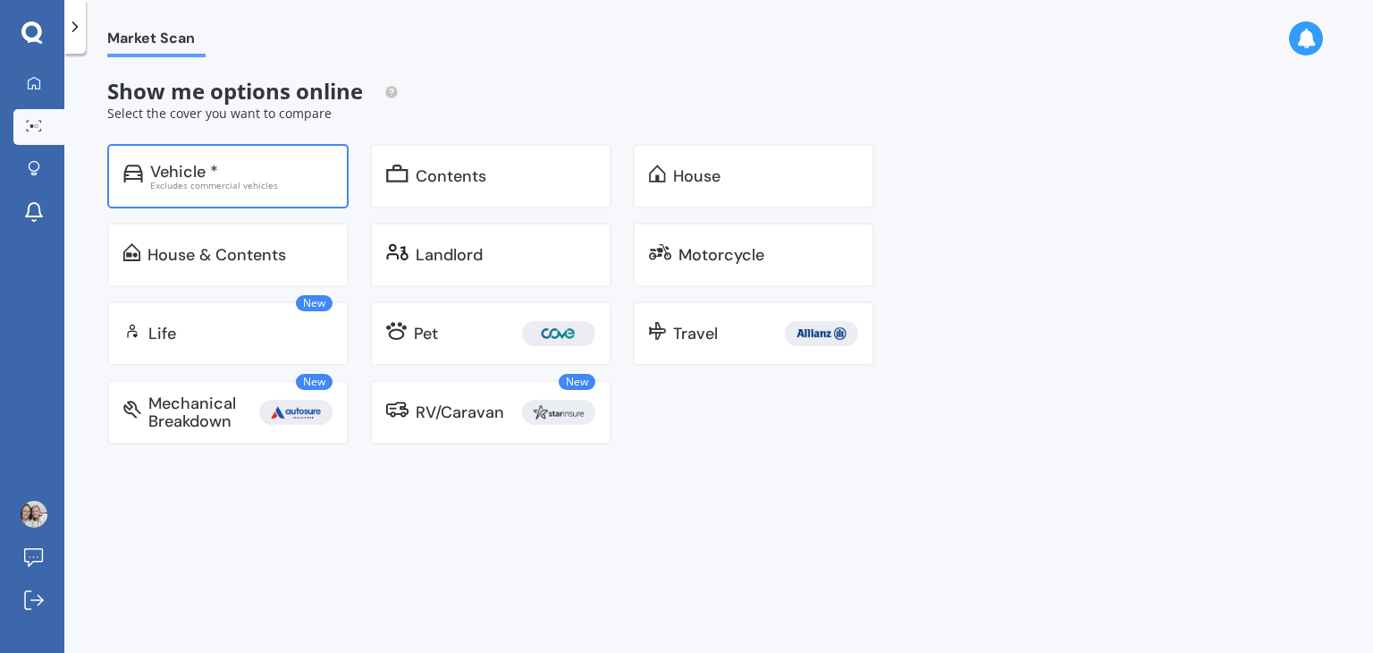
click at [252, 157] on div "Vehicle * Excludes commercial vehicles" at bounding box center [227, 176] width 241 height 64
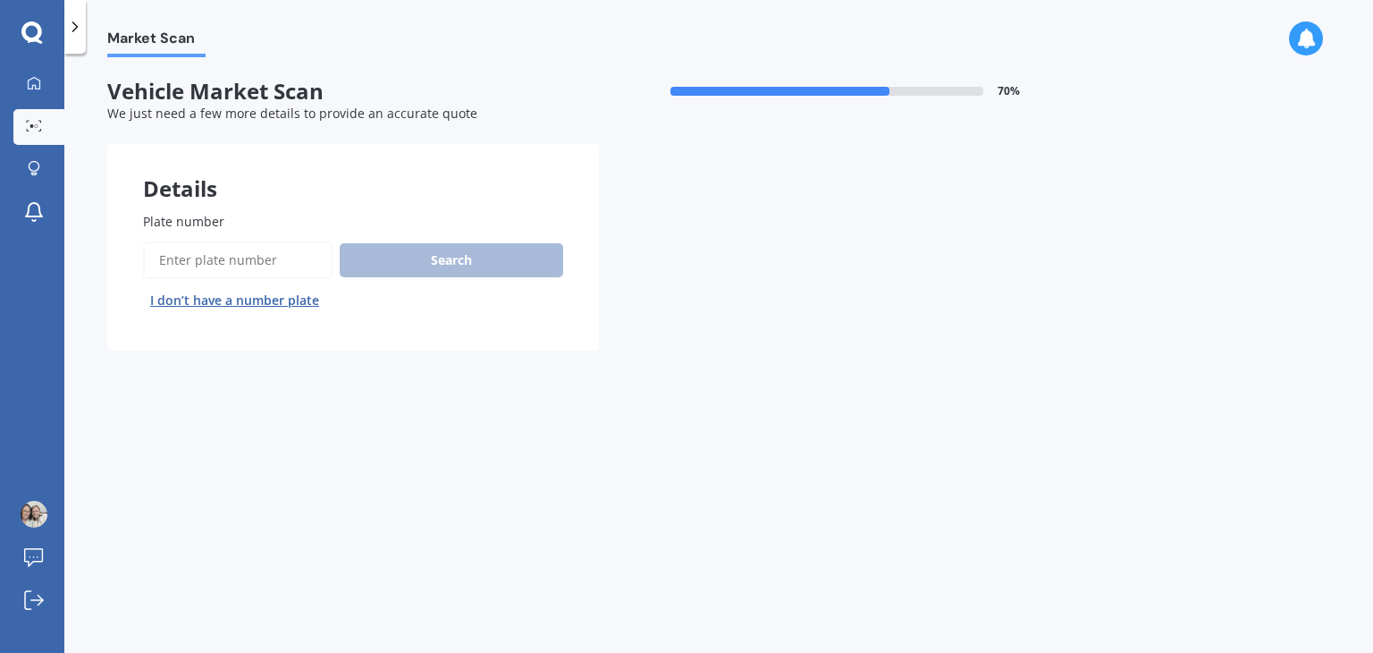
click at [284, 251] on input "Plate number" at bounding box center [238, 260] width 190 height 38
type input "KHE807"
click at [420, 262] on button "Search" at bounding box center [452, 260] width 224 height 34
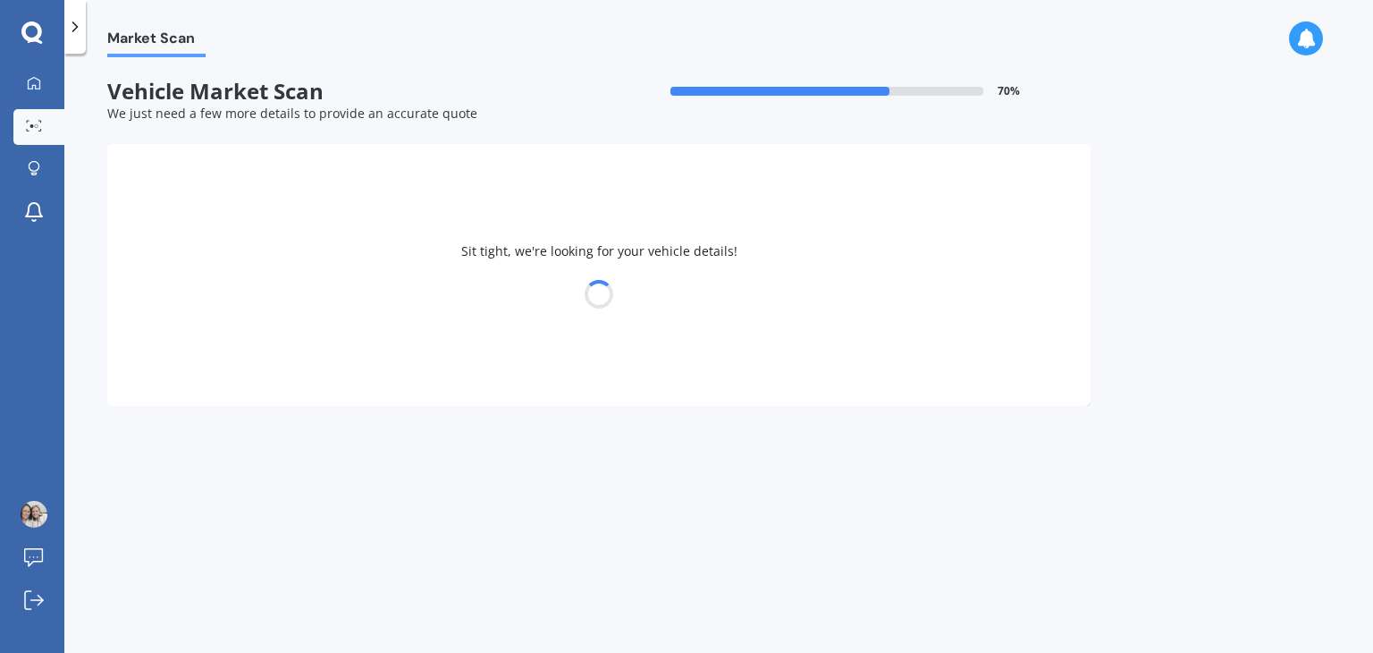
select select "HONDA"
select select "02"
select select "05"
select select "1986"
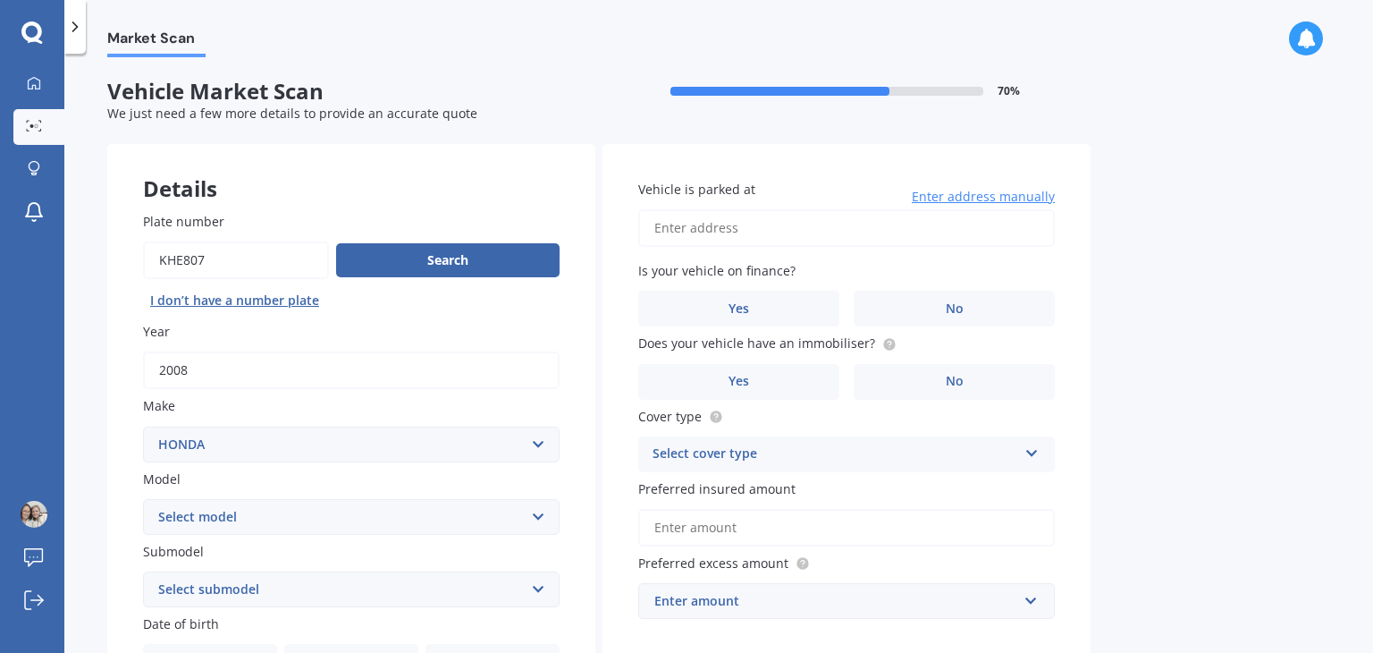
click at [733, 216] on input "Vehicle is parked at" at bounding box center [846, 228] width 417 height 38
type input "[STREET_ADDRESS][PERSON_NAME][PERSON_NAME]"
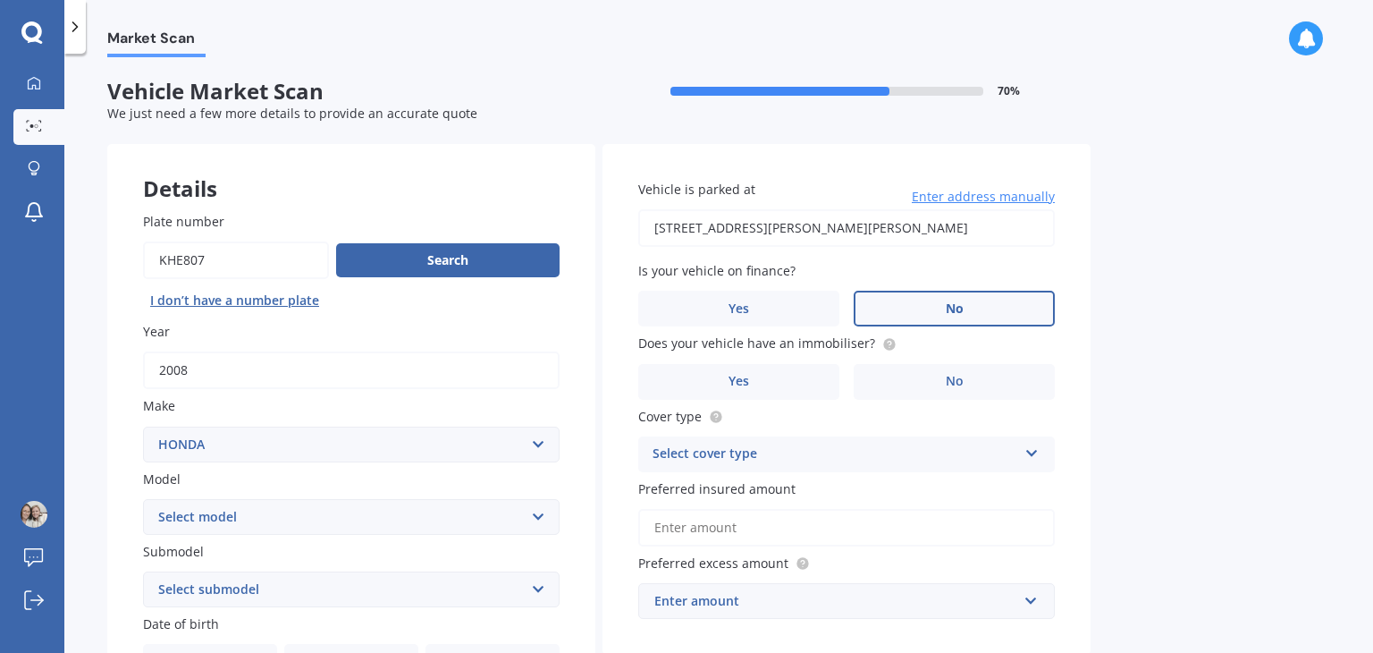
click at [908, 306] on label "No" at bounding box center [954, 309] width 201 height 36
click at [0, 0] on input "No" at bounding box center [0, 0] width 0 height 0
click at [915, 386] on label "No" at bounding box center [954, 382] width 201 height 36
click at [0, 0] on input "No" at bounding box center [0, 0] width 0 height 0
click at [919, 462] on div "Select cover type" at bounding box center [835, 453] width 365 height 21
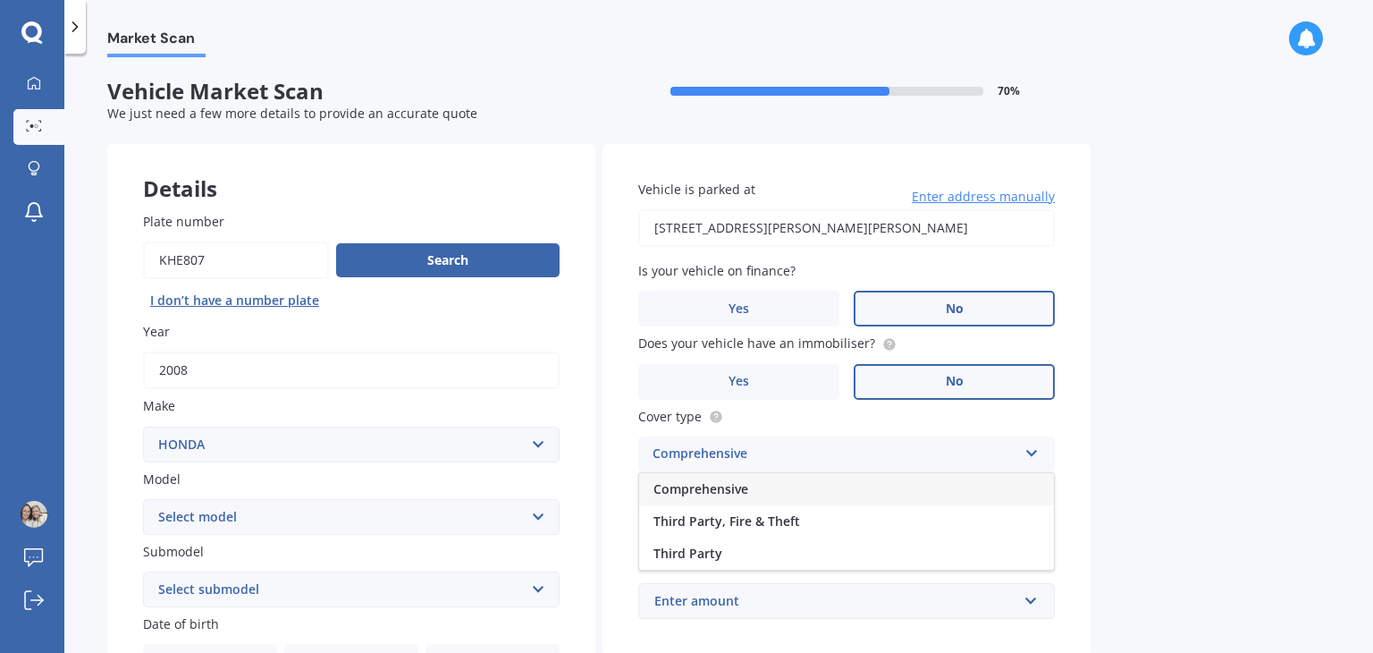
click at [898, 482] on div "Comprehensive" at bounding box center [846, 489] width 415 height 32
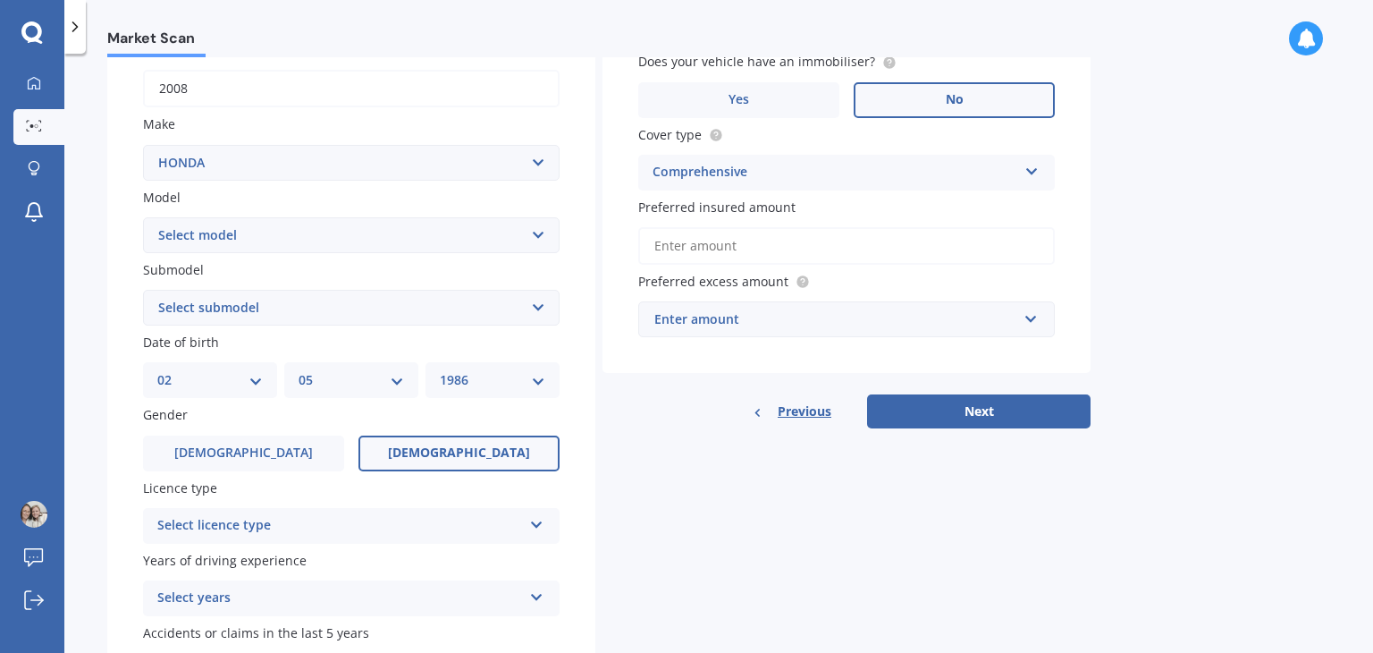
scroll to position [285, 0]
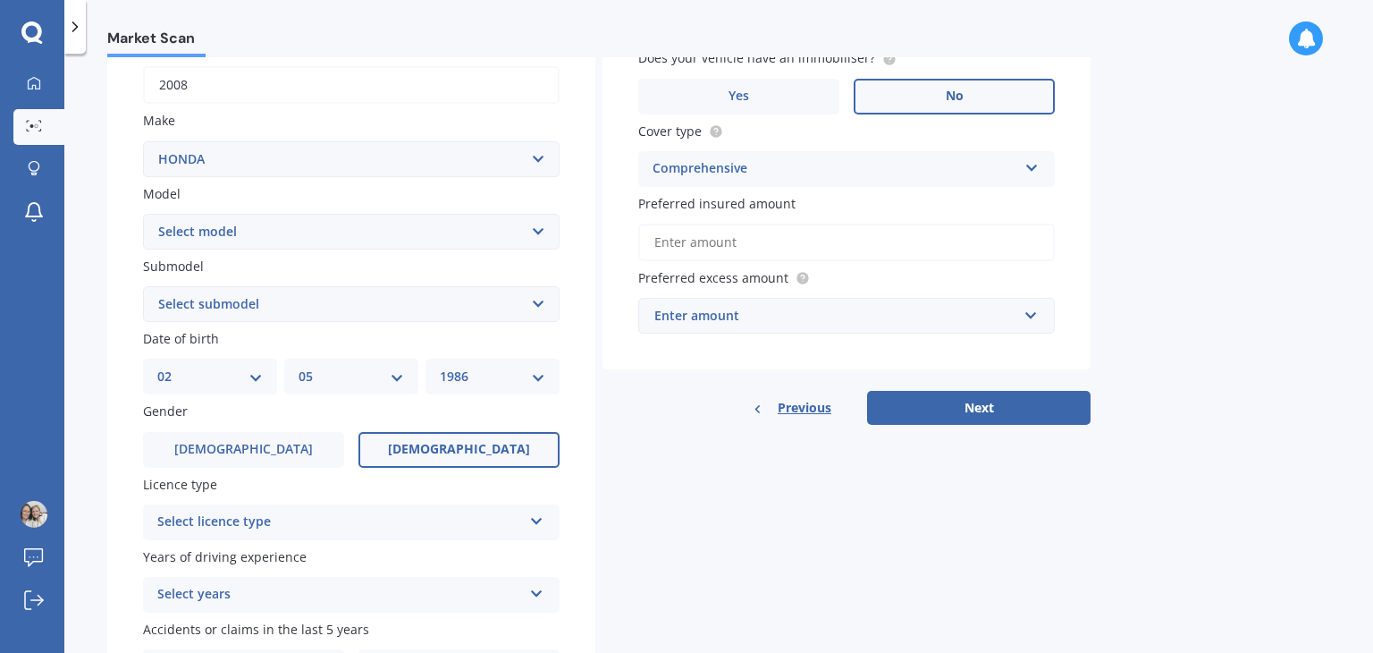
click at [891, 237] on input "Preferred insured amount" at bounding box center [846, 243] width 417 height 38
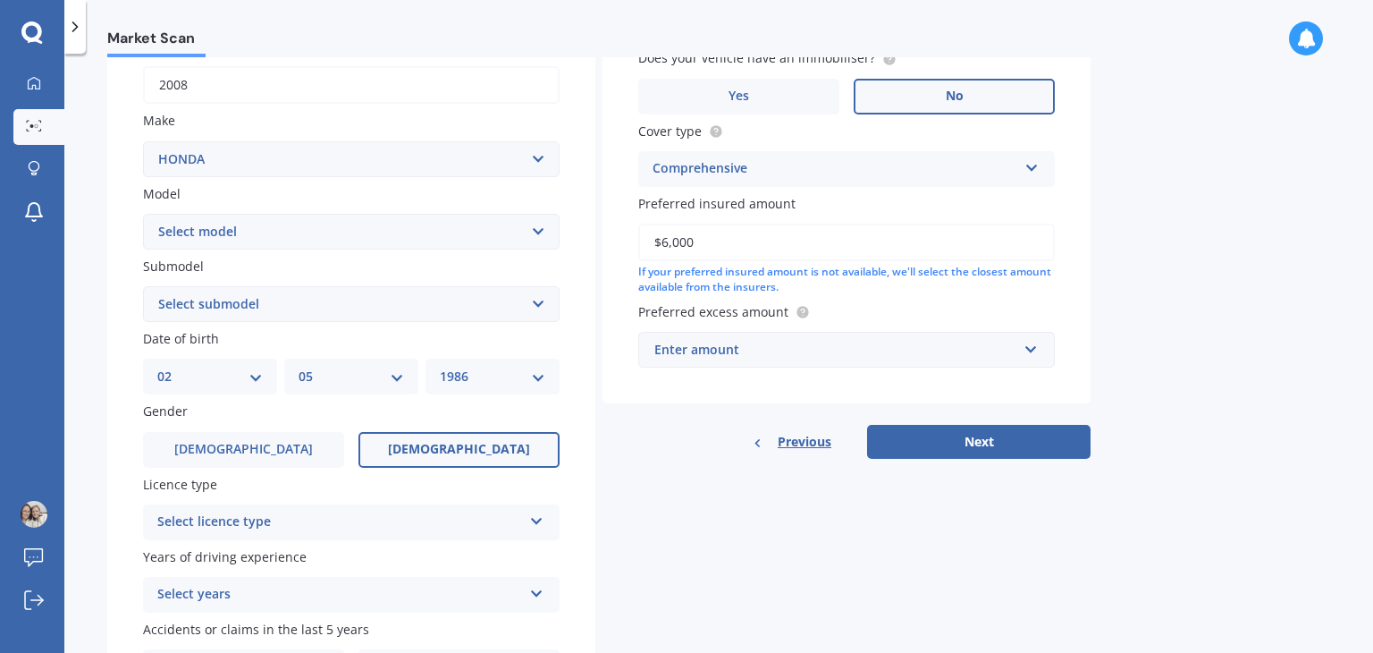
type input "$6,000"
click at [1170, 283] on div "Market Scan Vehicle Market Scan 70 % We just need a few more details to provide…" at bounding box center [718, 356] width 1309 height 599
click at [1033, 348] on input "text" at bounding box center [840, 350] width 401 height 34
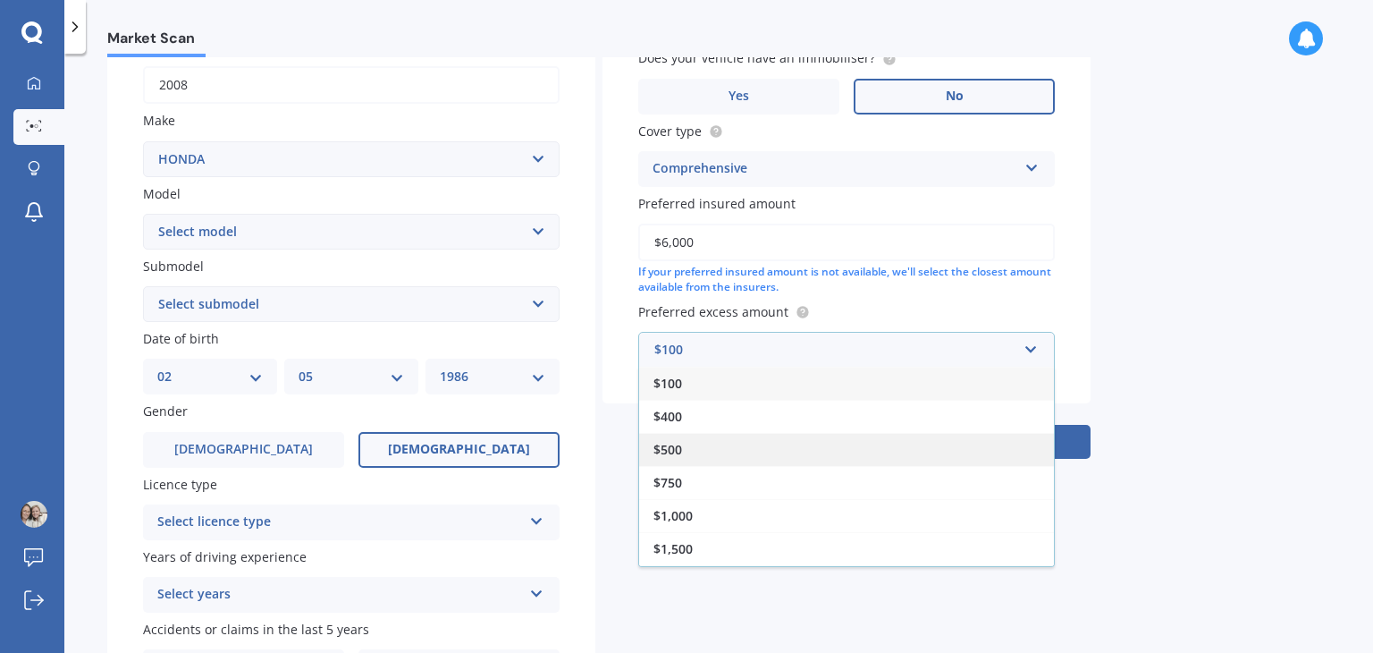
click at [858, 445] on div "$500" at bounding box center [846, 449] width 415 height 33
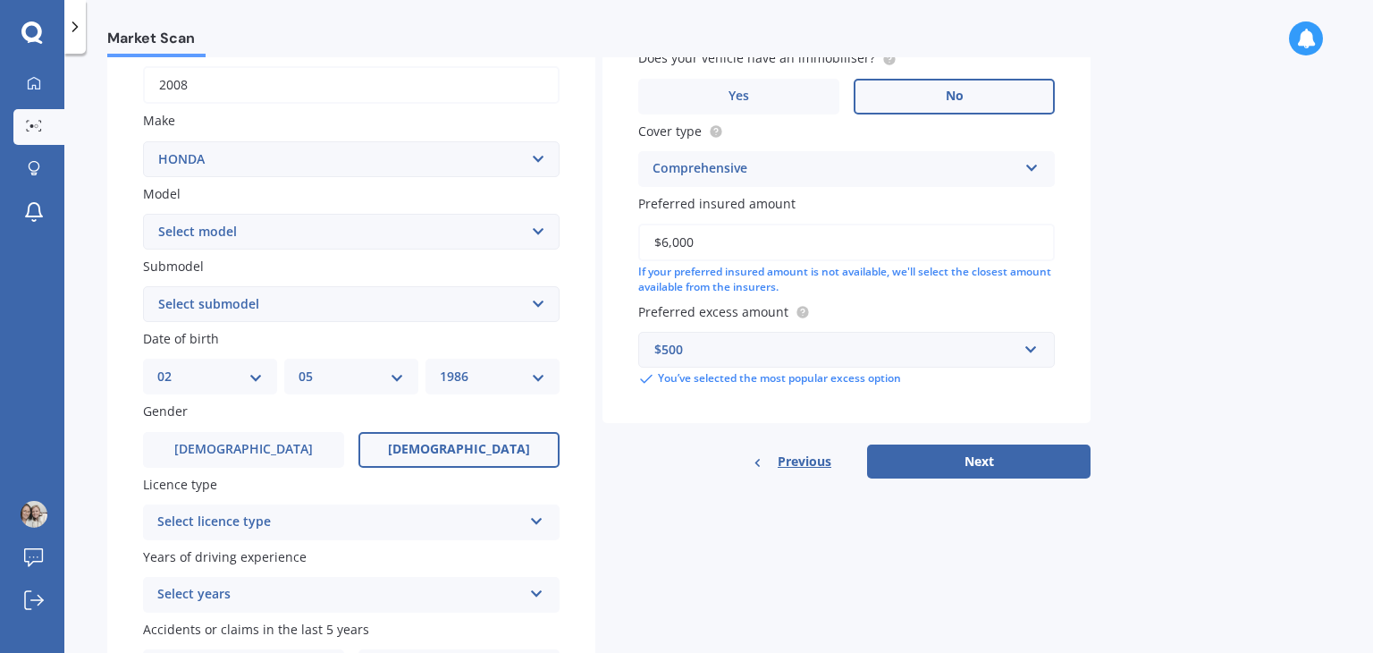
click at [511, 527] on div "Select licence type" at bounding box center [339, 521] width 365 height 21
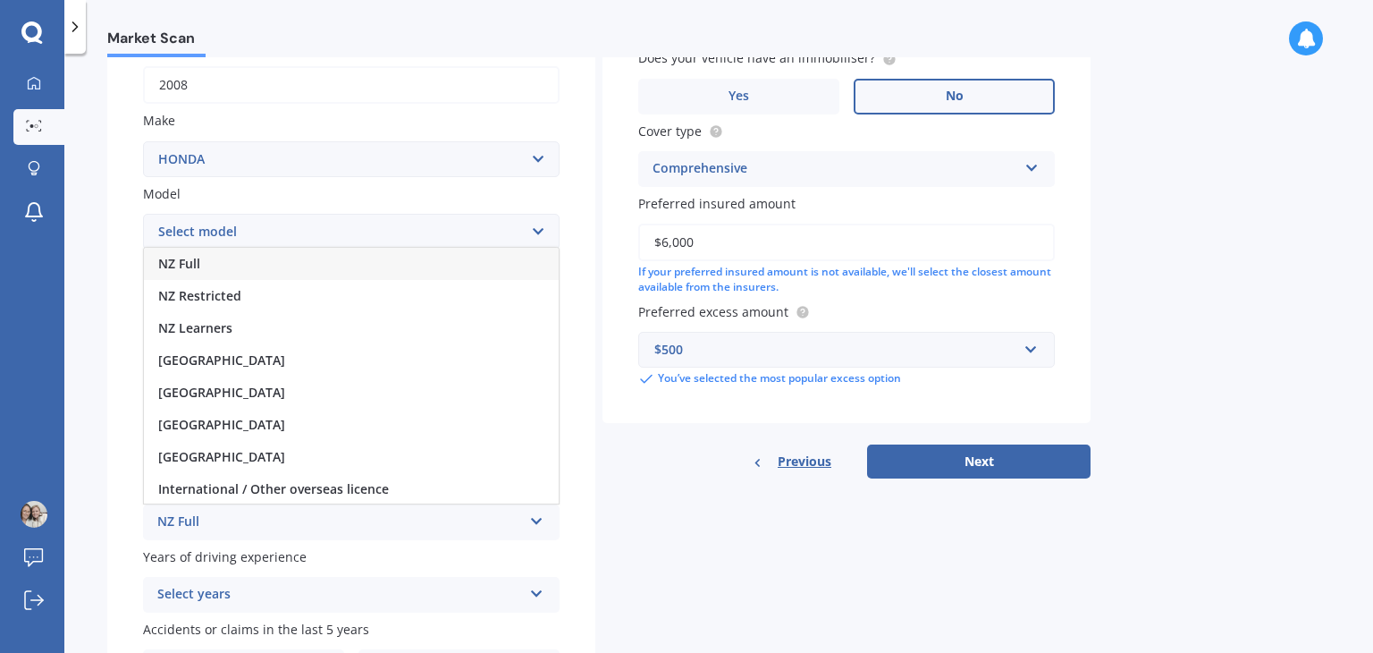
click at [456, 266] on div "NZ Full" at bounding box center [351, 264] width 415 height 32
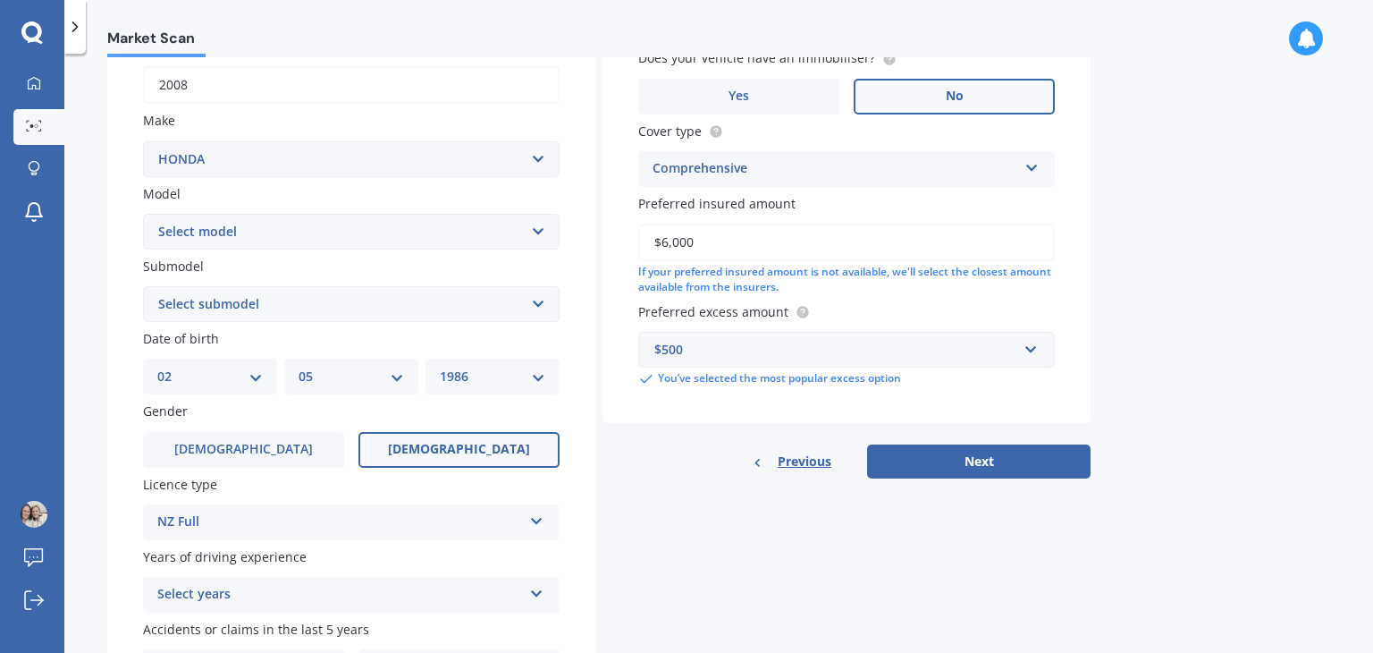
click at [511, 584] on div "Select years" at bounding box center [339, 594] width 365 height 21
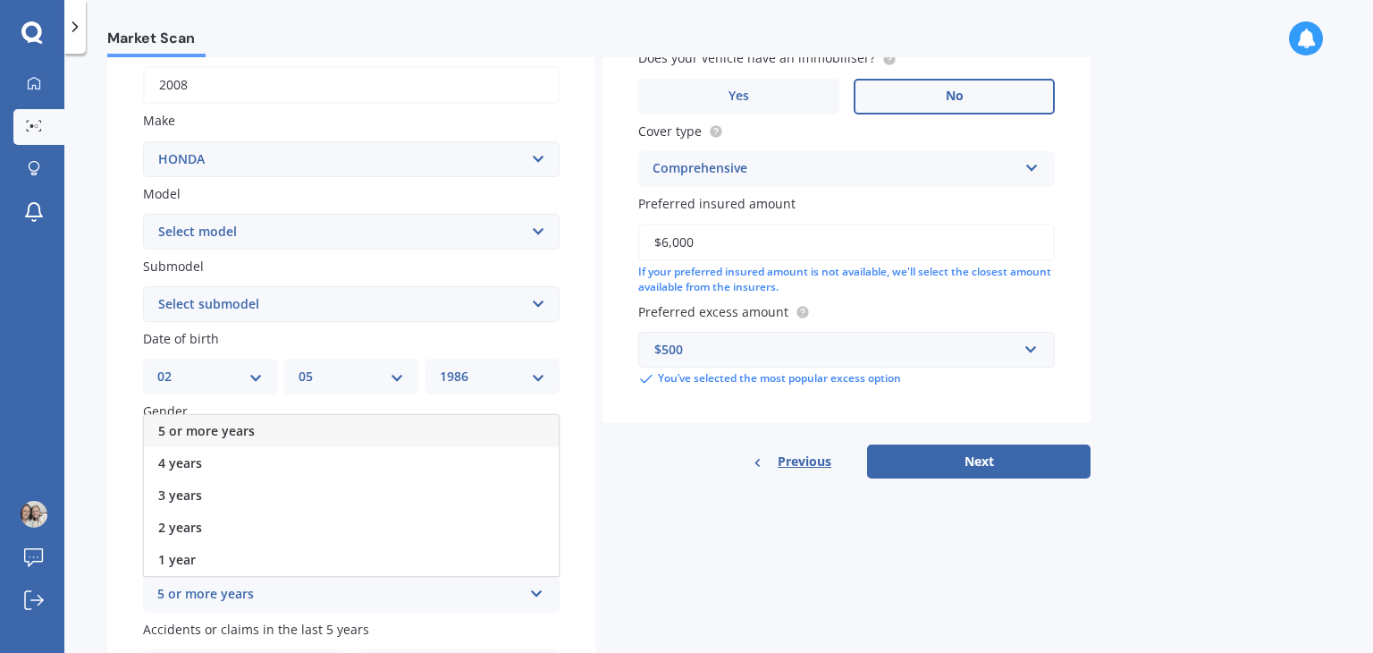
click at [475, 423] on div "5 or more years" at bounding box center [351, 431] width 415 height 32
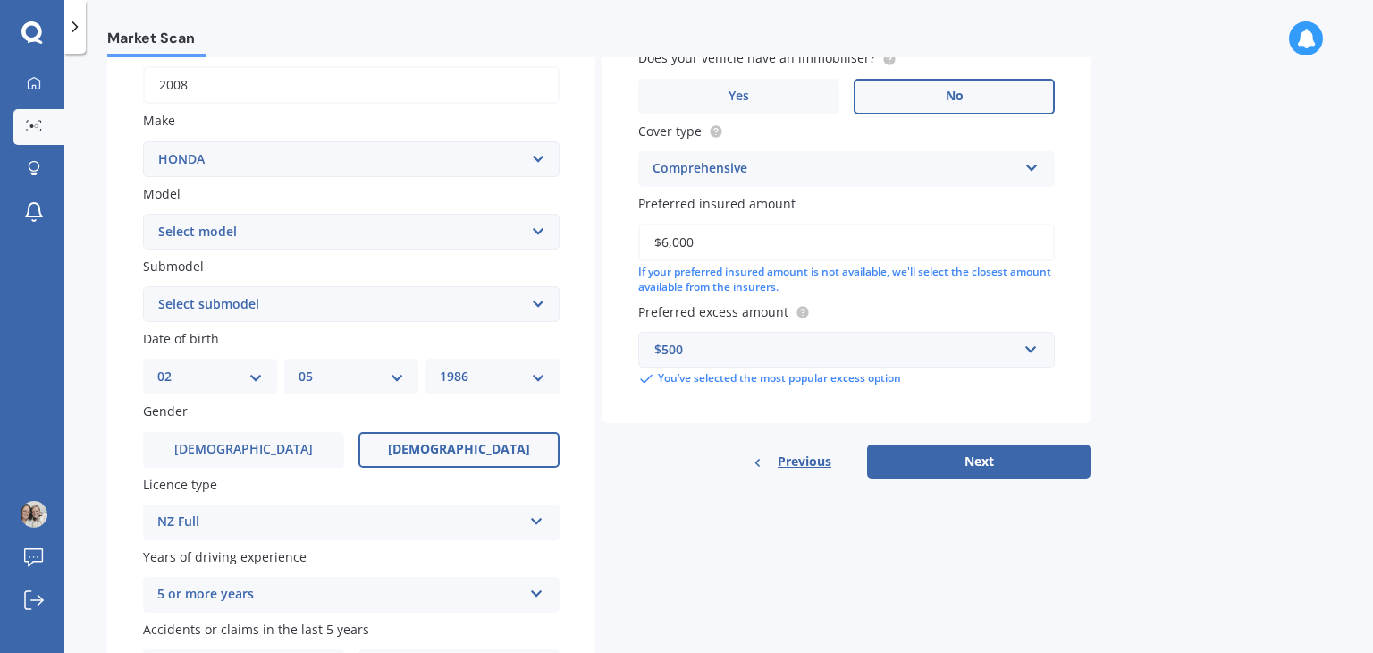
scroll to position [401, 0]
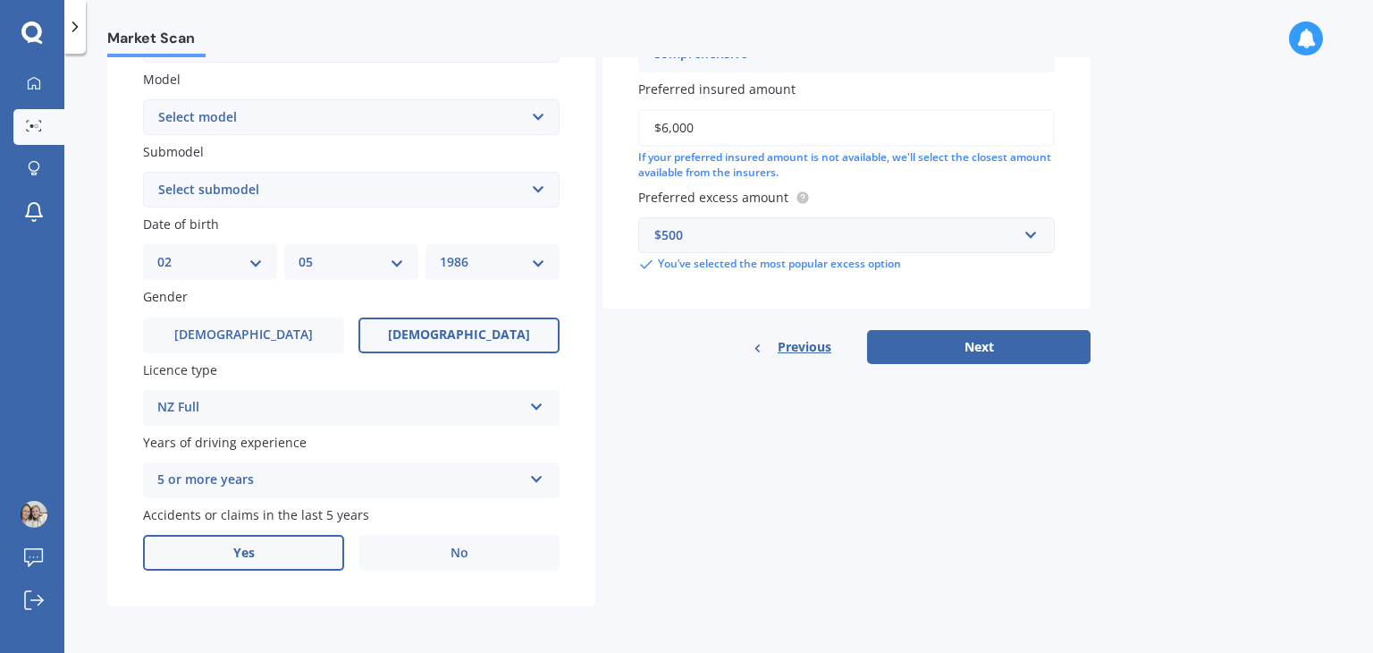
click at [275, 555] on label "Yes" at bounding box center [243, 553] width 201 height 36
click at [0, 0] on input "Yes" at bounding box center [0, 0] width 0 height 0
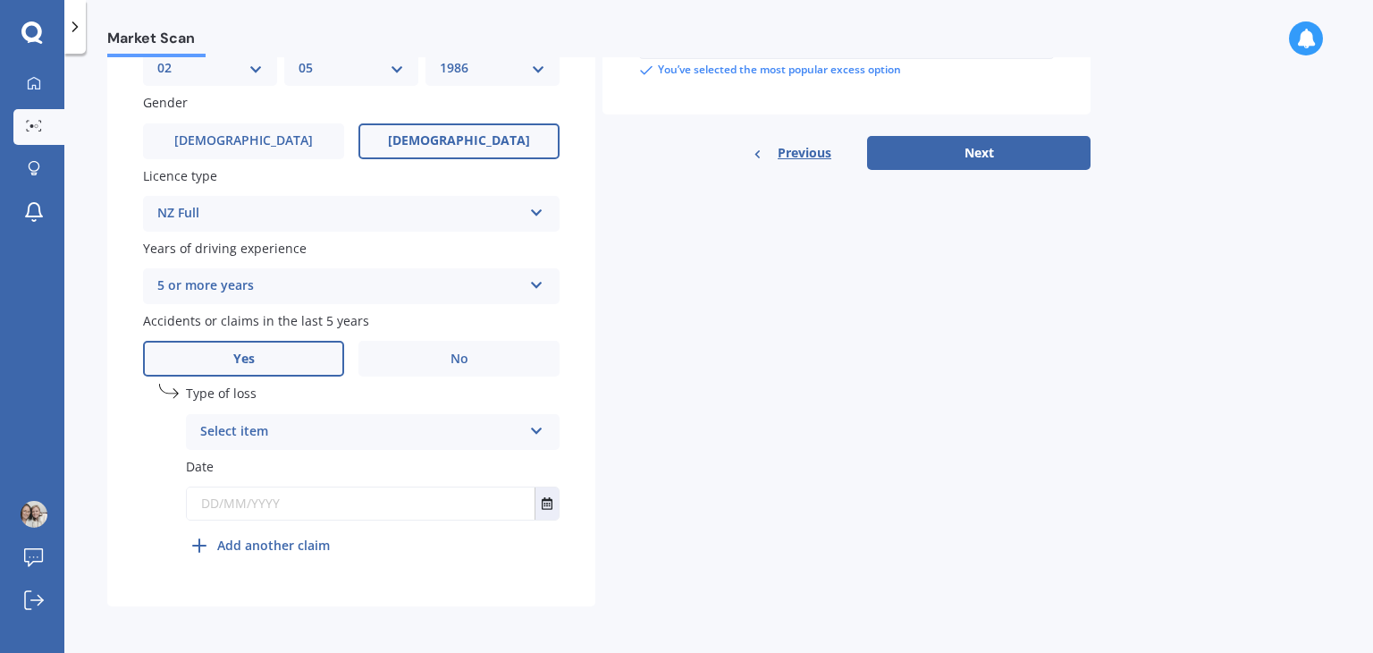
click at [525, 424] on div "Select item At fault accident Not at fault accident" at bounding box center [373, 432] width 374 height 36
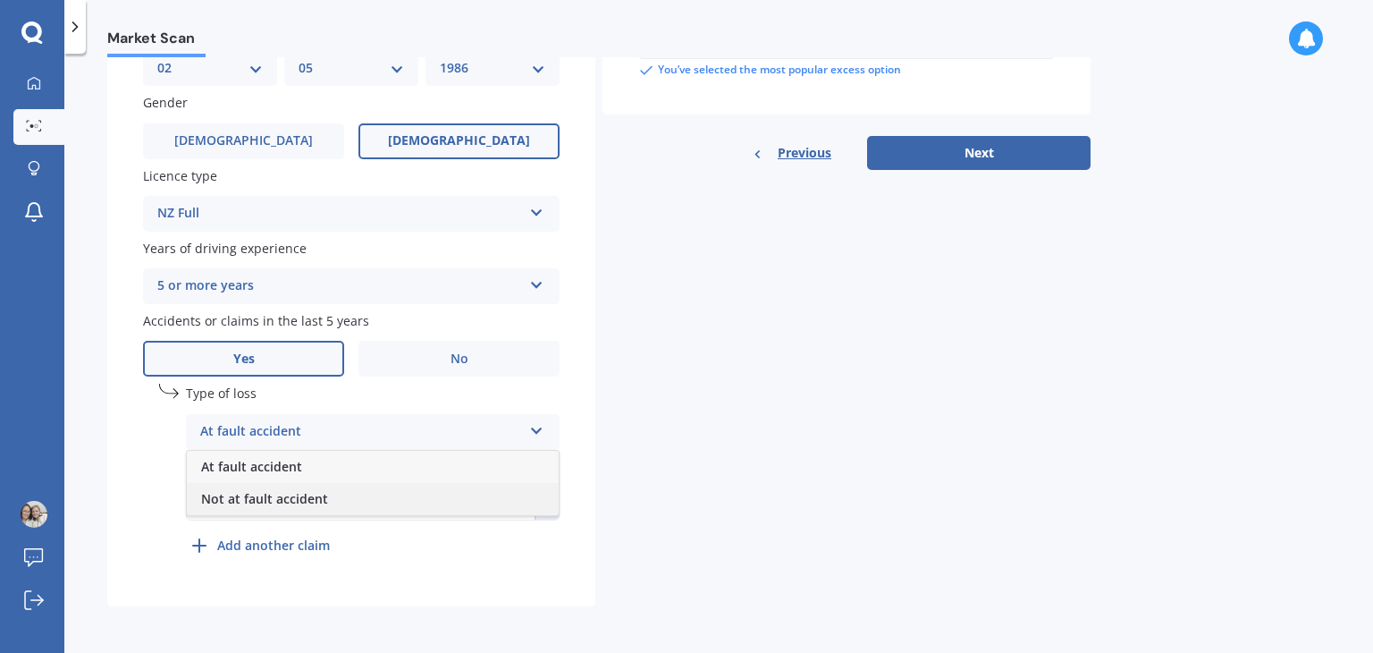
click at [390, 497] on div "Not at fault accident" at bounding box center [373, 499] width 372 height 32
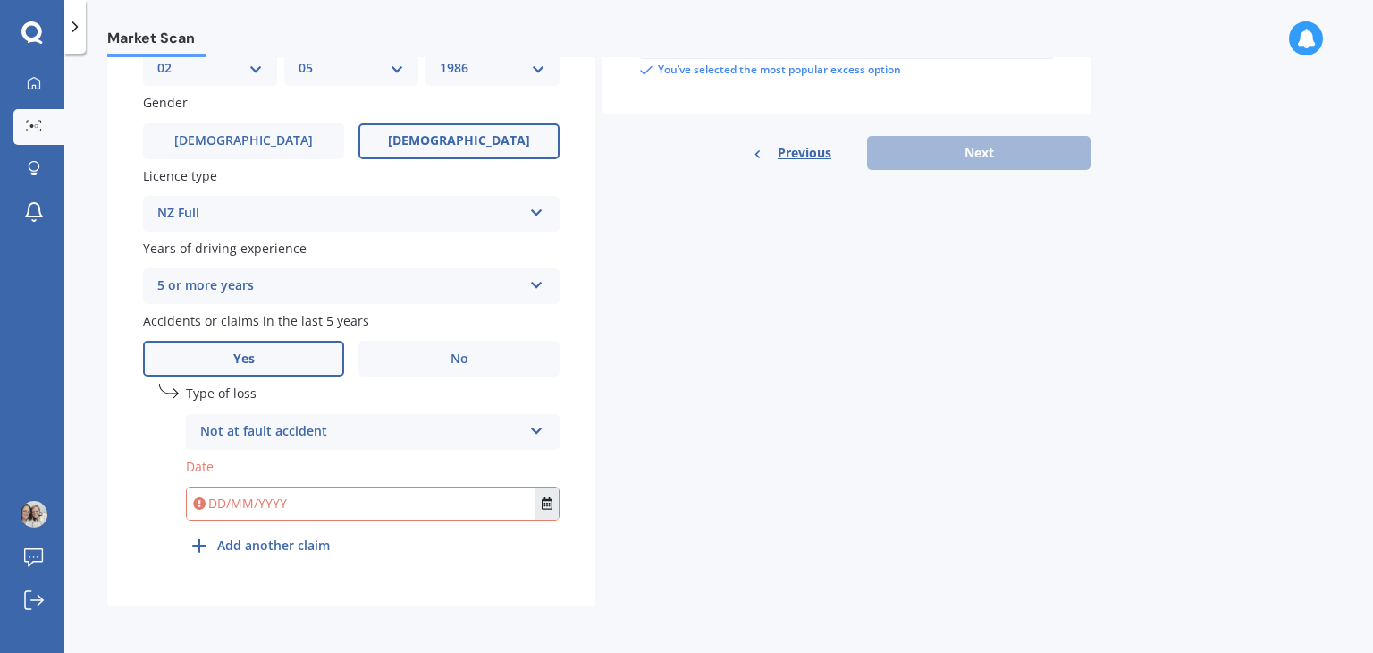
click at [548, 494] on button "Select date" at bounding box center [547, 503] width 24 height 32
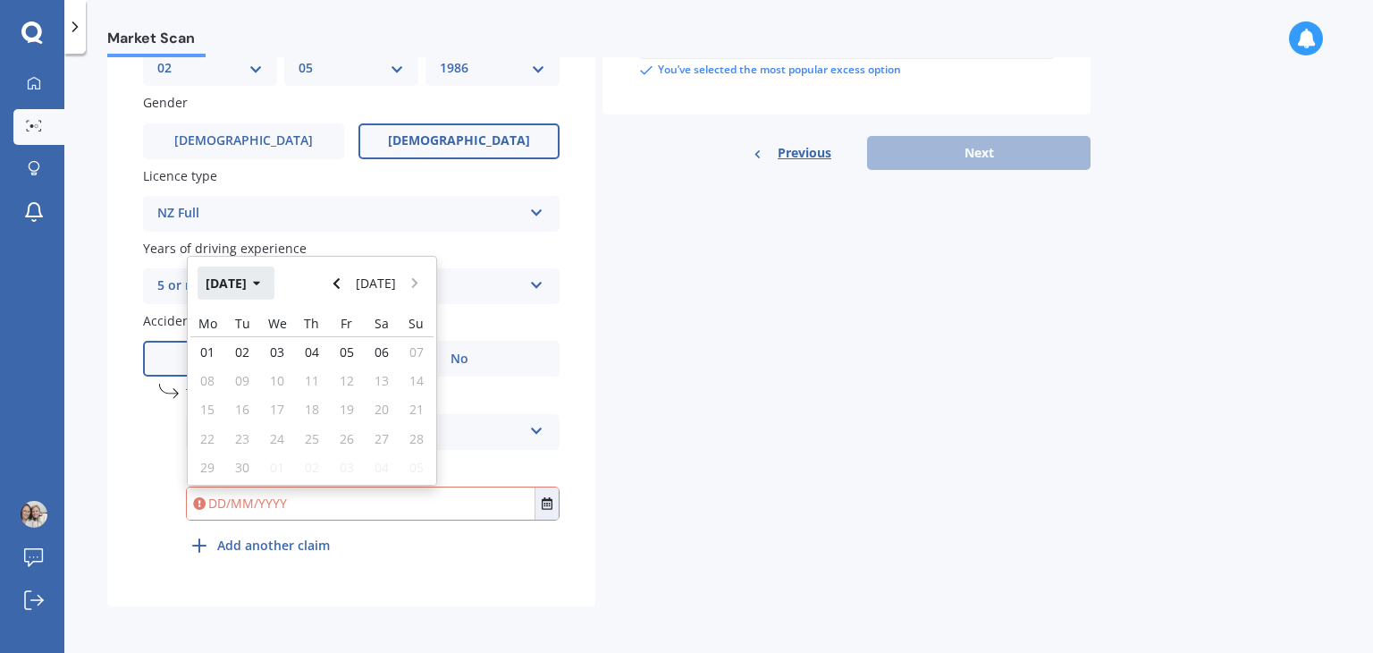
click at [261, 277] on icon "button" at bounding box center [257, 283] width 8 height 13
click at [241, 283] on icon "button" at bounding box center [245, 283] width 8 height 13
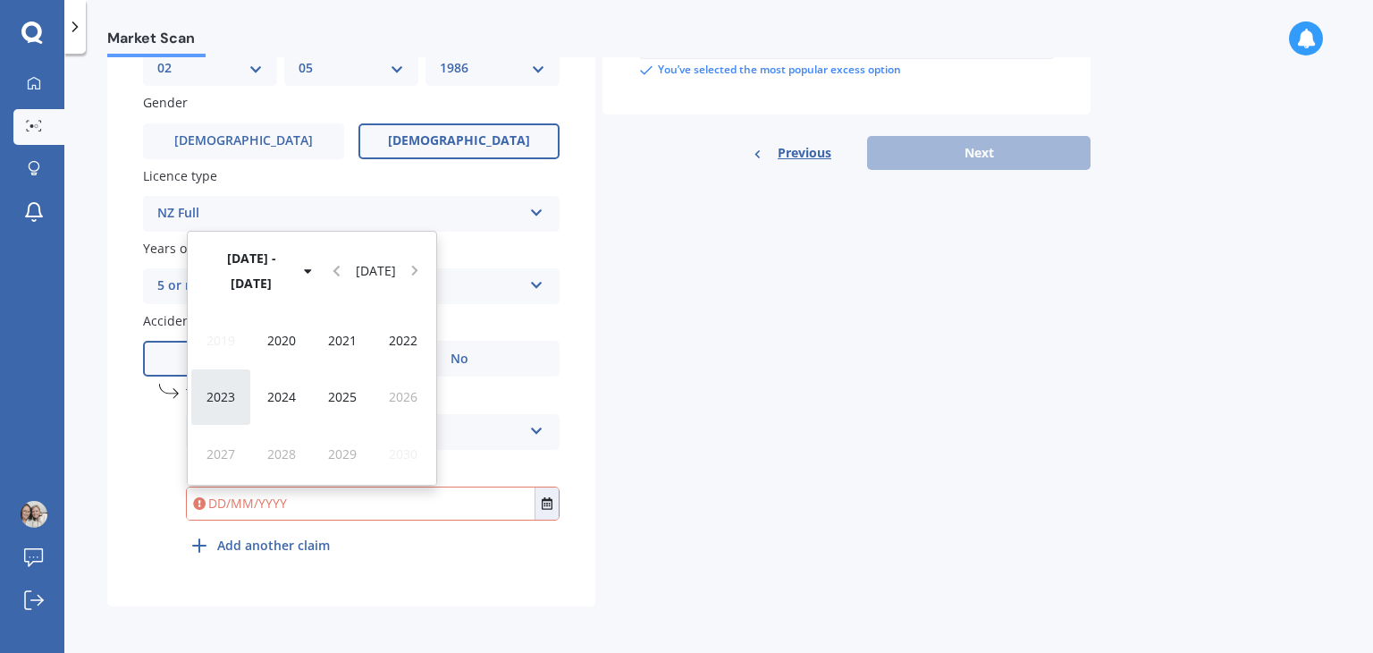
click at [225, 394] on span "2023" at bounding box center [221, 396] width 29 height 17
click at [225, 394] on span "May" at bounding box center [220, 396] width 25 height 17
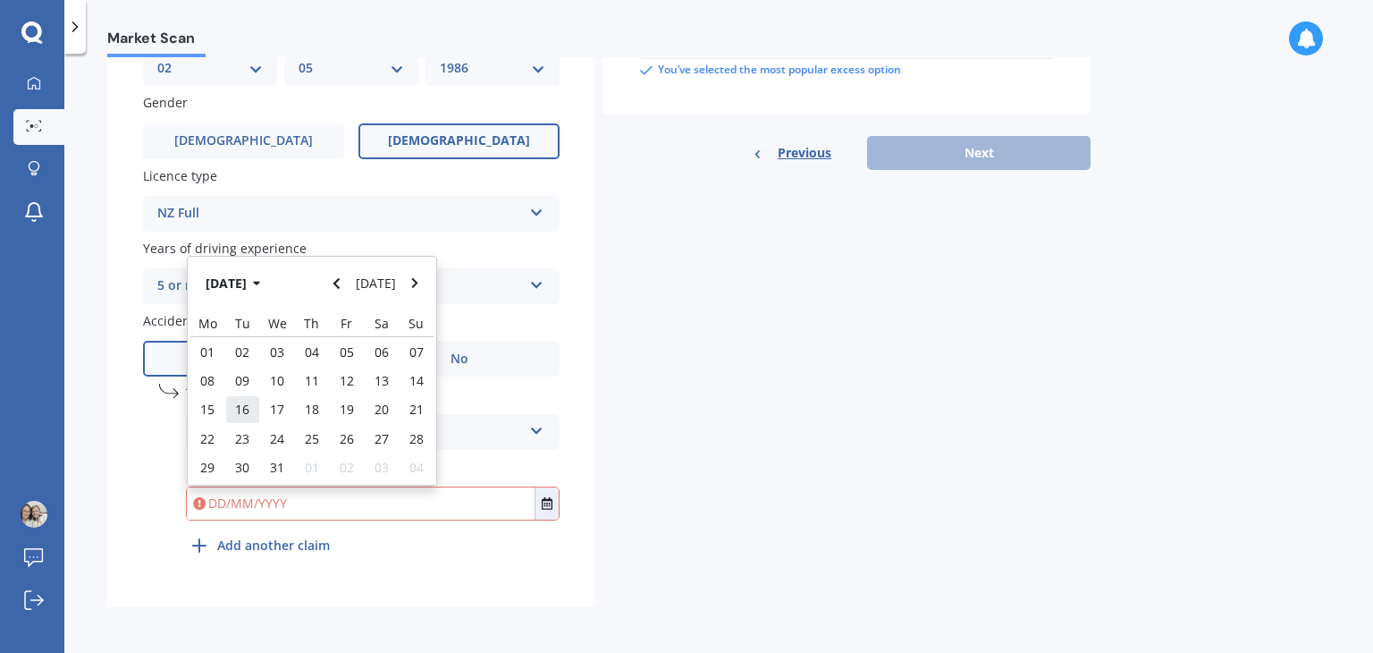
click at [225, 395] on div "16" at bounding box center [242, 409] width 35 height 29
type input "[DATE]"
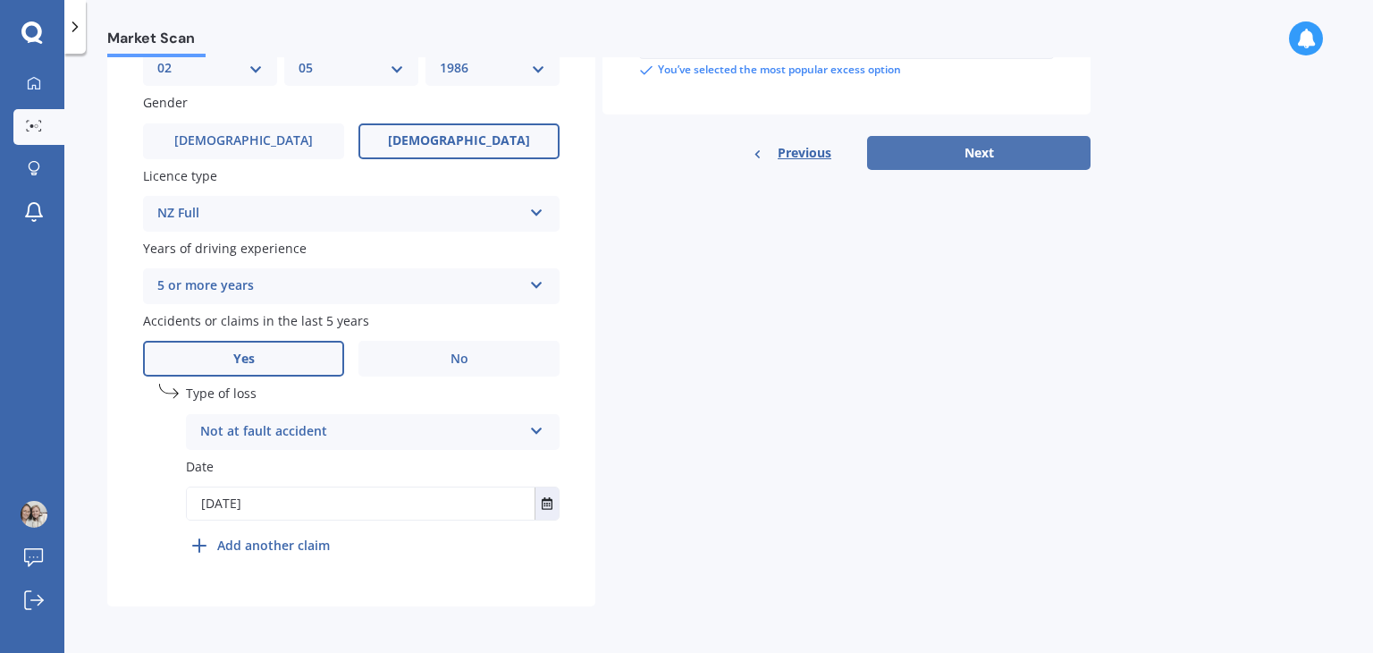
click at [1001, 155] on button "Next" at bounding box center [979, 153] width 224 height 34
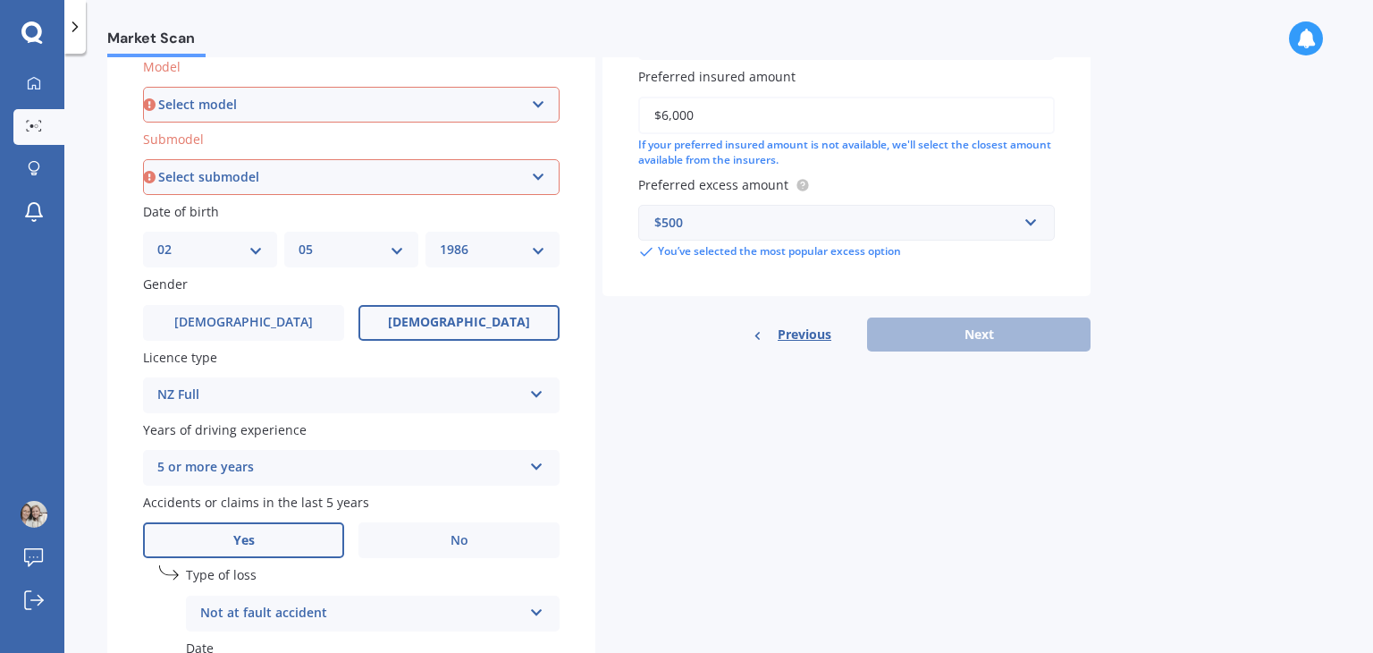
scroll to position [411, 0]
click at [540, 100] on select "Select model Accord Acty Acura Airwave Ascot Avancier Beat Capa City Civic Conc…" at bounding box center [351, 106] width 417 height 36
select select "CR-V"
click at [143, 88] on select "Select model Accord Acty Acura Airwave Ascot Avancier Beat Capa City Civic Conc…" at bounding box center [351, 106] width 417 height 36
click at [376, 177] on select "Select submodel (all other) 2WD 2WD Sport 7 1.5 2WD Touring 1.5 4WD AWD AWD Spo…" at bounding box center [351, 178] width 417 height 36
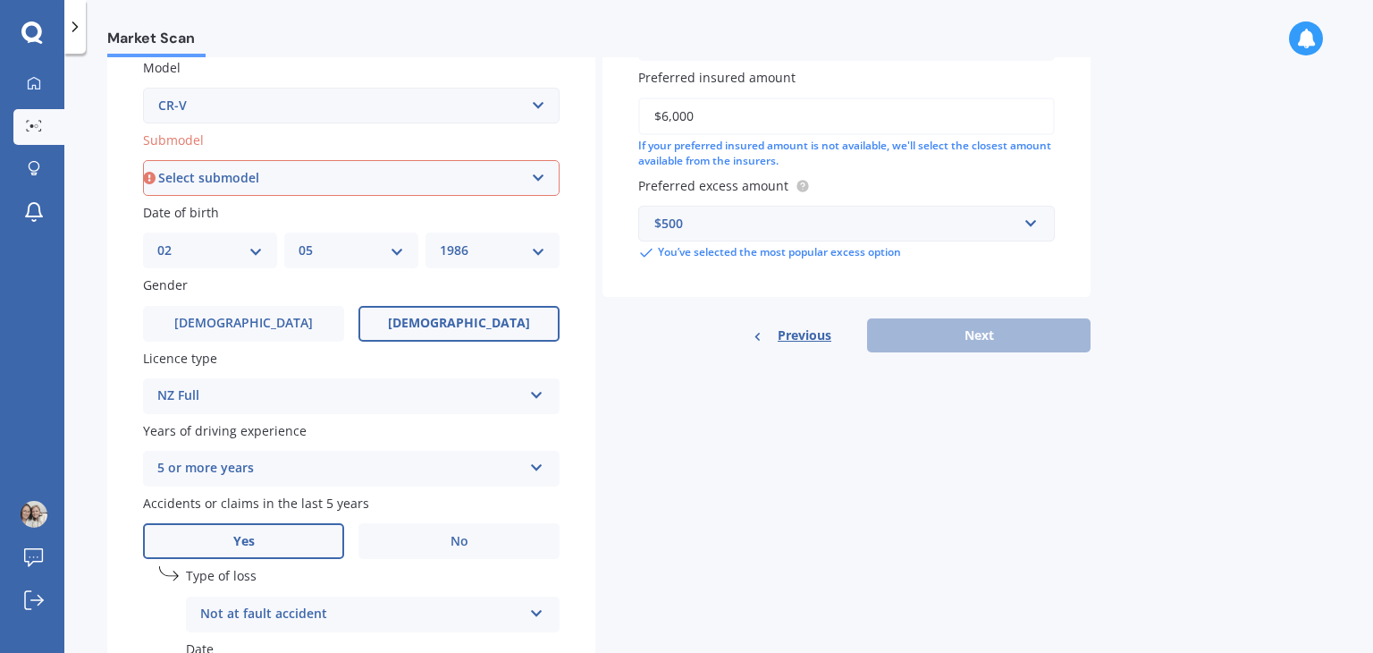
select select "(ALL OTHER)"
click at [143, 160] on select "Select submodel (all other) 2WD 2WD Sport 7 1.5 2WD Touring 1.5 4WD AWD AWD Spo…" at bounding box center [351, 178] width 417 height 36
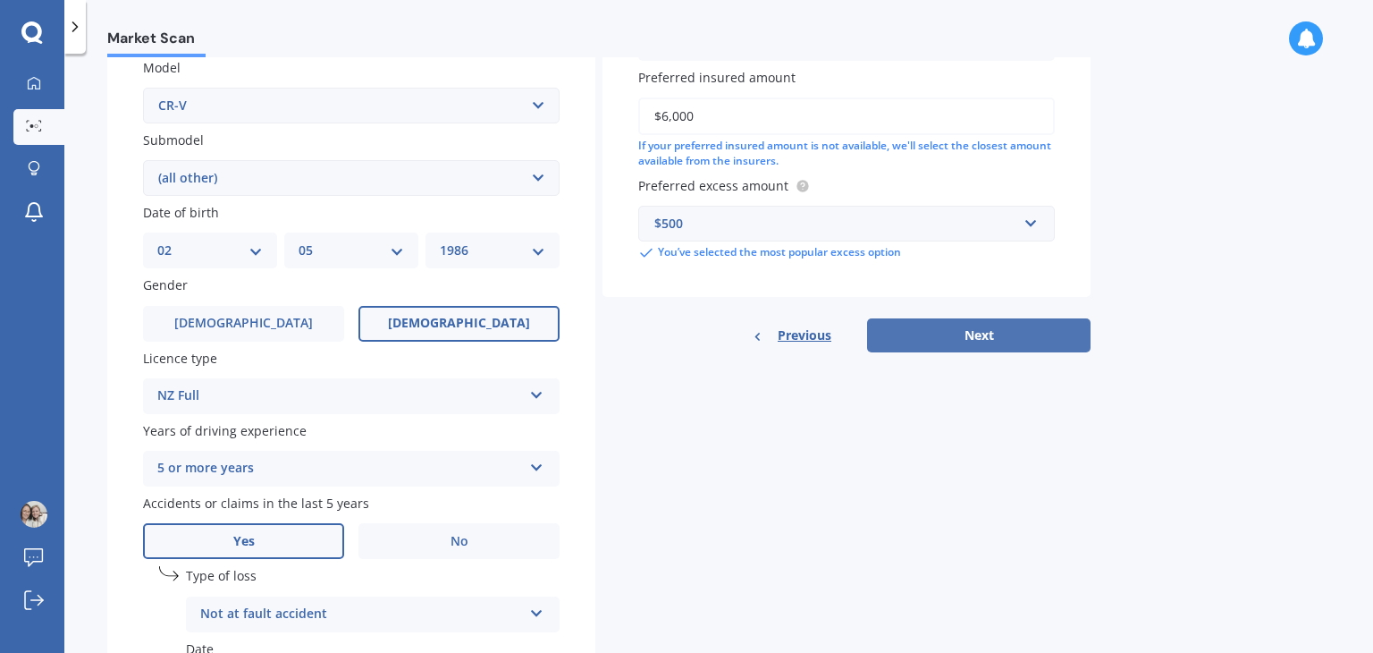
click at [1012, 323] on button "Next" at bounding box center [979, 335] width 224 height 34
select select "02"
select select "05"
select select "1986"
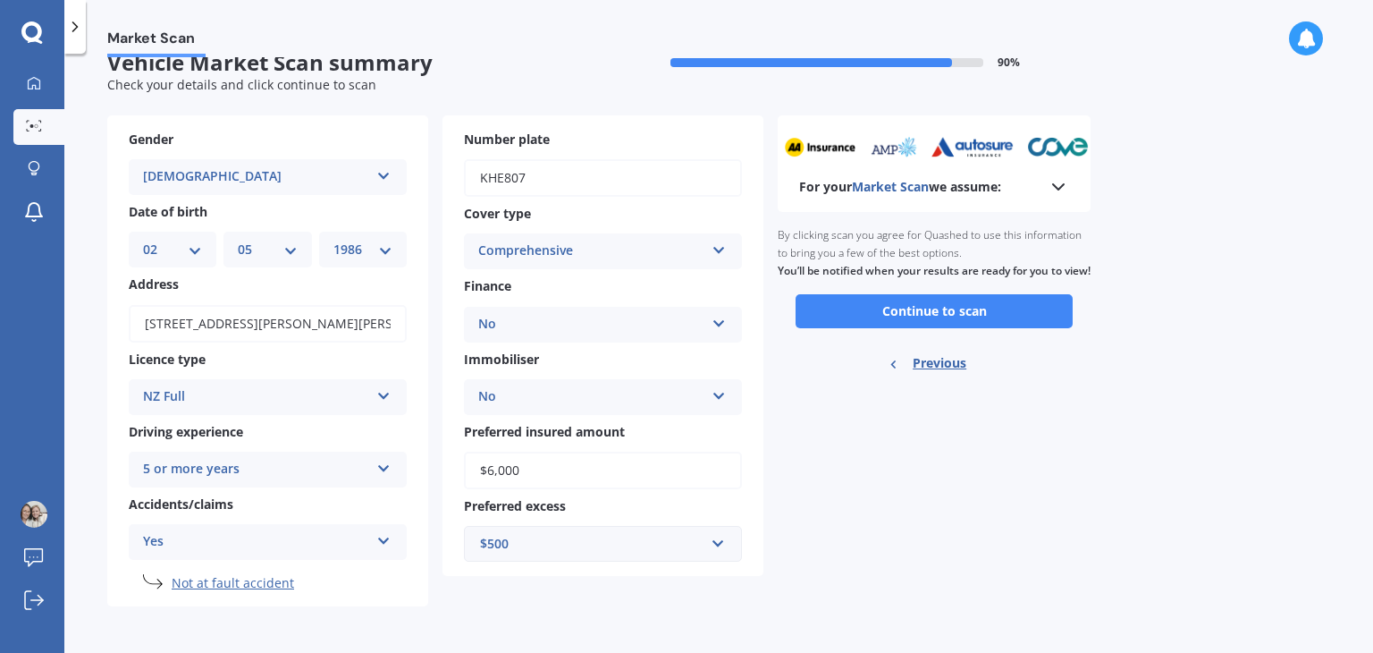
scroll to position [0, 0]
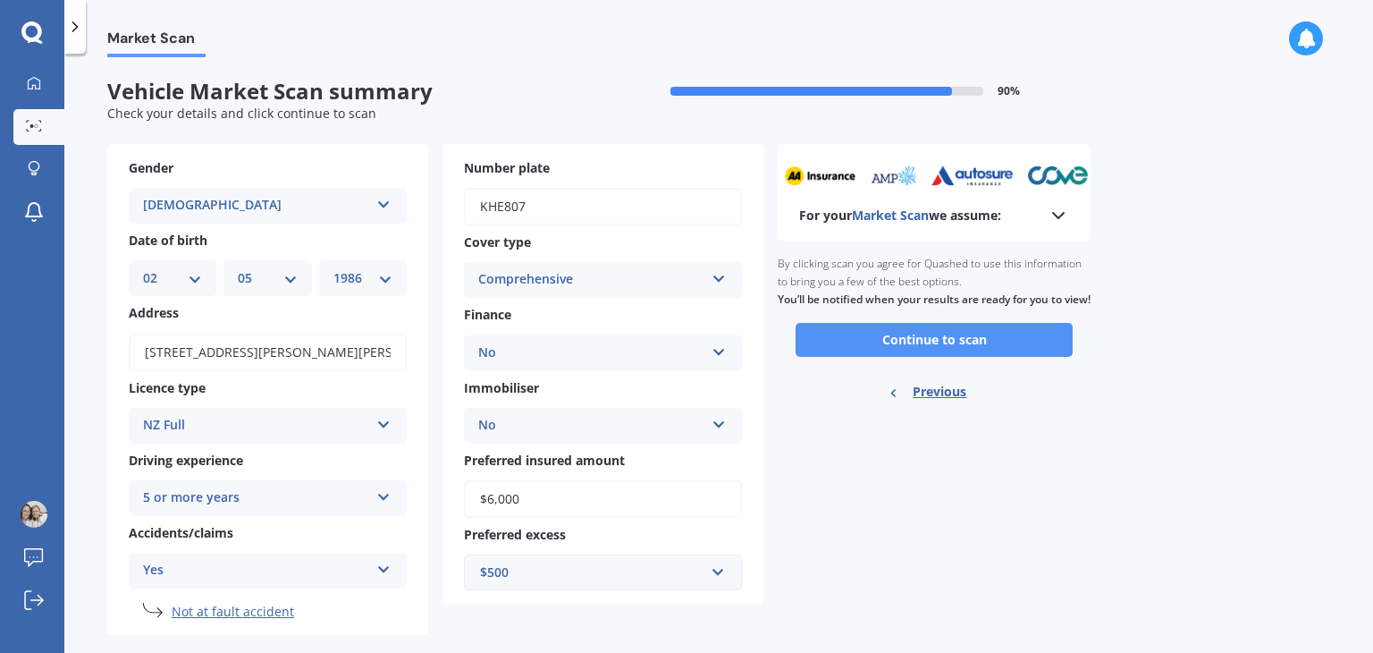
click at [955, 357] on button "Continue to scan" at bounding box center [934, 340] width 277 height 34
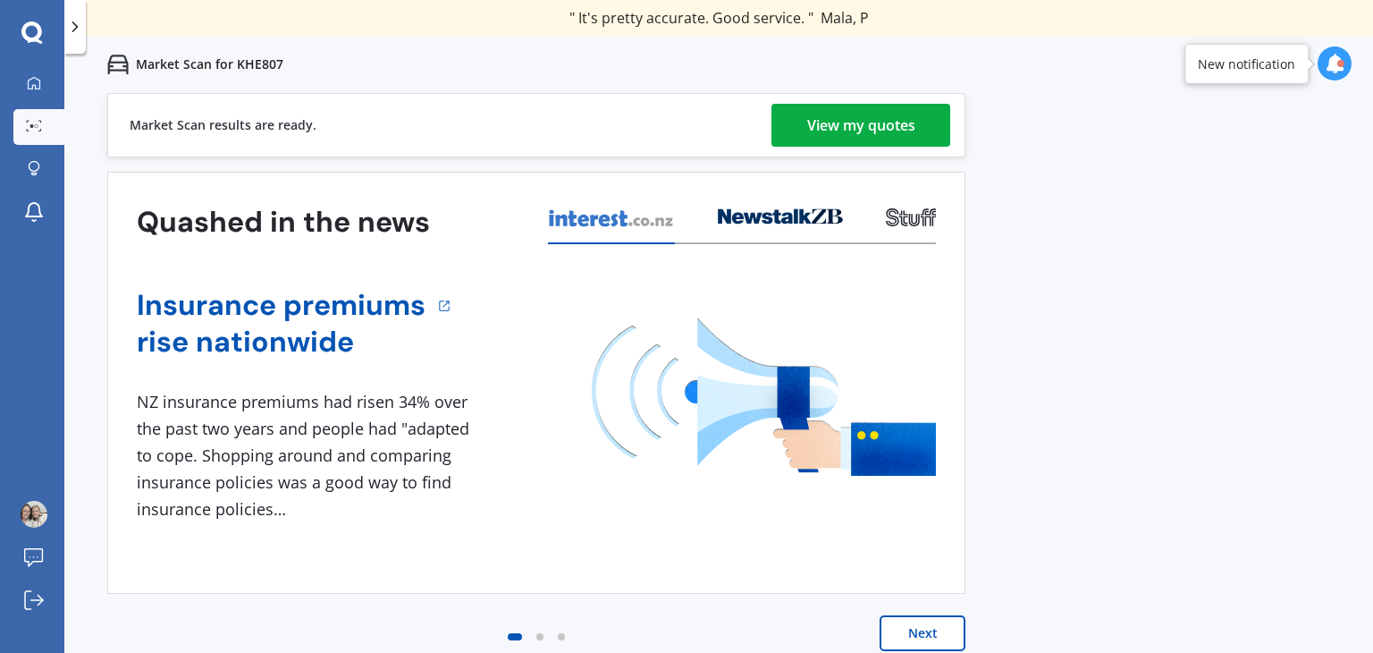
click at [829, 124] on div "View my quotes" at bounding box center [861, 125] width 108 height 43
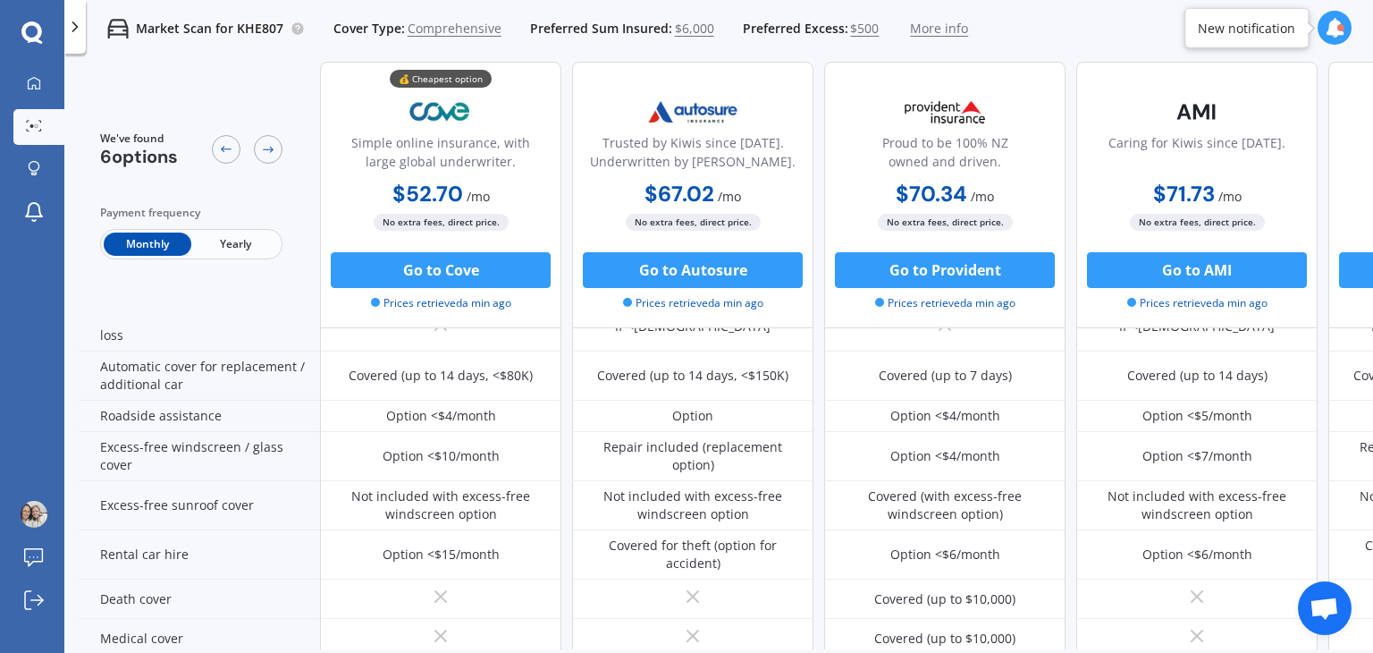
scroll to position [565, 0]
